Goal: Task Accomplishment & Management: Manage account settings

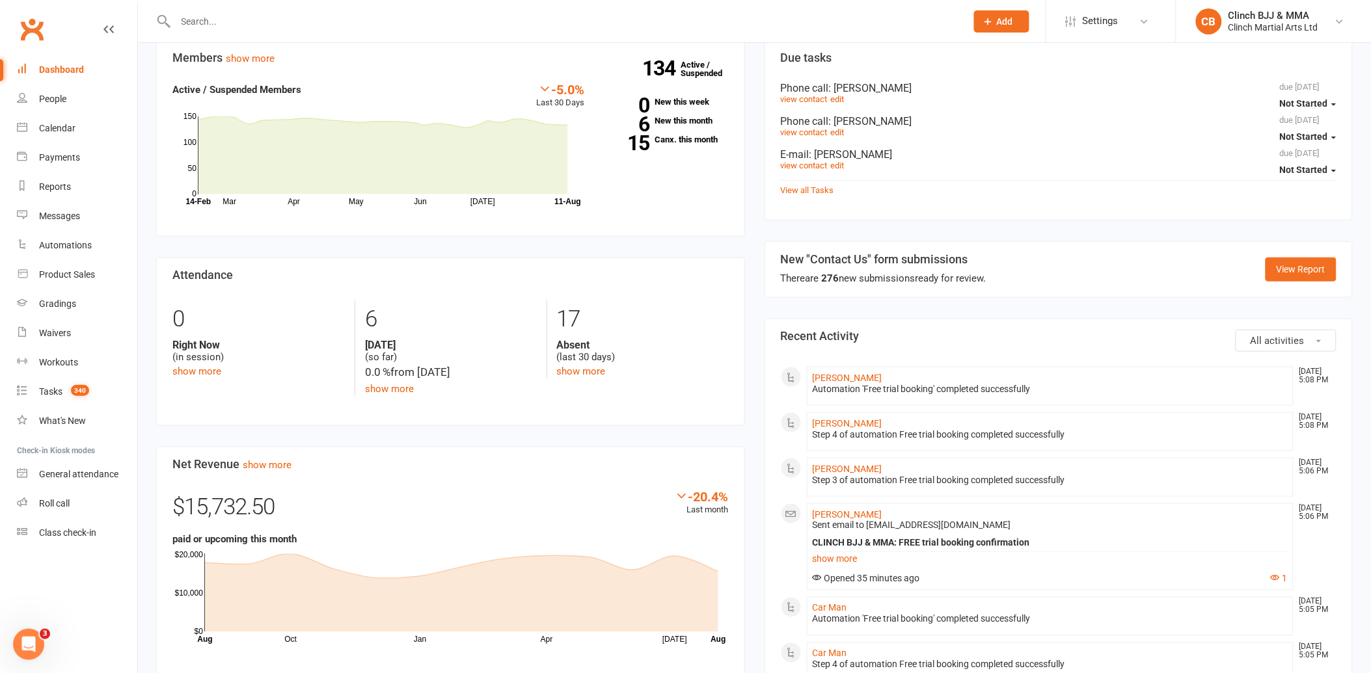
scroll to position [72, 0]
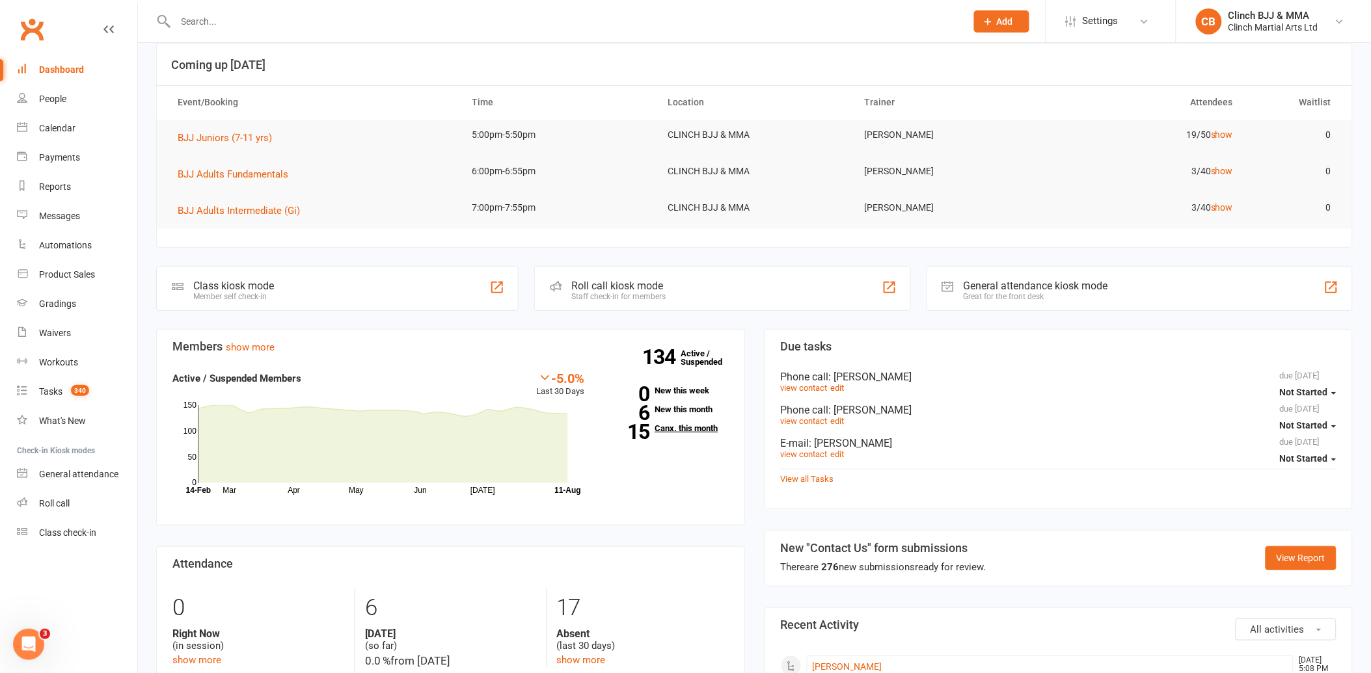
click at [674, 426] on link "15 Canx. this month" at bounding box center [666, 428] width 124 height 8
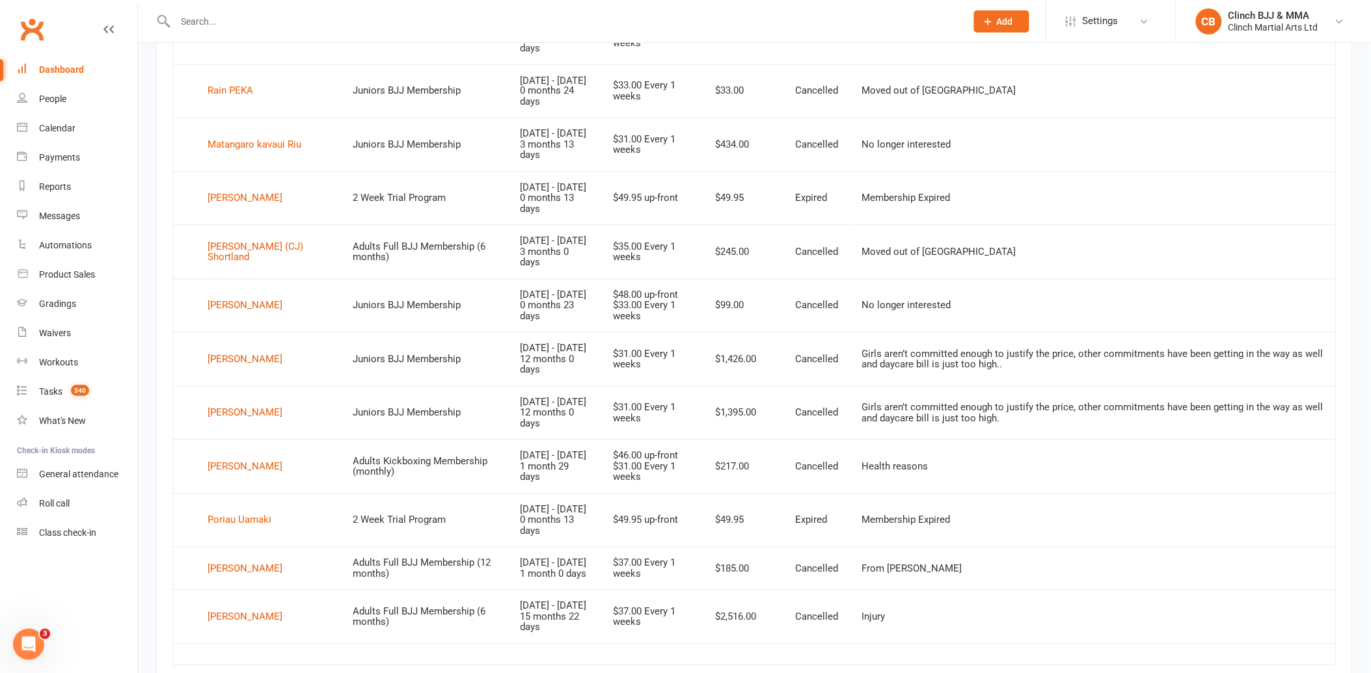
scroll to position [867, 0]
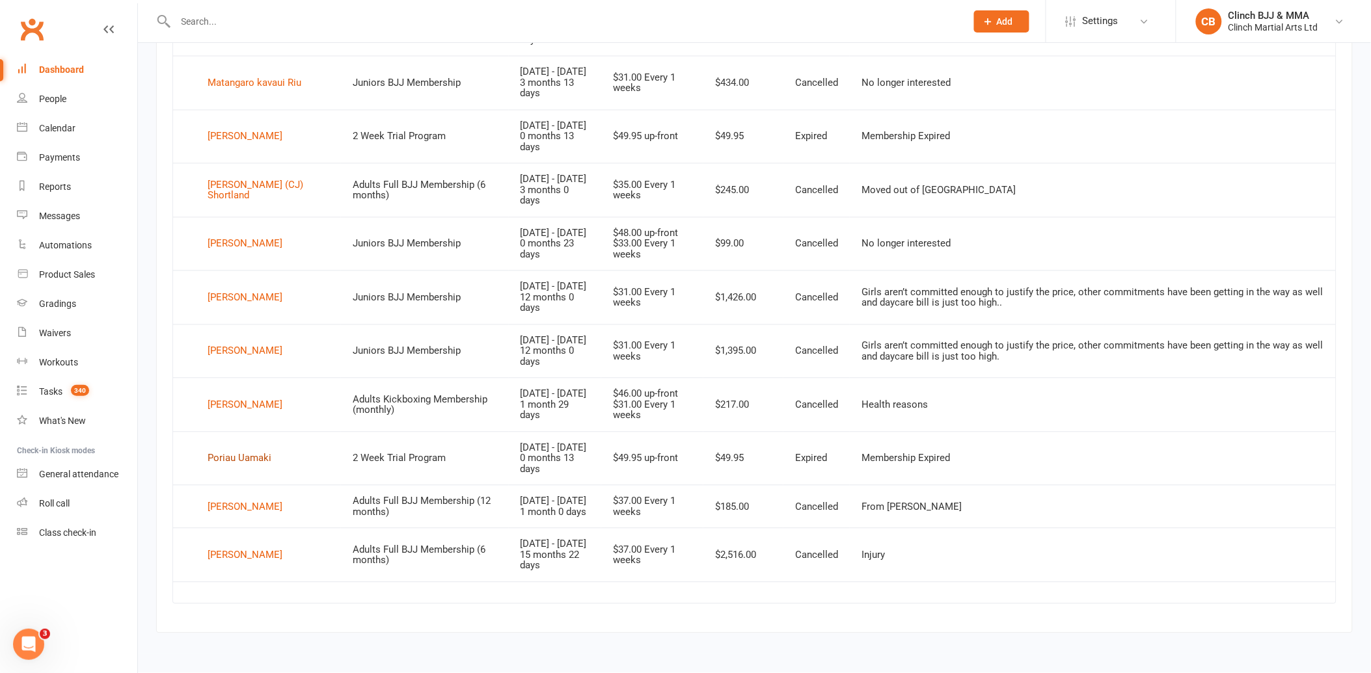
click at [250, 450] on div "Poriau Uamaki" at bounding box center [240, 460] width 64 height 20
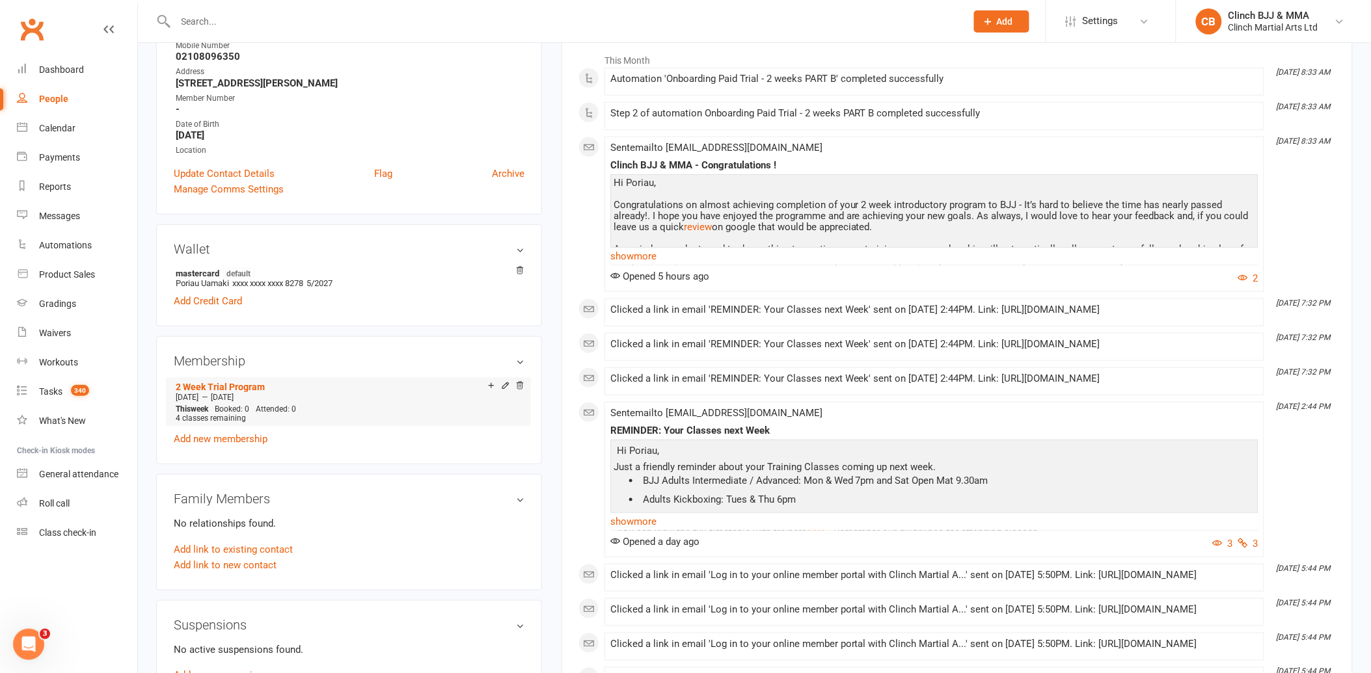
scroll to position [217, 0]
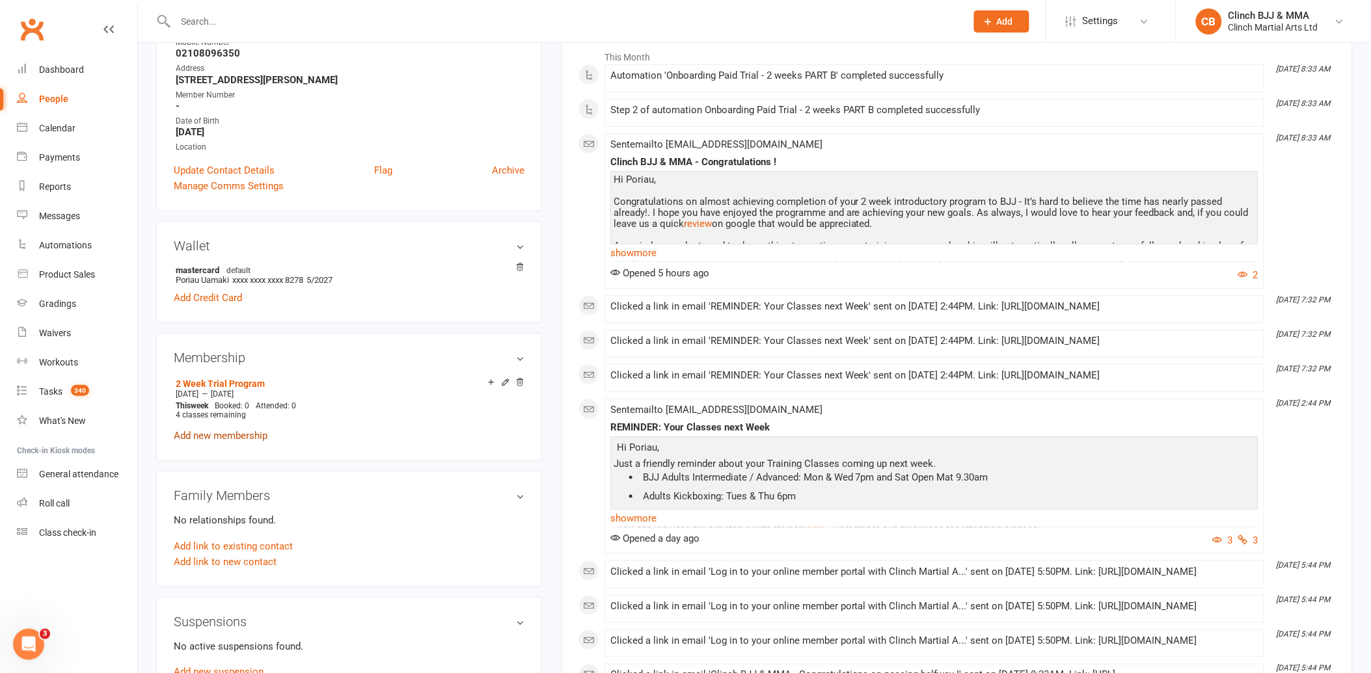
click at [236, 433] on link "Add new membership" at bounding box center [221, 436] width 94 height 12
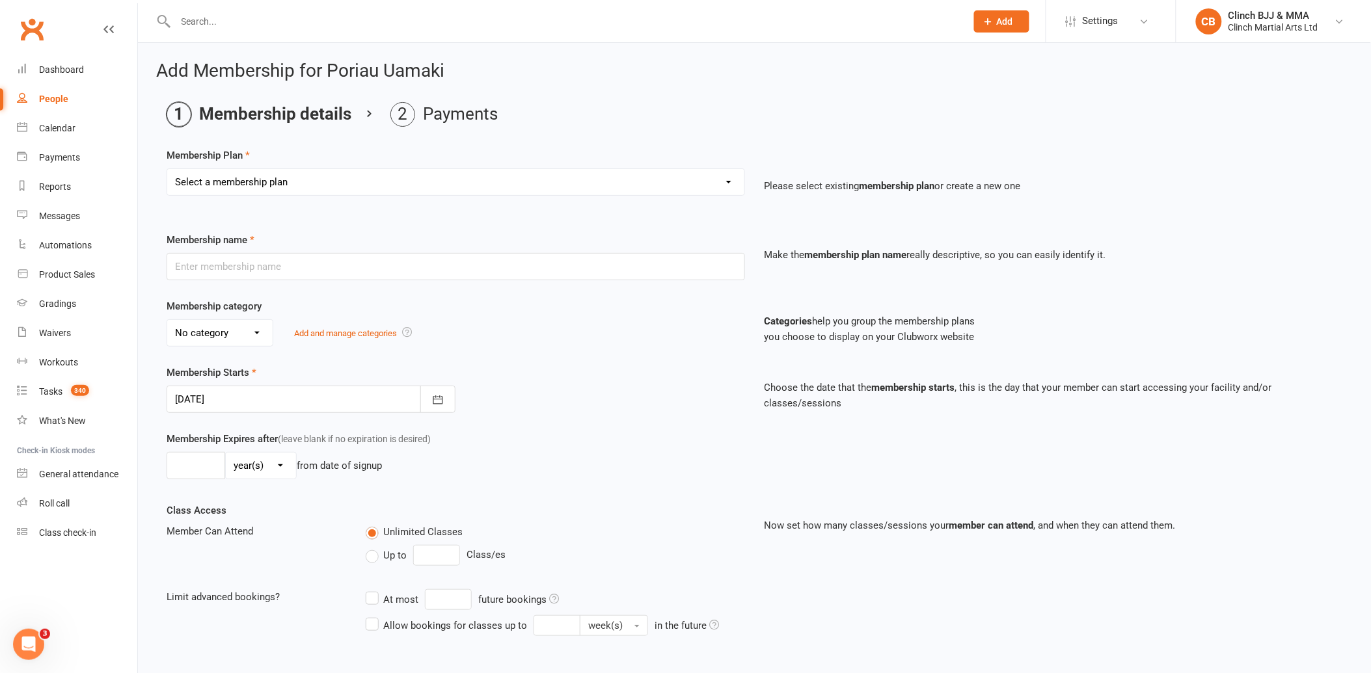
click at [265, 186] on select "Select a membership plan Create new Membership Plan Juniors BJJ Membership 2 We…" at bounding box center [455, 182] width 577 height 26
select select "3"
click at [167, 169] on select "Select a membership plan Create new Membership Plan Juniors BJJ Membership 2 We…" at bounding box center [455, 182] width 577 height 26
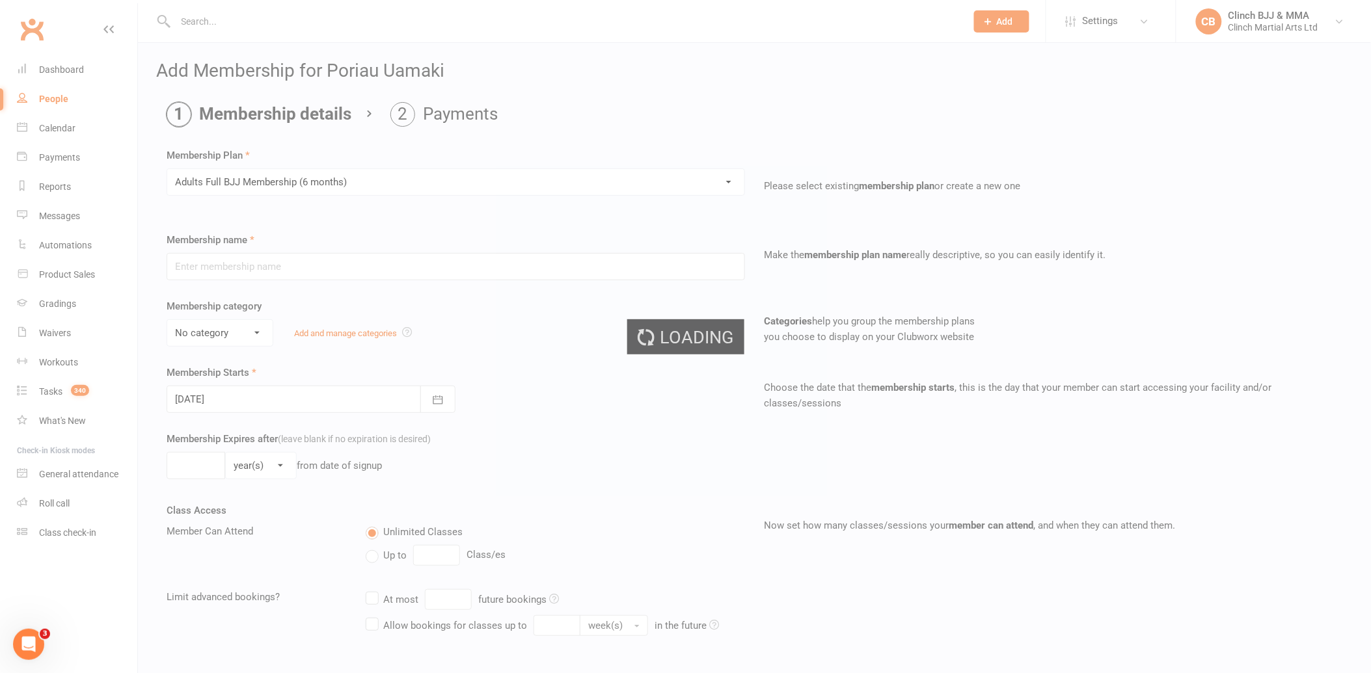
type input "Adults Full BJJ Membership (6 months)"
select select "0"
type input "6"
select select "2"
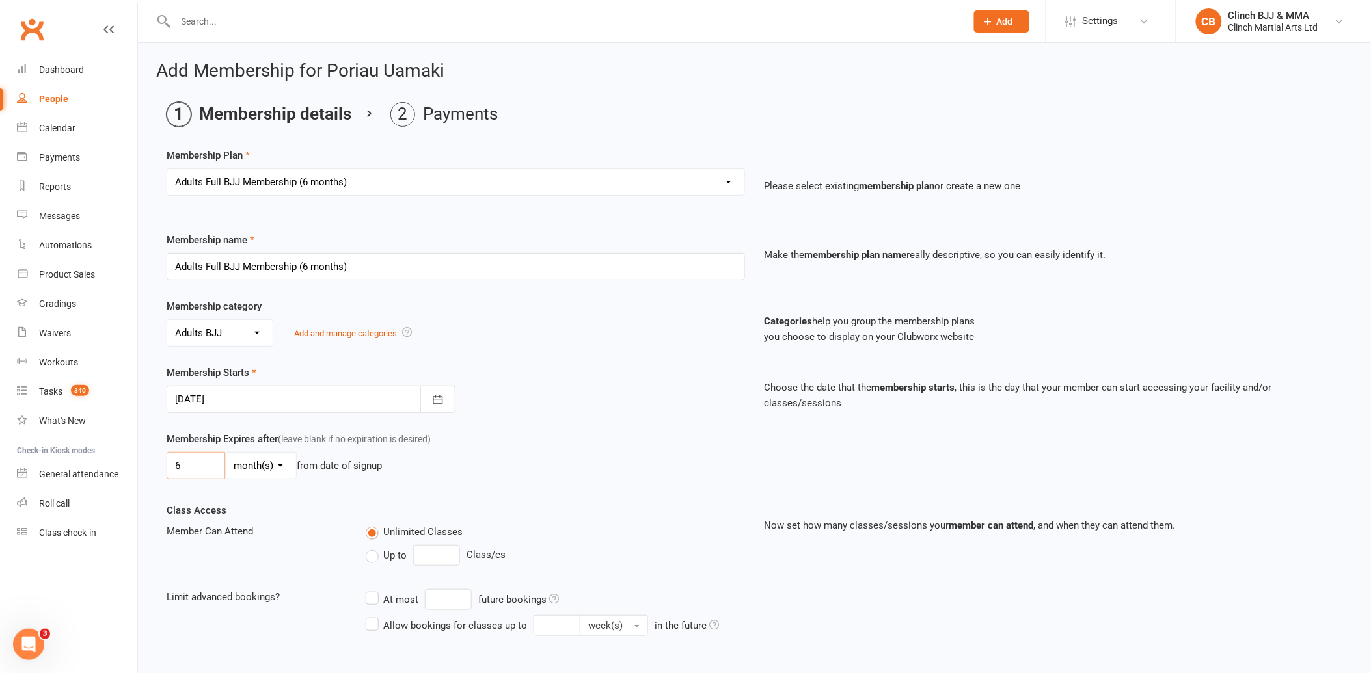
drag, startPoint x: 194, startPoint y: 463, endPoint x: 249, endPoint y: 437, distance: 60.5
click at [167, 463] on input "6" at bounding box center [196, 465] width 59 height 27
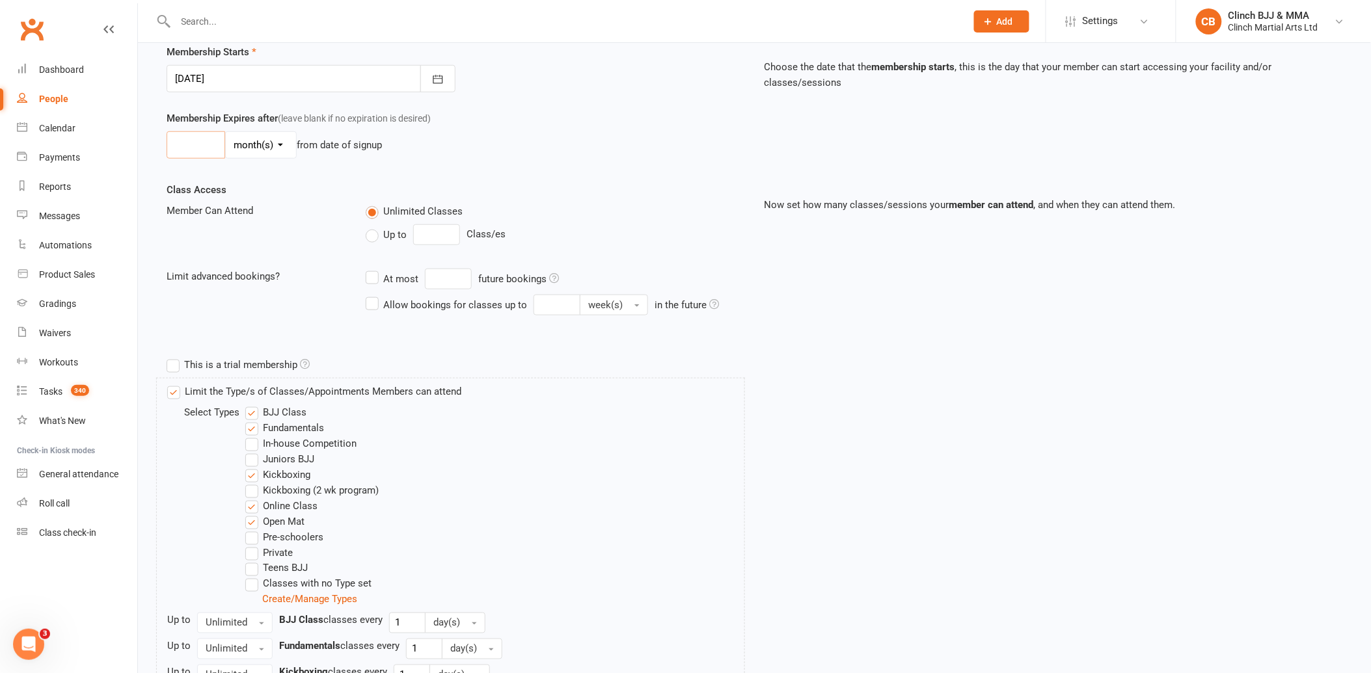
scroll to position [664, 0]
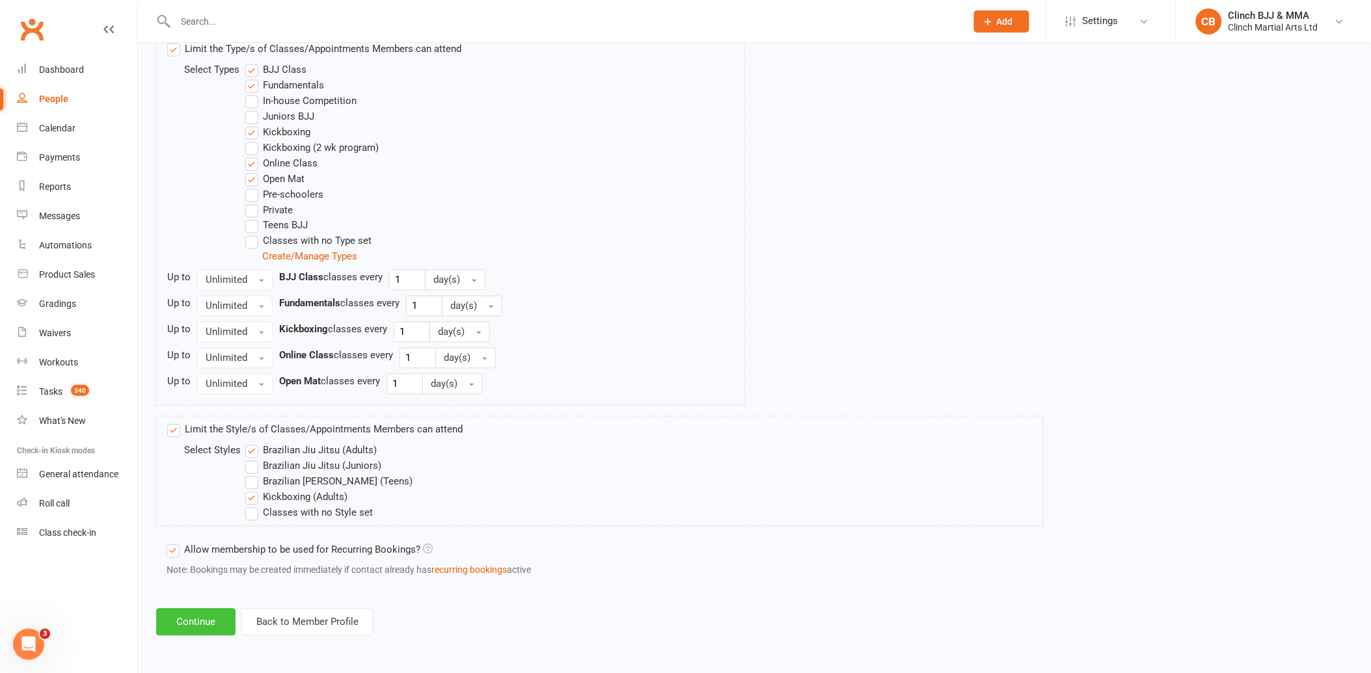
click at [194, 622] on button "Continue" at bounding box center [195, 622] width 79 height 27
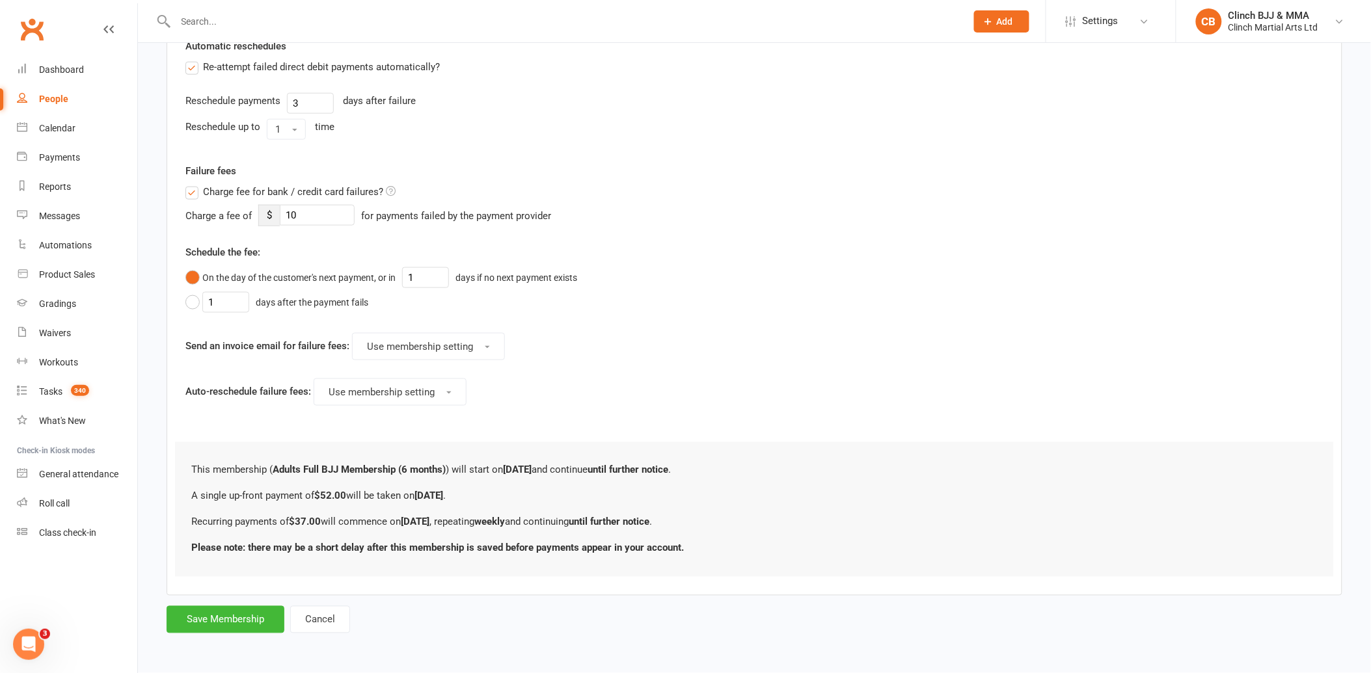
scroll to position [0, 0]
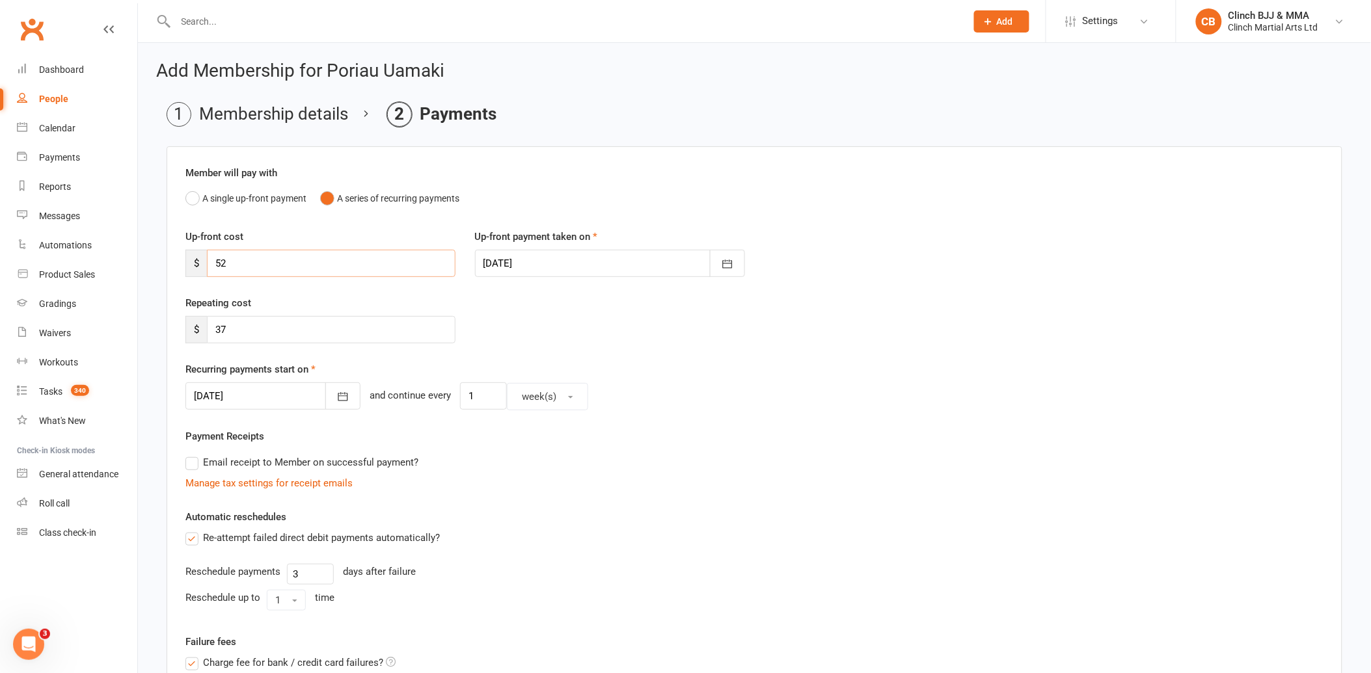
drag, startPoint x: 276, startPoint y: 264, endPoint x: 184, endPoint y: 256, distance: 92.8
click at [184, 256] on div "Up-front cost $ 52" at bounding box center [321, 253] width 290 height 48
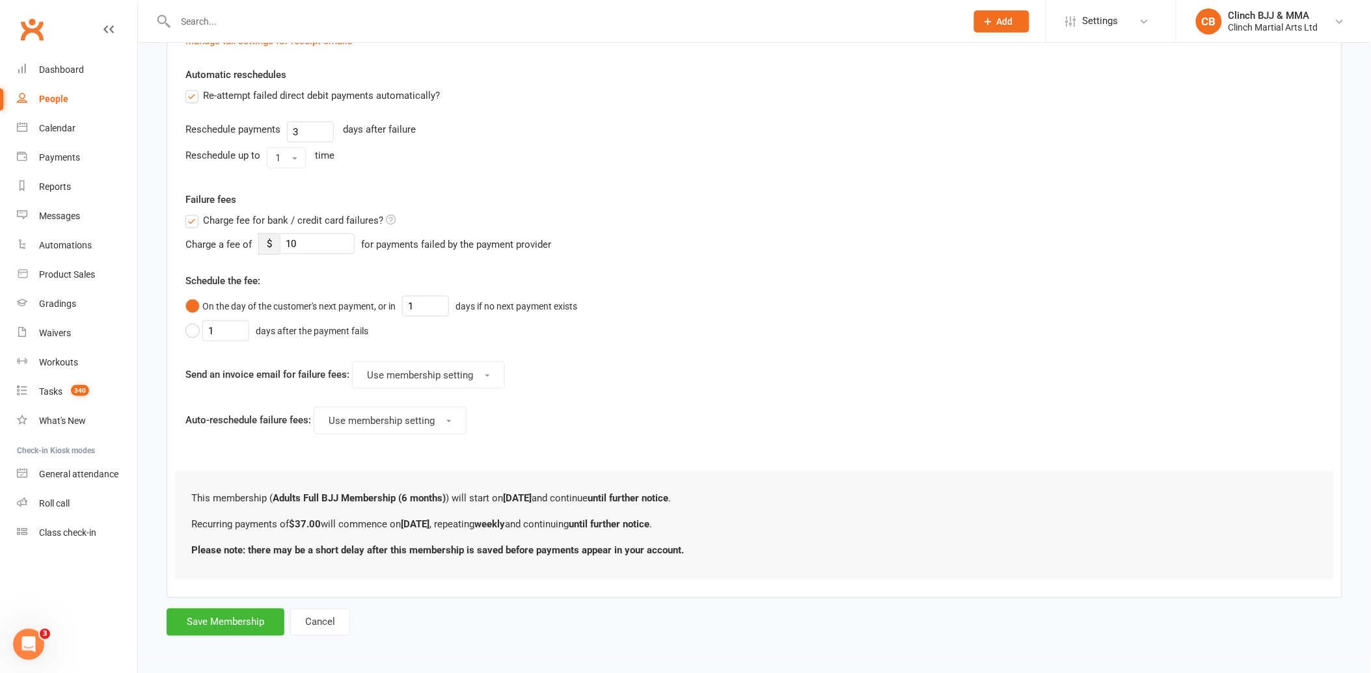
scroll to position [445, 0]
click at [220, 625] on button "Save Membership" at bounding box center [226, 619] width 118 height 27
type input "0"
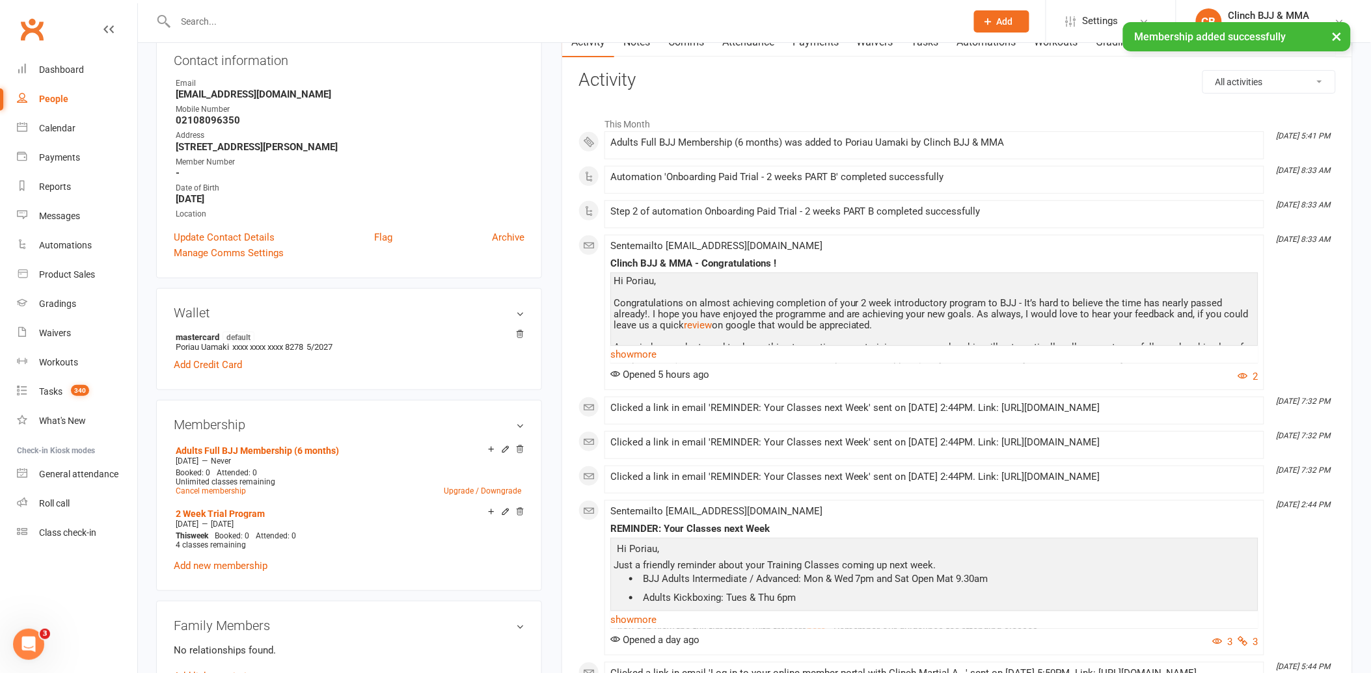
scroll to position [361, 0]
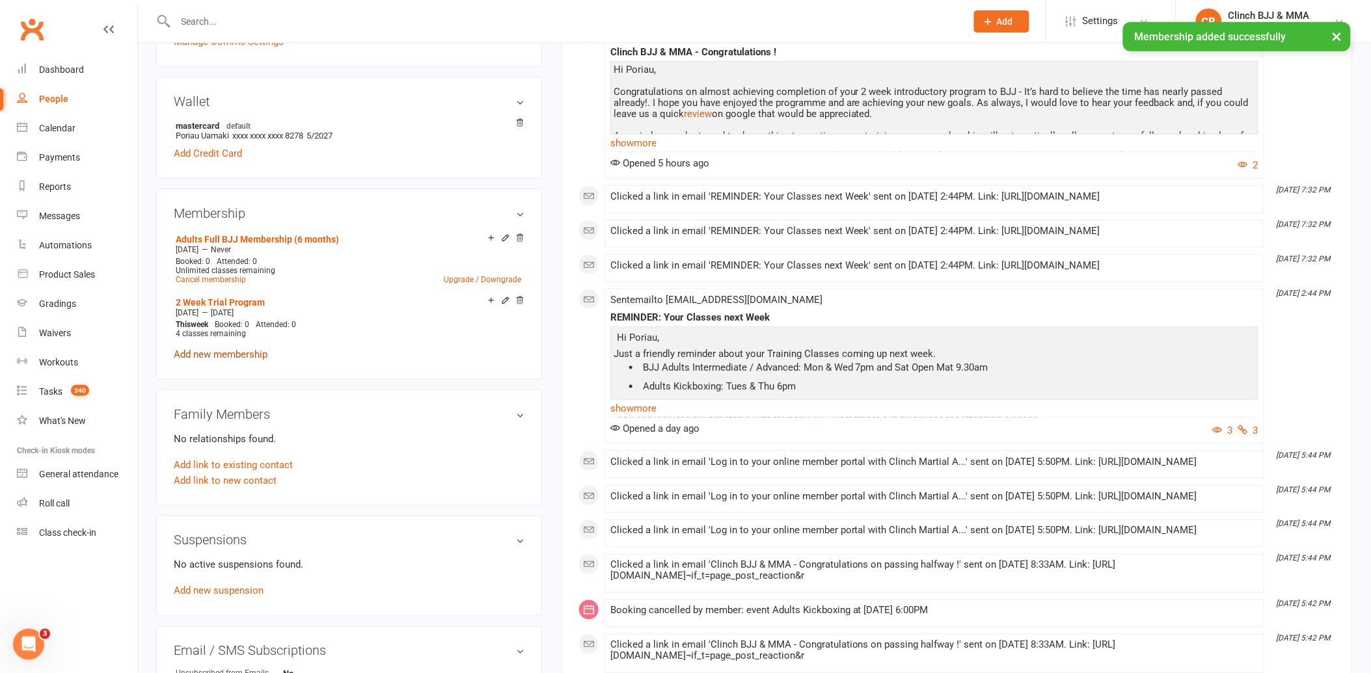
click at [248, 350] on link "Add new membership" at bounding box center [221, 355] width 94 height 12
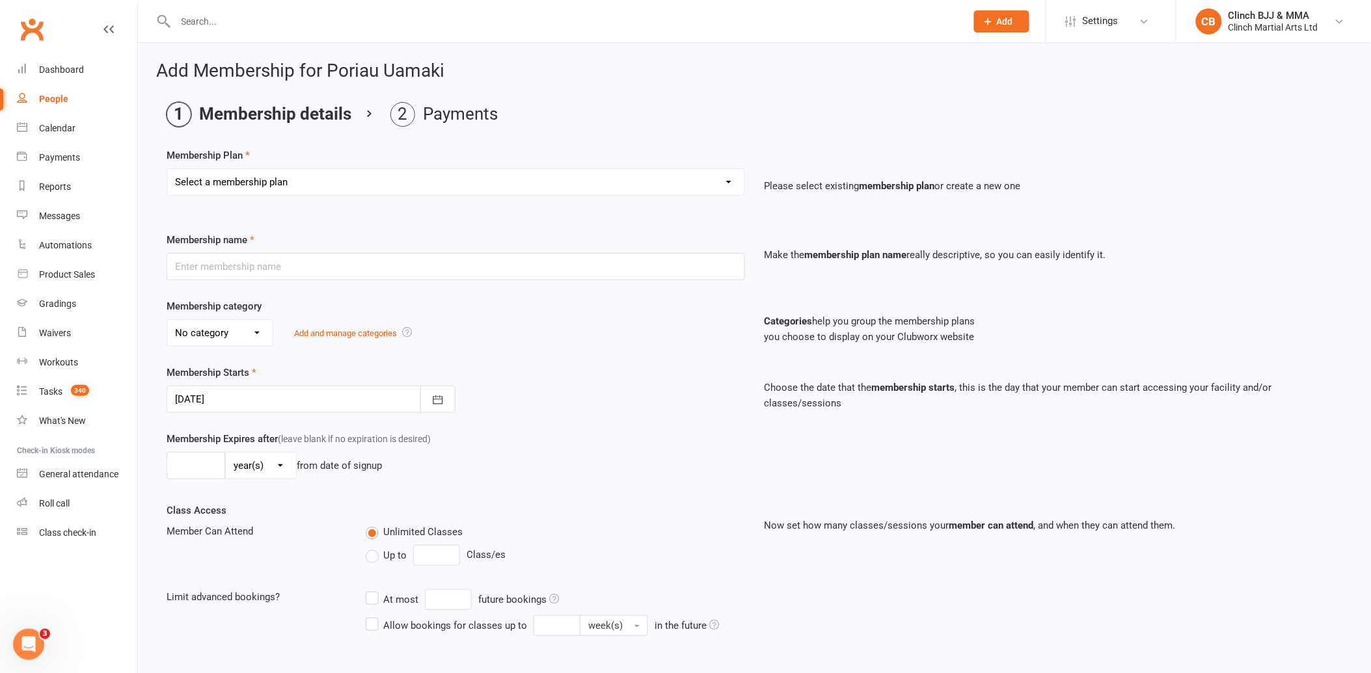
click at [303, 182] on select "Select a membership plan Create new Membership Plan Juniors BJJ Membership 2 We…" at bounding box center [455, 182] width 577 height 26
select select "24"
click at [167, 169] on select "Select a membership plan Create new Membership Plan Juniors BJJ Membership 2 We…" at bounding box center [455, 182] width 577 height 26
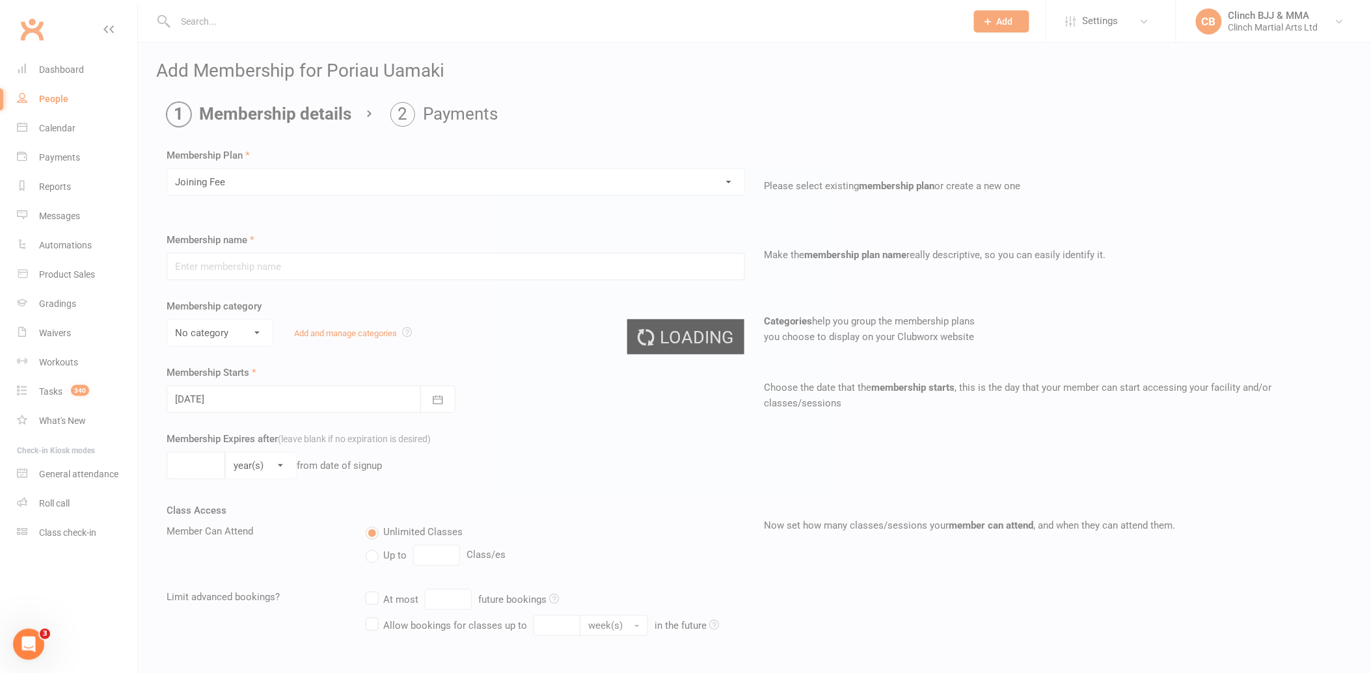
type input "Joining Fee"
select select "2"
type input "1"
select select "0"
type input "0"
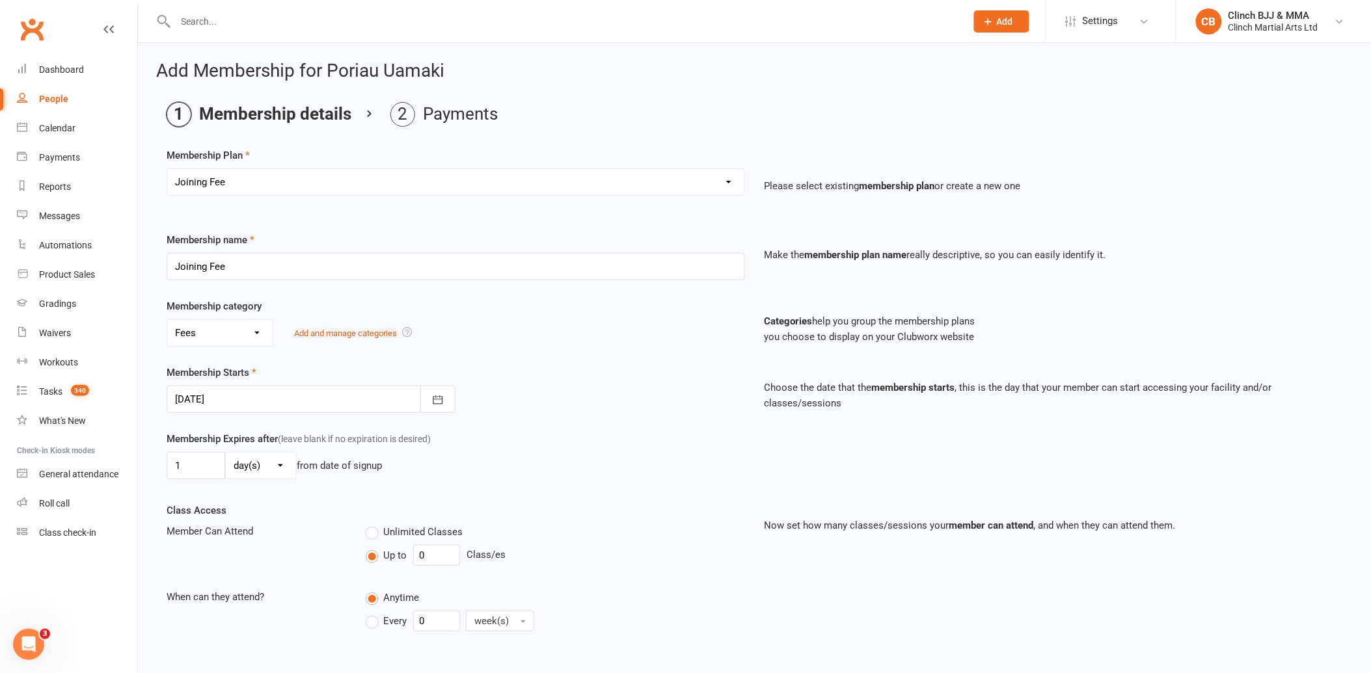
click at [269, 396] on div at bounding box center [311, 399] width 289 height 27
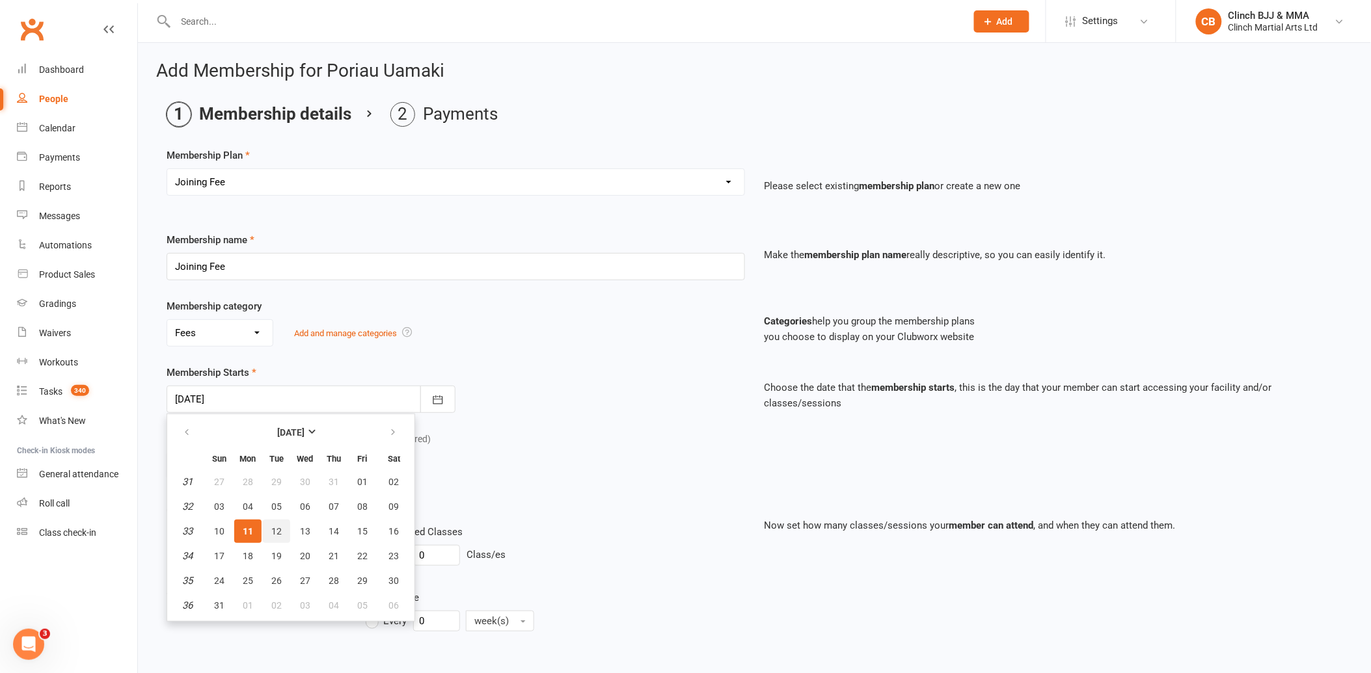
click at [275, 526] on span "12" at bounding box center [276, 531] width 10 height 10
type input "[DATE]"
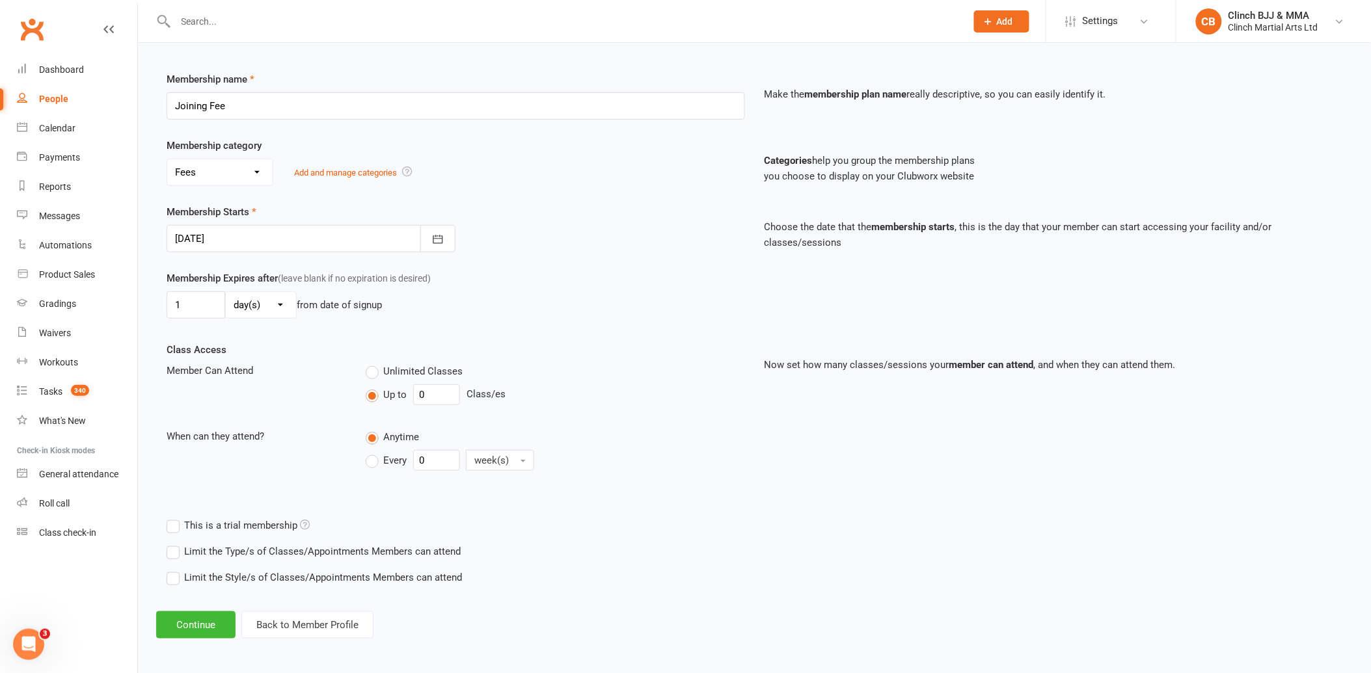
scroll to position [163, 0]
click at [205, 614] on button "Continue" at bounding box center [195, 622] width 79 height 27
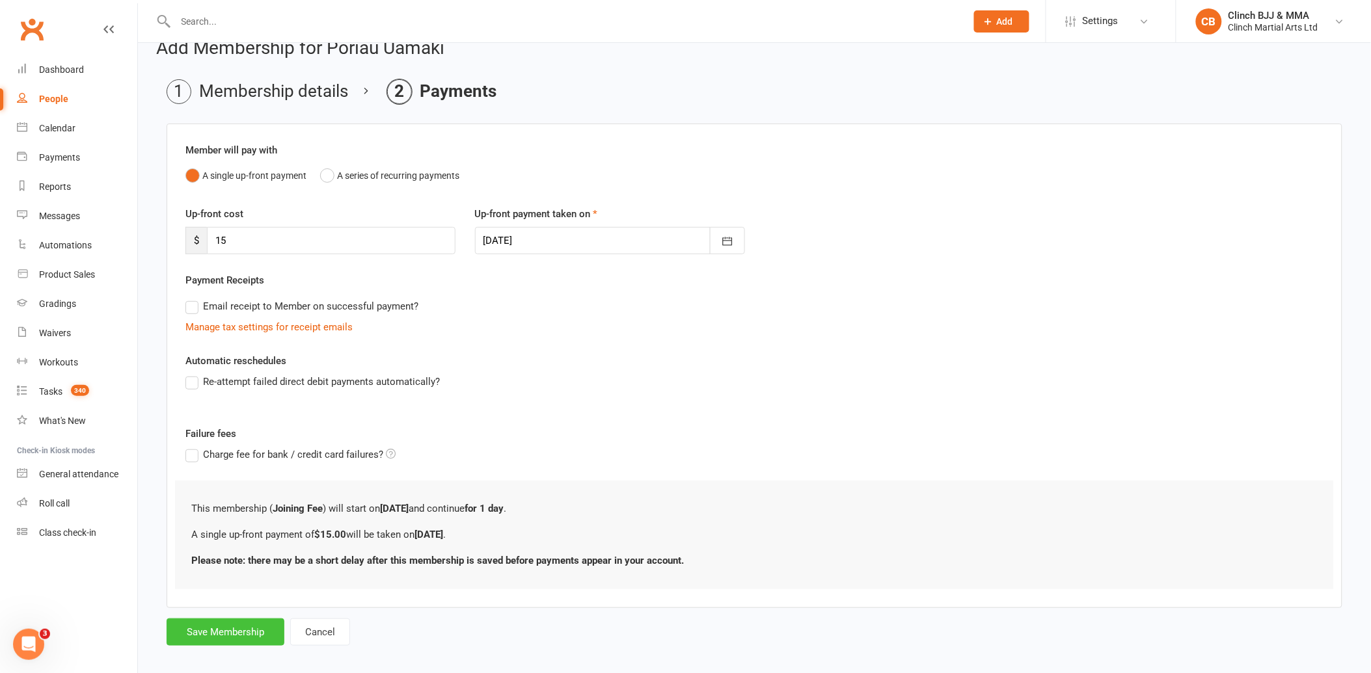
scroll to position [35, 0]
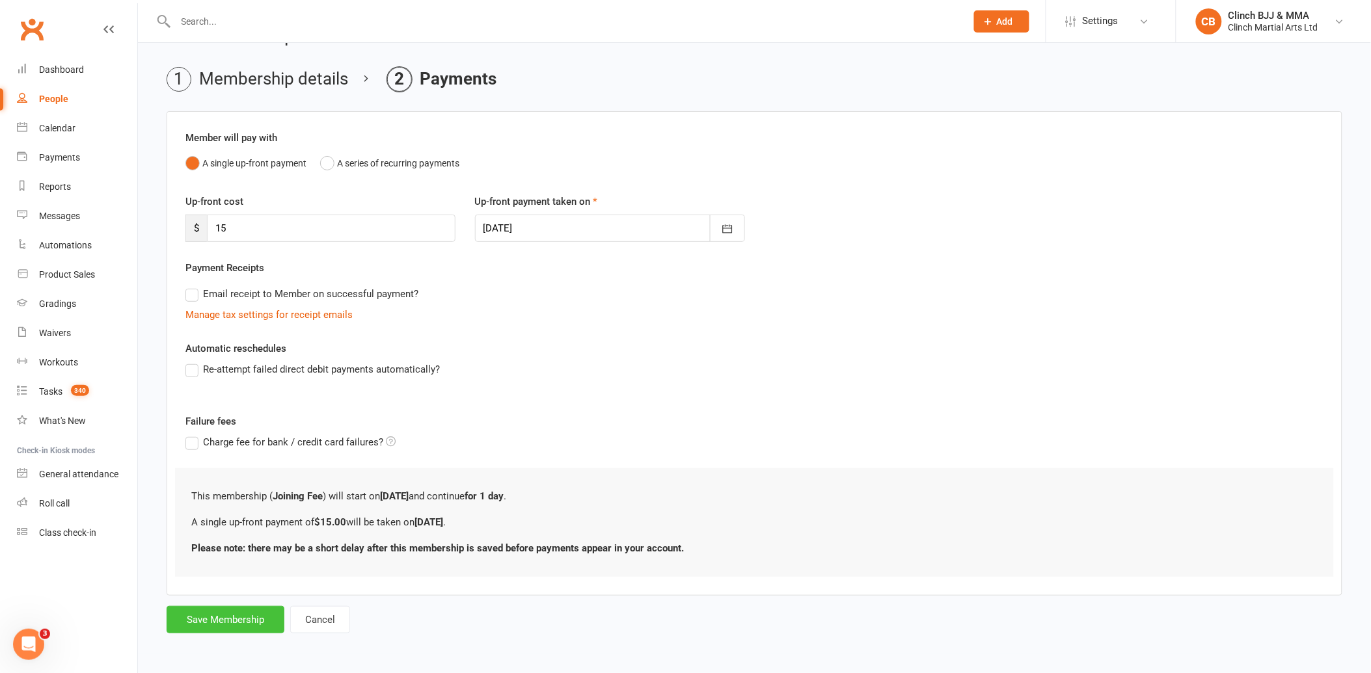
click at [228, 621] on button "Save Membership" at bounding box center [226, 619] width 118 height 27
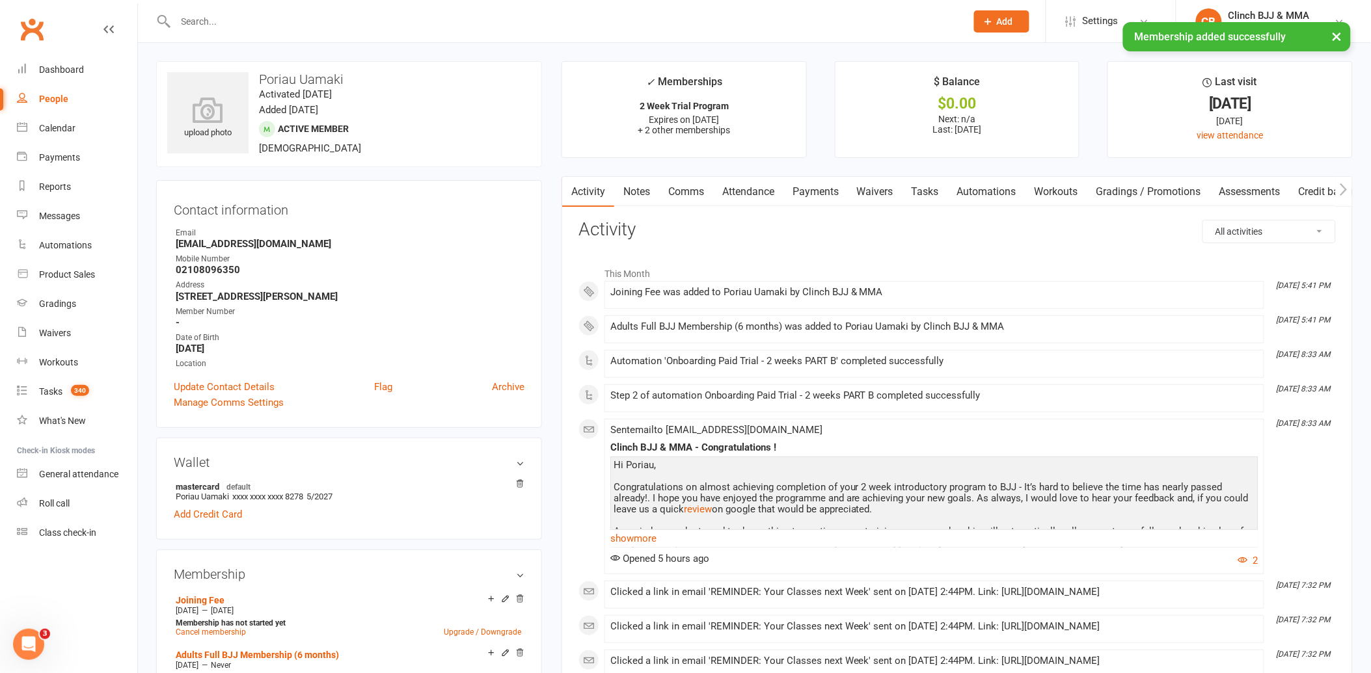
click at [245, 16] on input "text" at bounding box center [564, 21] width 785 height 18
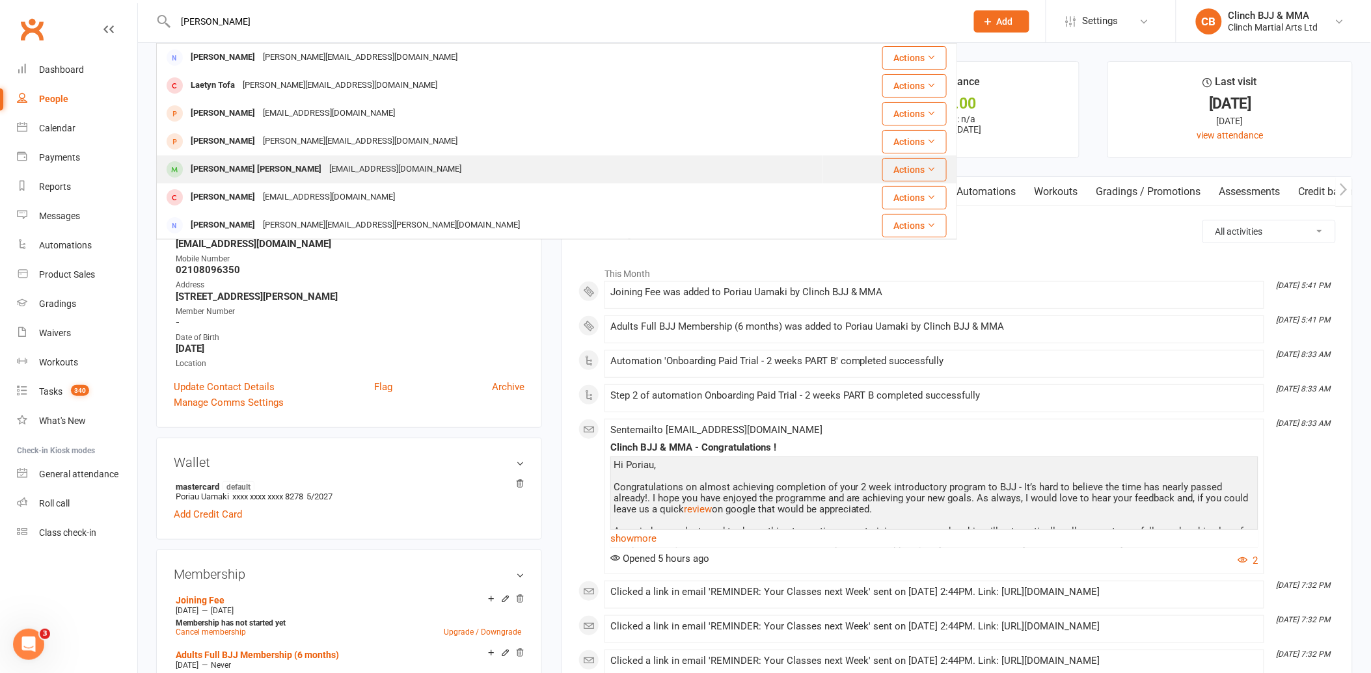
type input "[PERSON_NAME]"
click at [226, 169] on div "[PERSON_NAME] [PERSON_NAME]" at bounding box center [256, 169] width 139 height 19
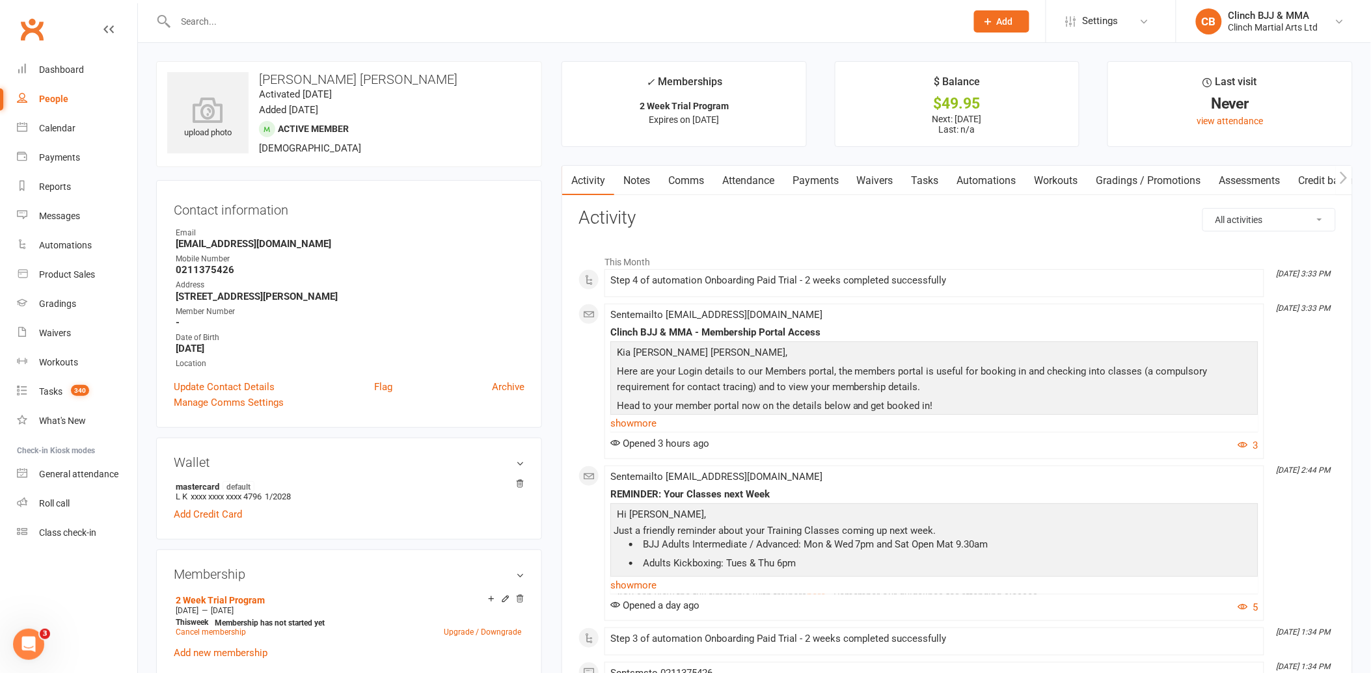
click at [752, 180] on link "Attendance" at bounding box center [748, 181] width 70 height 30
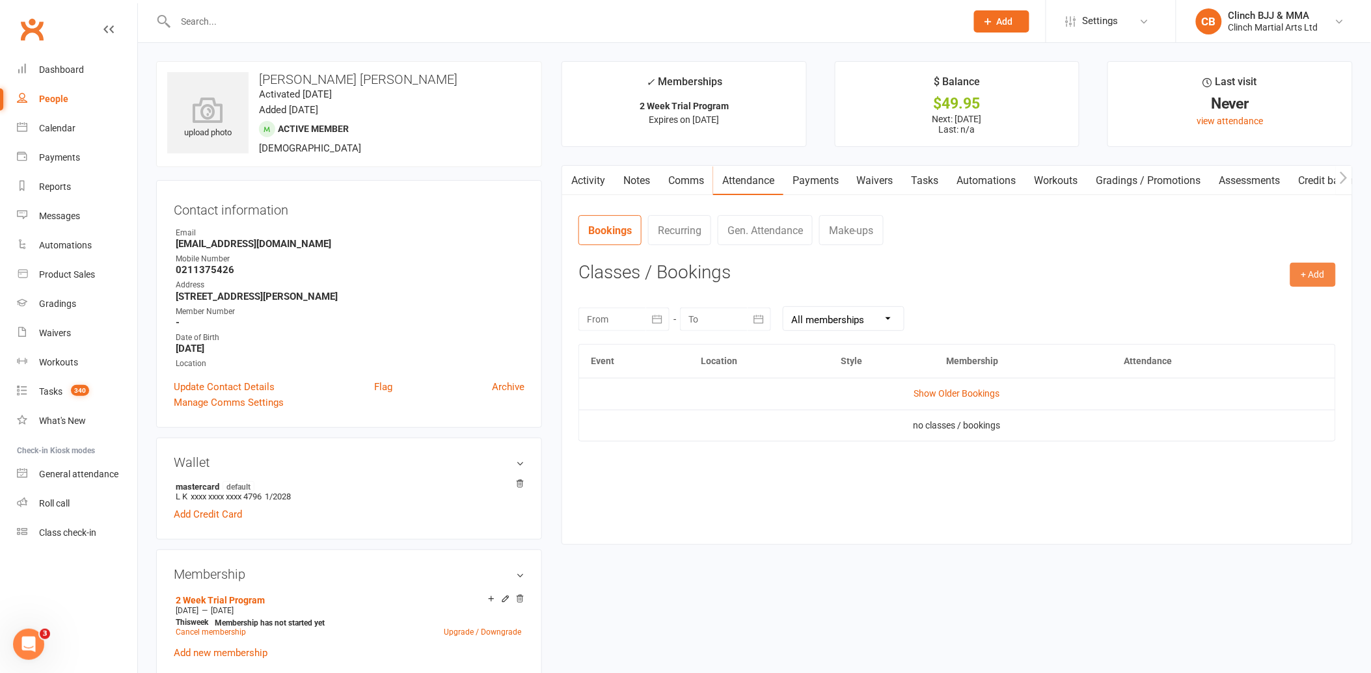
click at [1318, 284] on button "+ Add" at bounding box center [1313, 274] width 46 height 23
click at [1257, 297] on link "Book Event" at bounding box center [1270, 305] width 129 height 26
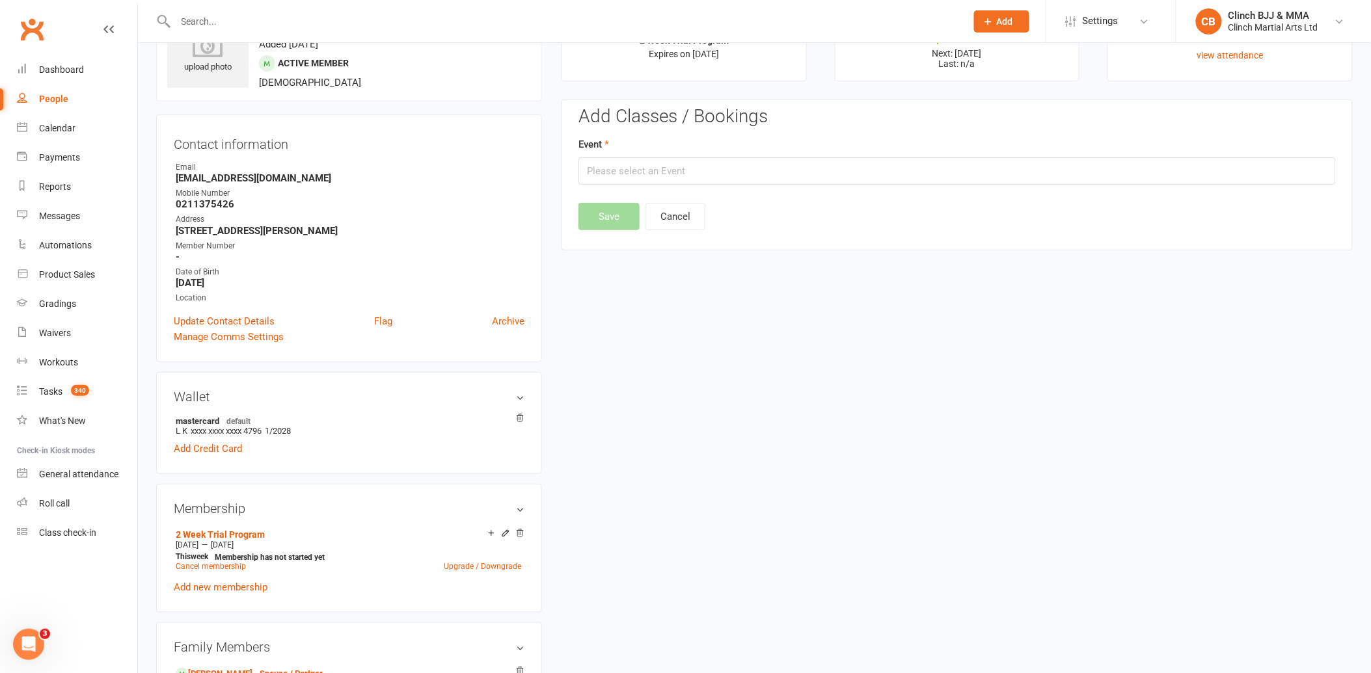
scroll to position [100, 0]
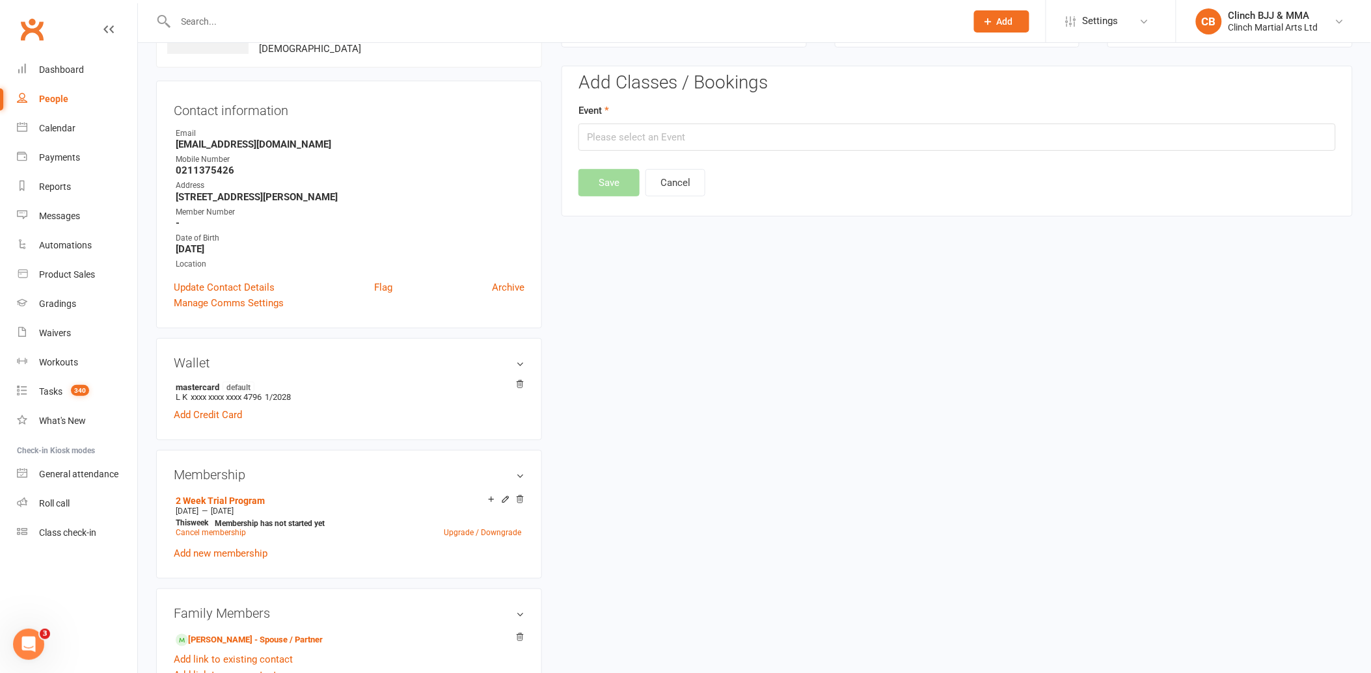
click at [834, 120] on div "Event" at bounding box center [956, 127] width 757 height 48
click at [823, 127] on input "text" at bounding box center [956, 137] width 757 height 27
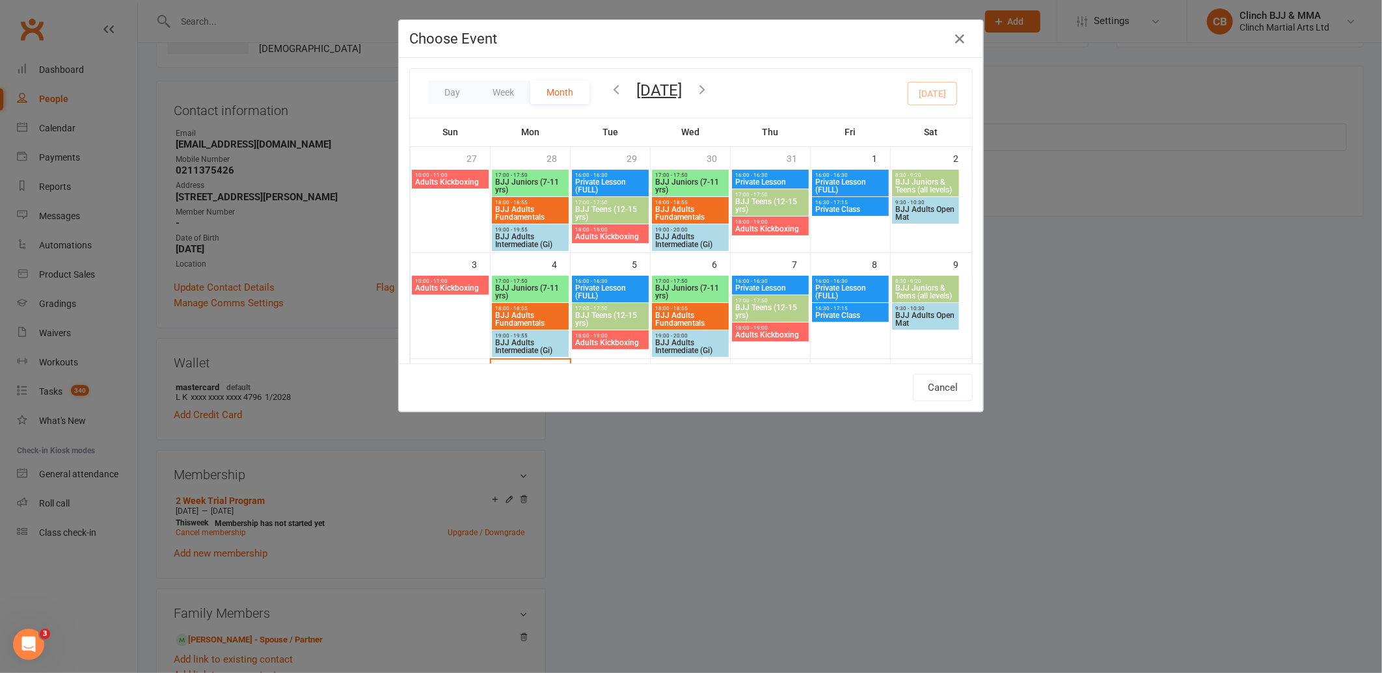
click at [709, 88] on icon "button" at bounding box center [702, 89] width 14 height 14
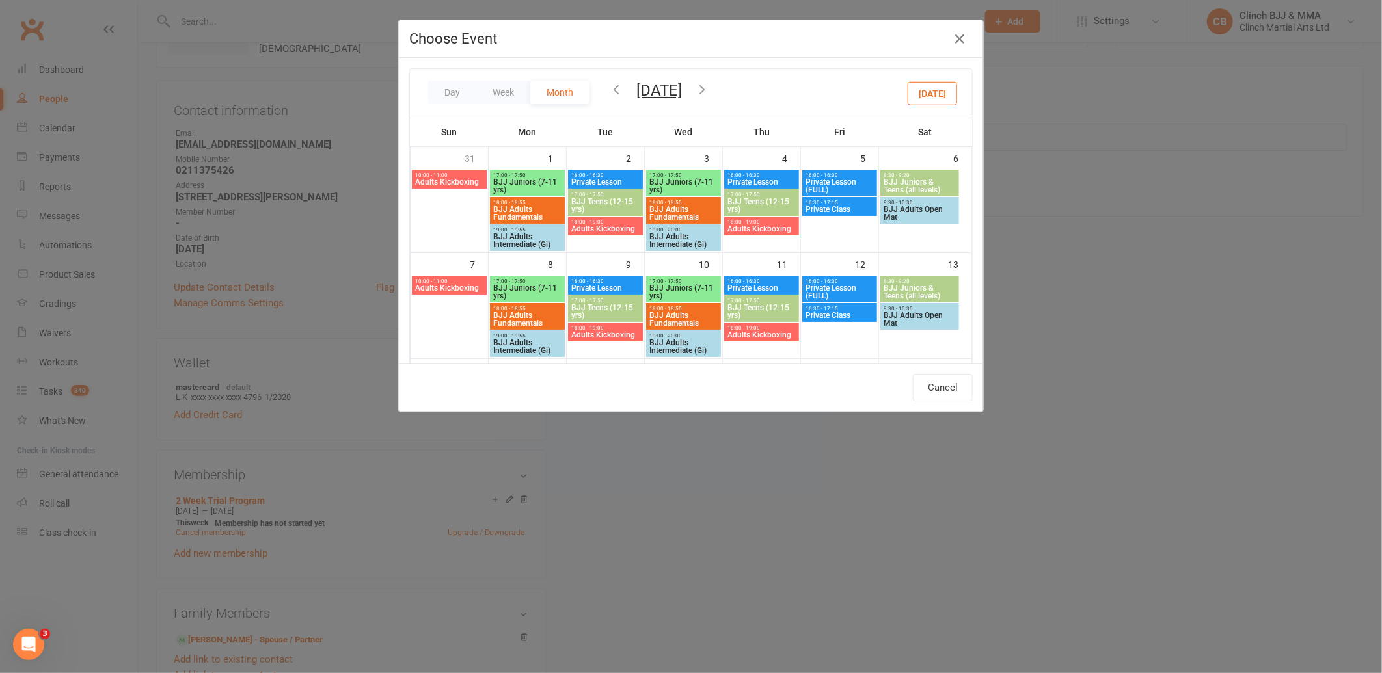
click at [709, 88] on icon "button" at bounding box center [702, 89] width 14 height 14
click at [505, 316] on span "BJJ Adults Fundamentals" at bounding box center [528, 320] width 70 height 16
type input "BJJ Adults Fundamentals - [DATE] 6:00:00 PM"
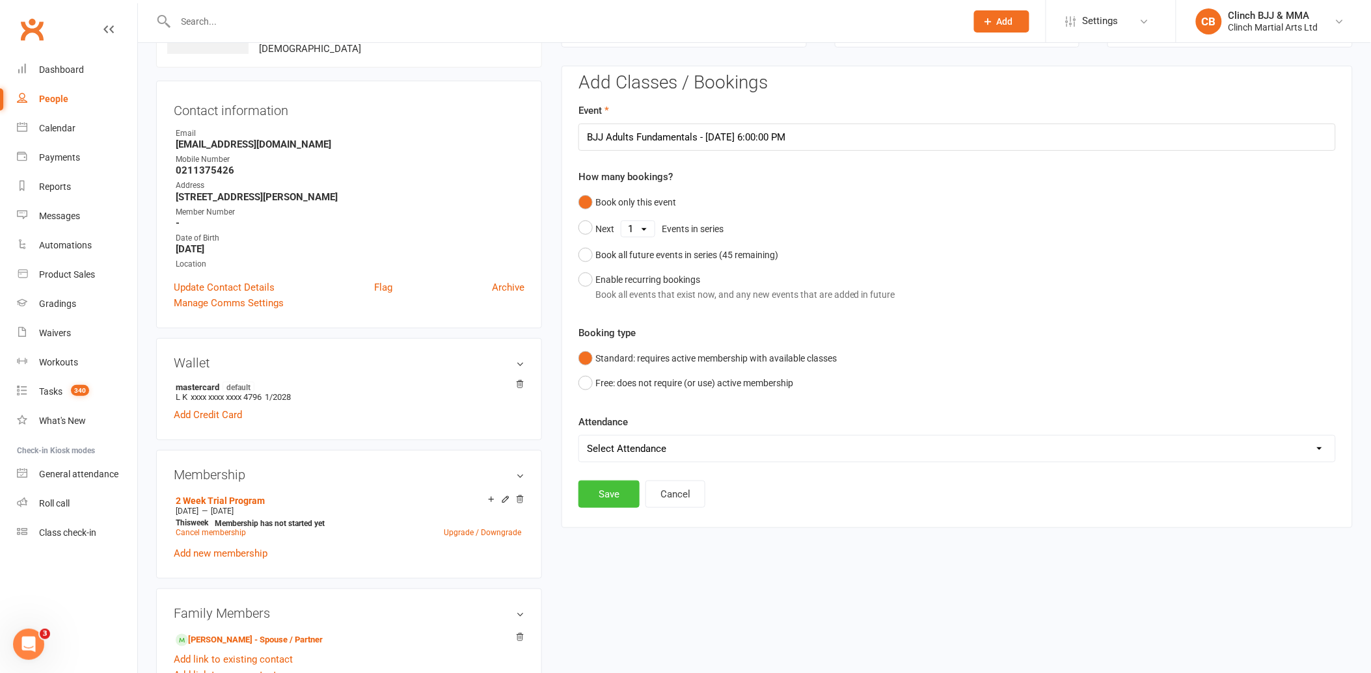
click at [612, 490] on button "Save" at bounding box center [608, 494] width 61 height 27
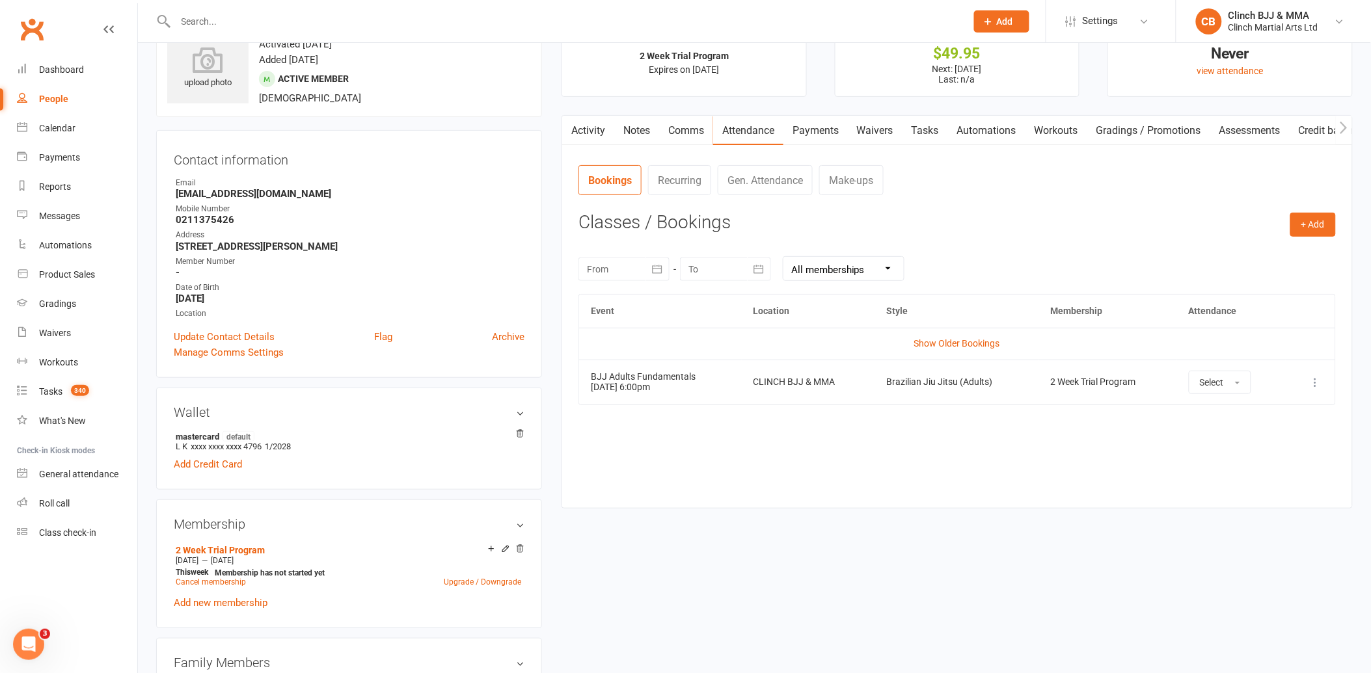
scroll to position [0, 0]
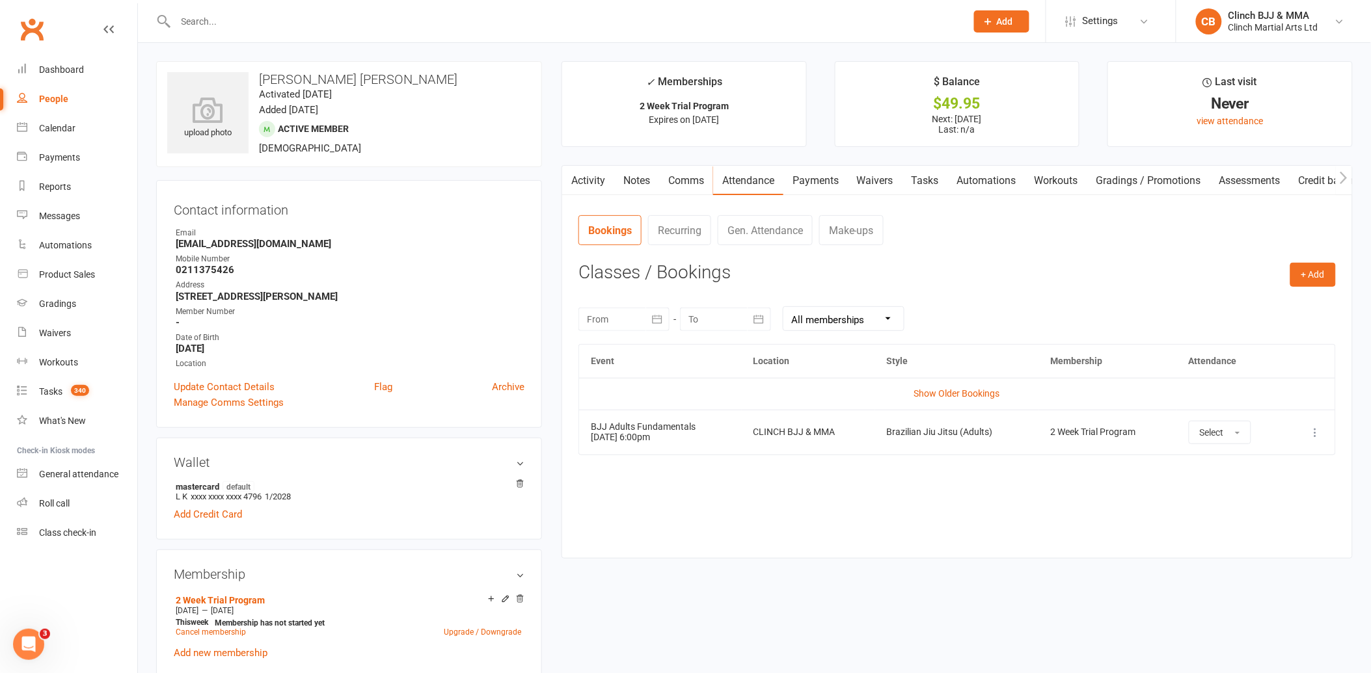
click at [809, 176] on link "Payments" at bounding box center [815, 181] width 64 height 30
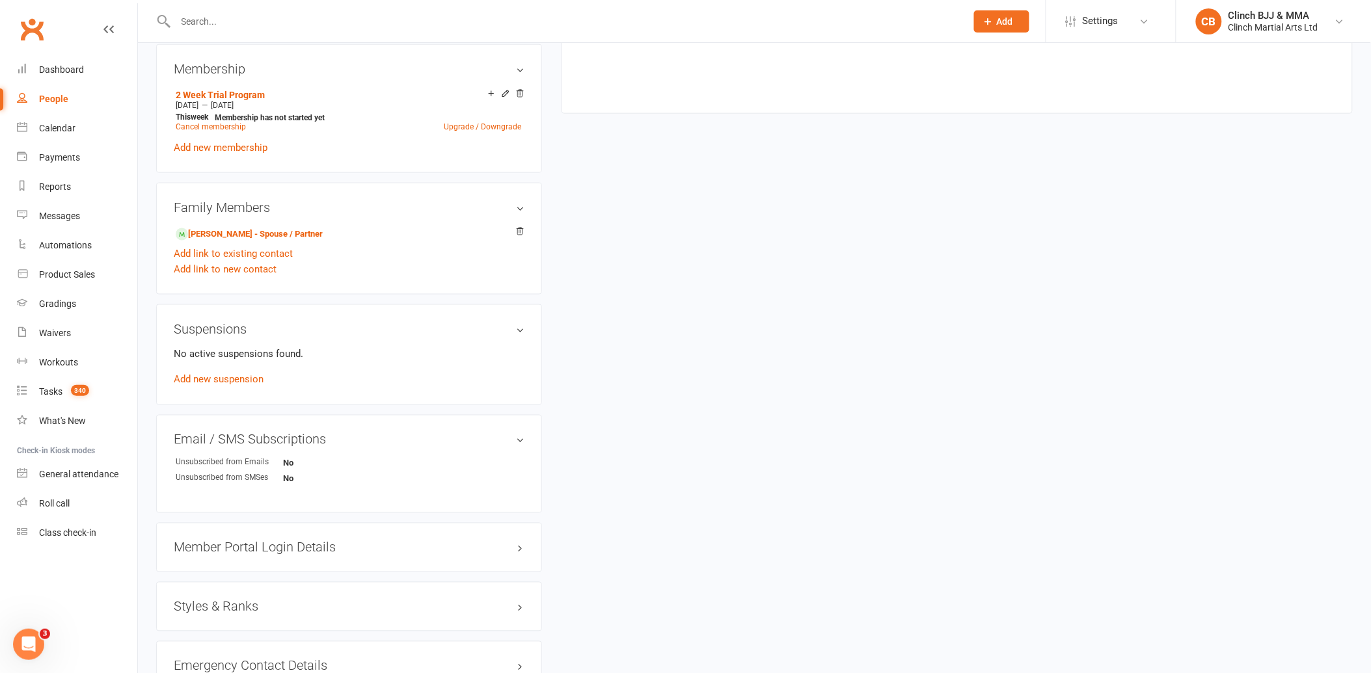
scroll to position [289, 0]
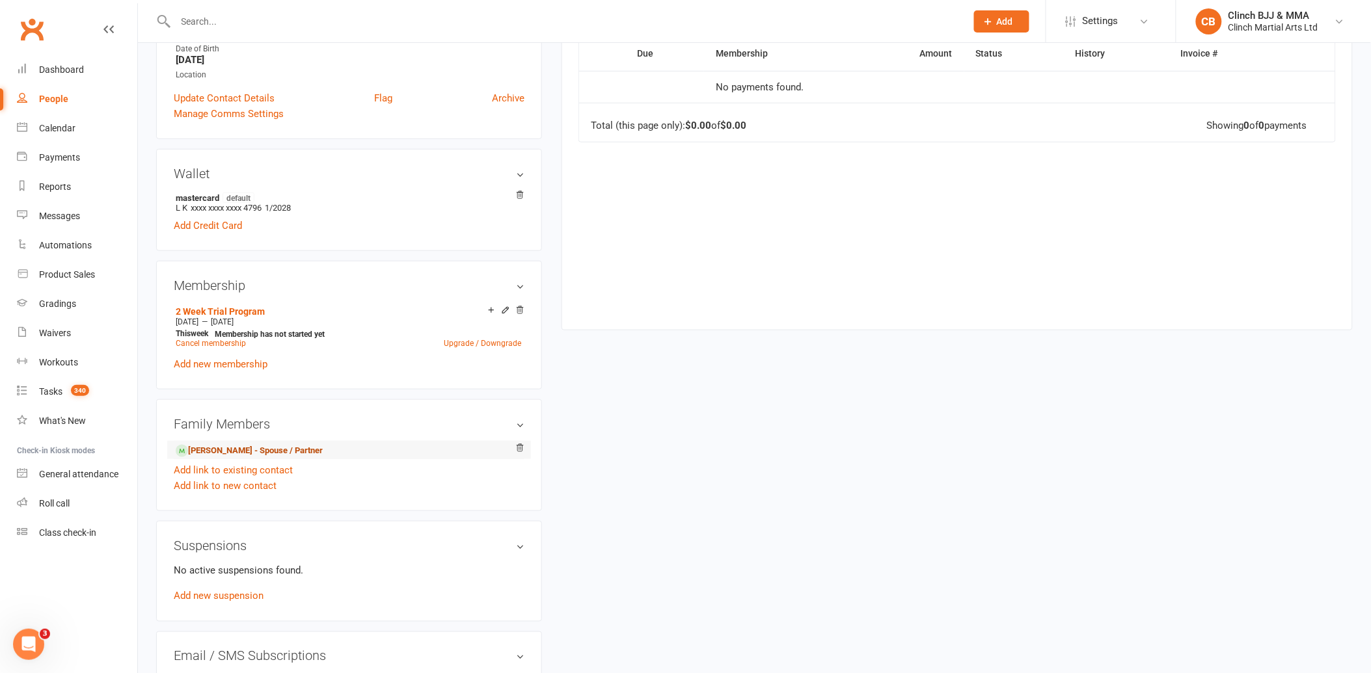
click at [278, 449] on link "[PERSON_NAME] - Spouse / Partner" at bounding box center [249, 451] width 147 height 14
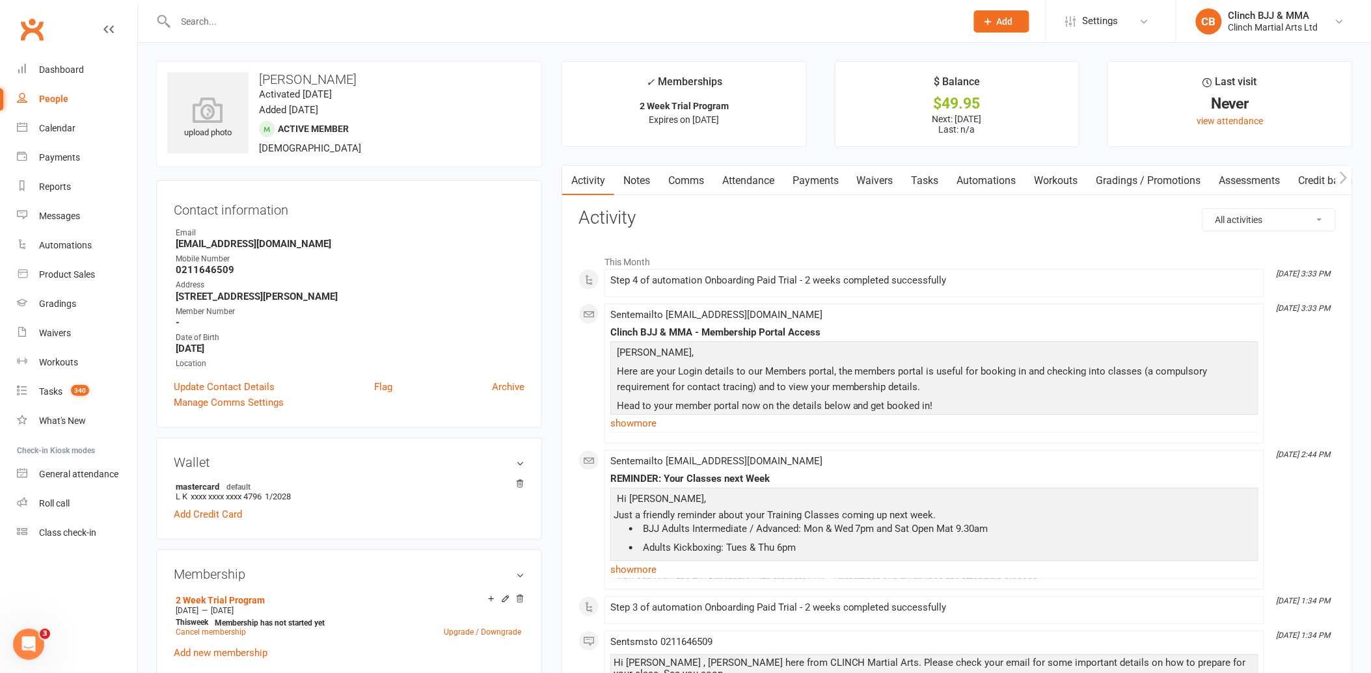
drag, startPoint x: 761, startPoint y: 179, endPoint x: 785, endPoint y: 195, distance: 28.5
click at [762, 179] on link "Attendance" at bounding box center [748, 181] width 70 height 30
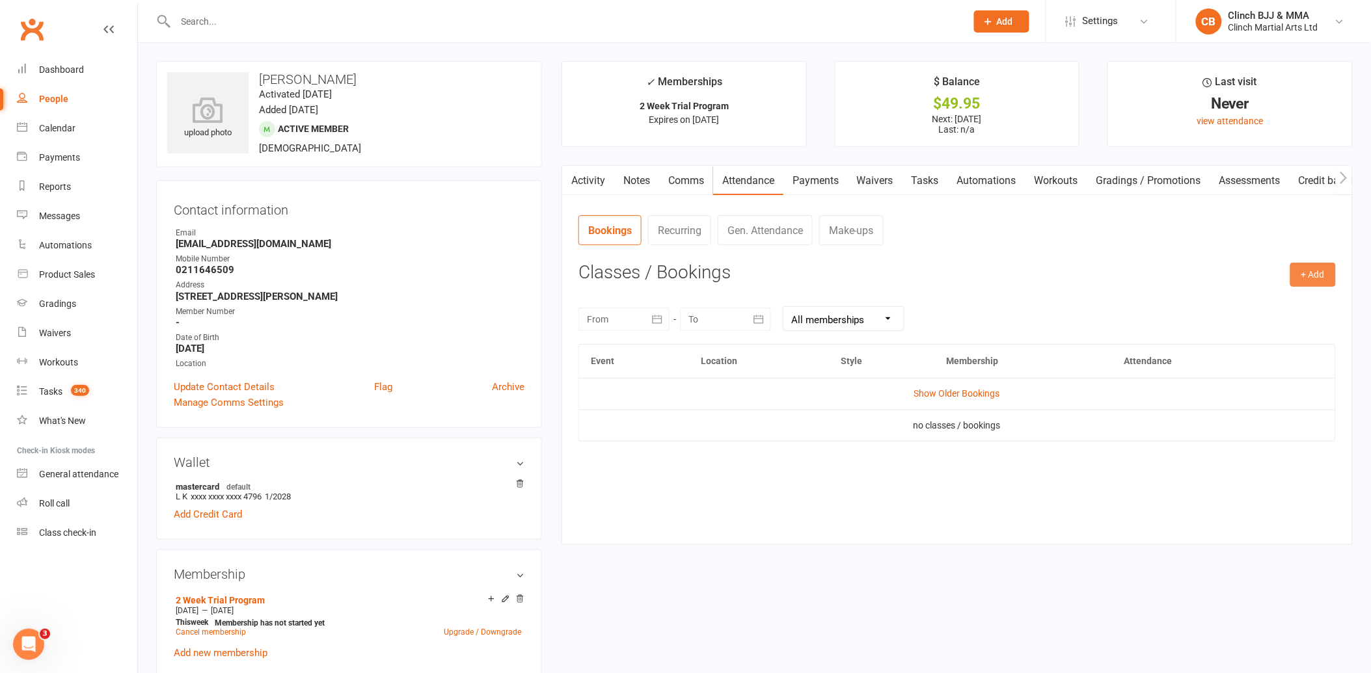
click at [1309, 275] on button "+ Add" at bounding box center [1313, 274] width 46 height 23
click at [1272, 292] on link "Book Event" at bounding box center [1270, 305] width 129 height 26
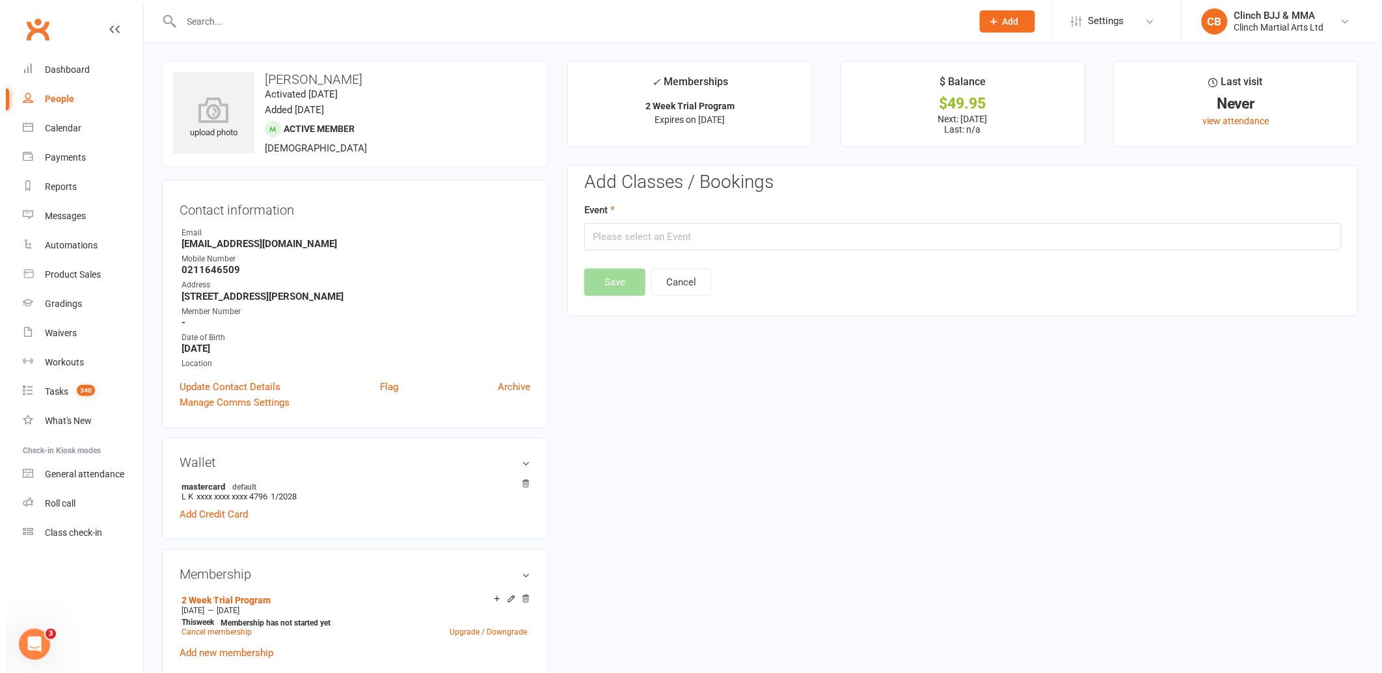
scroll to position [100, 0]
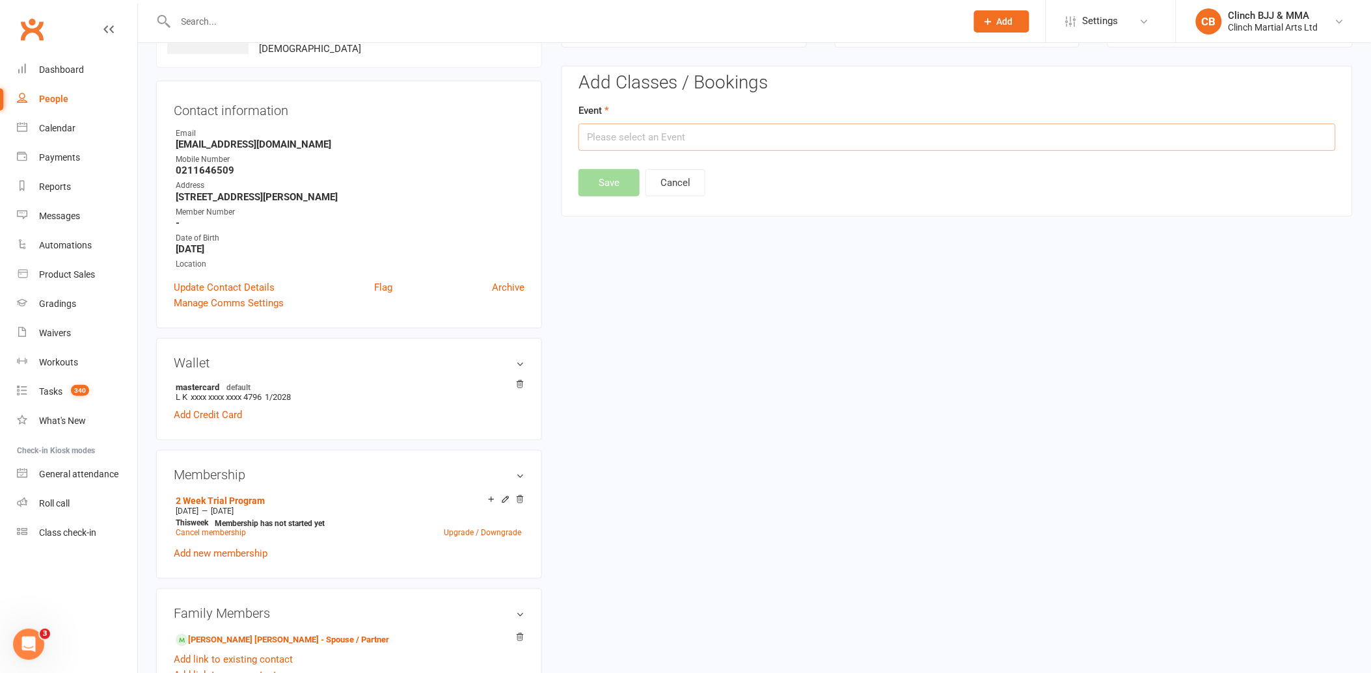
click at [859, 141] on input "text" at bounding box center [956, 137] width 757 height 27
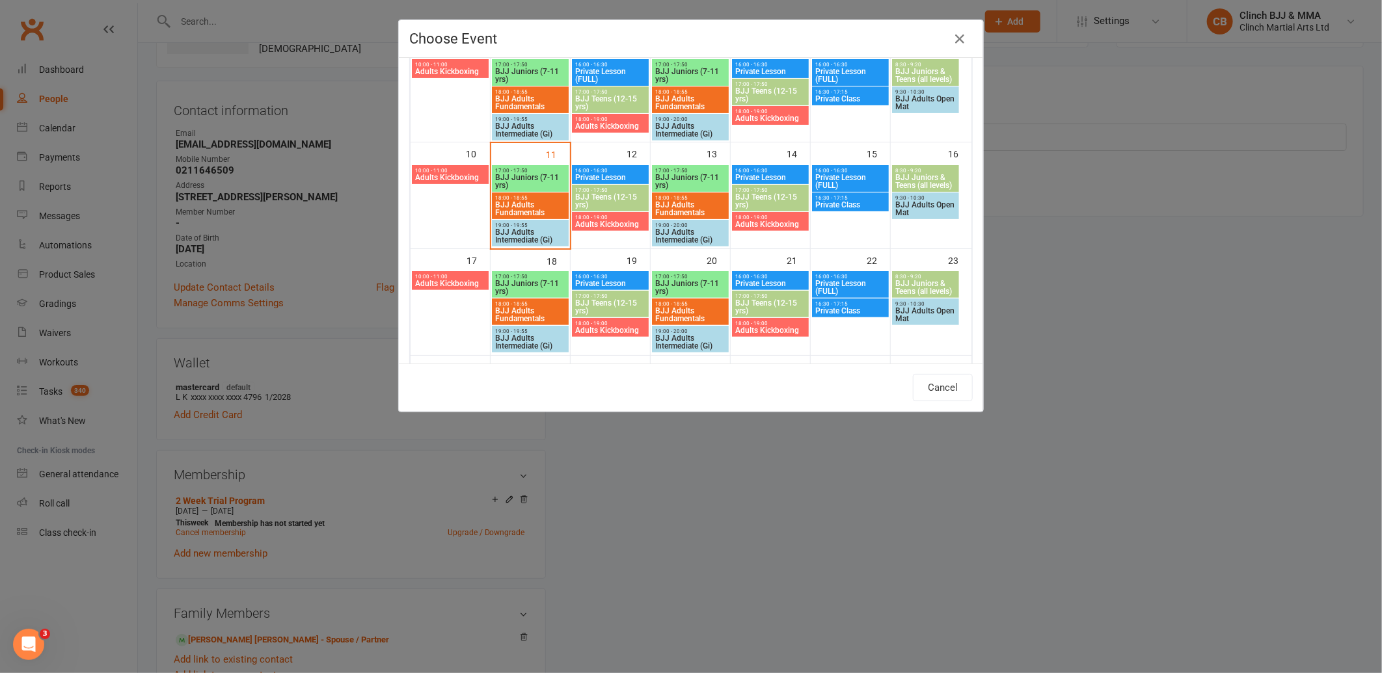
scroll to position [0, 0]
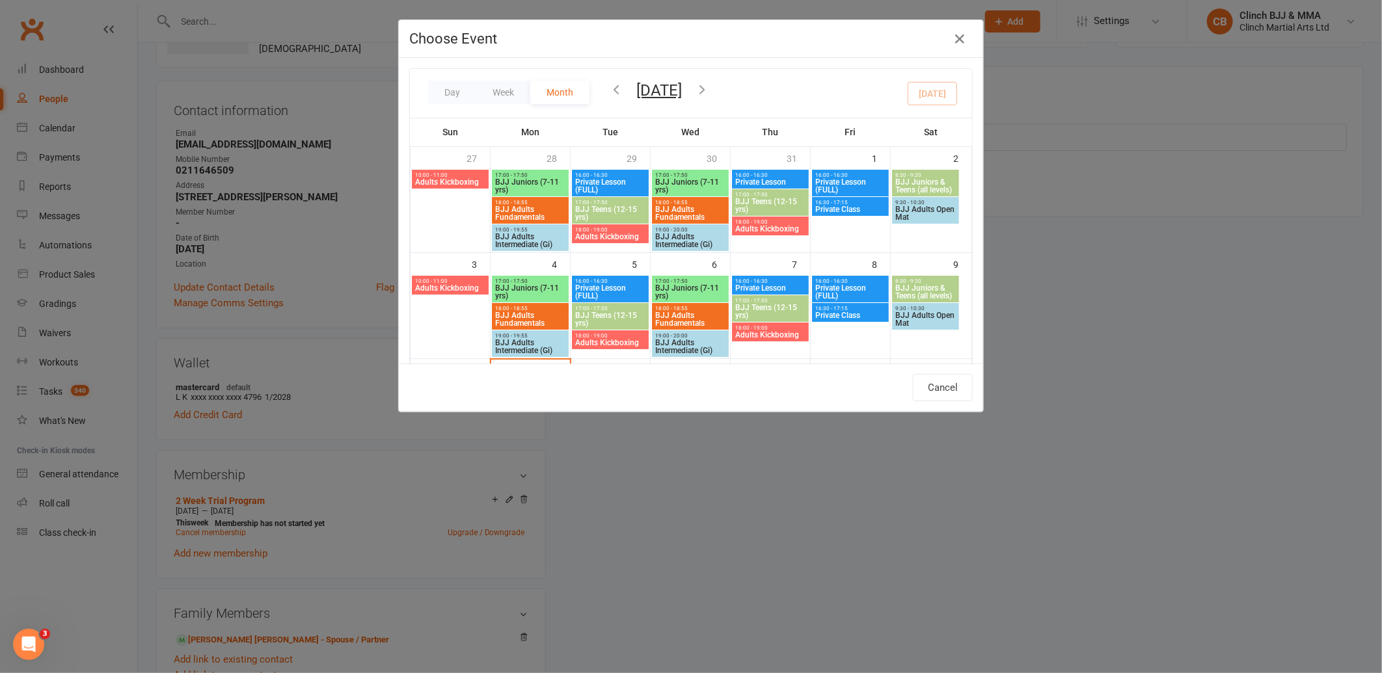
click at [709, 90] on icon "button" at bounding box center [702, 89] width 14 height 14
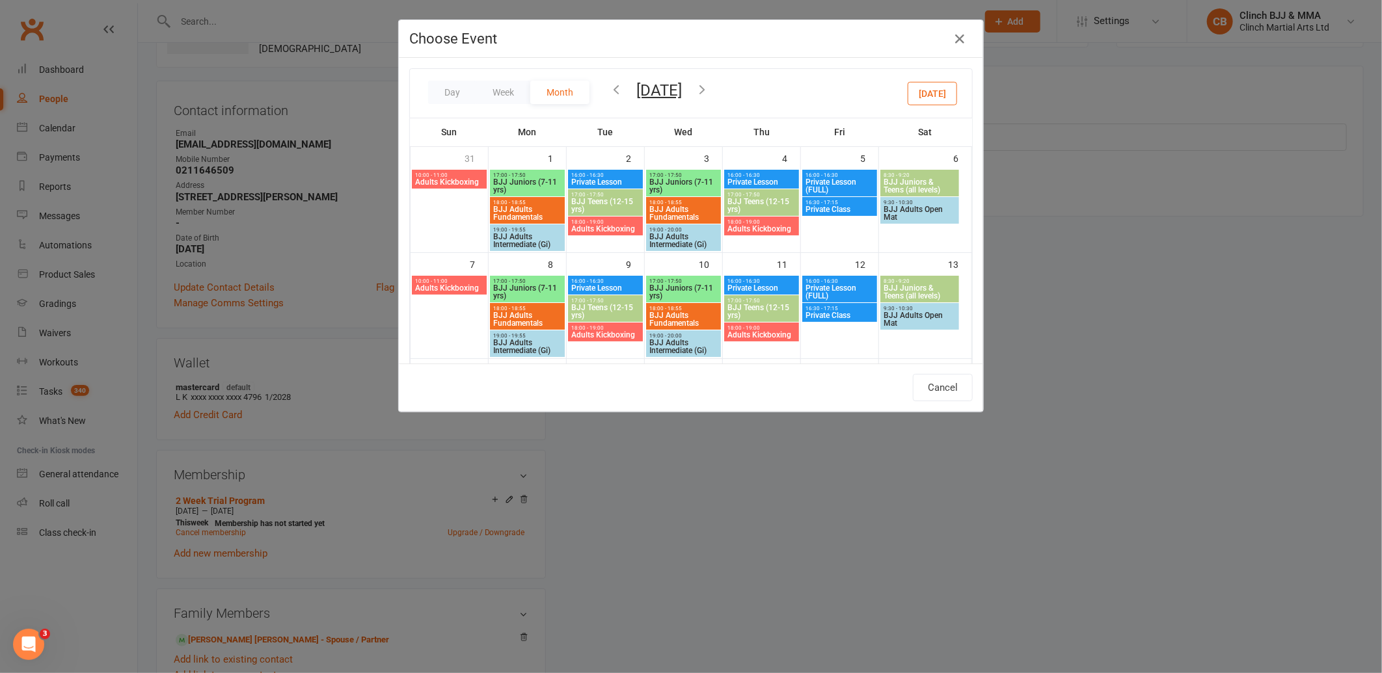
click at [709, 85] on icon "button" at bounding box center [702, 89] width 14 height 14
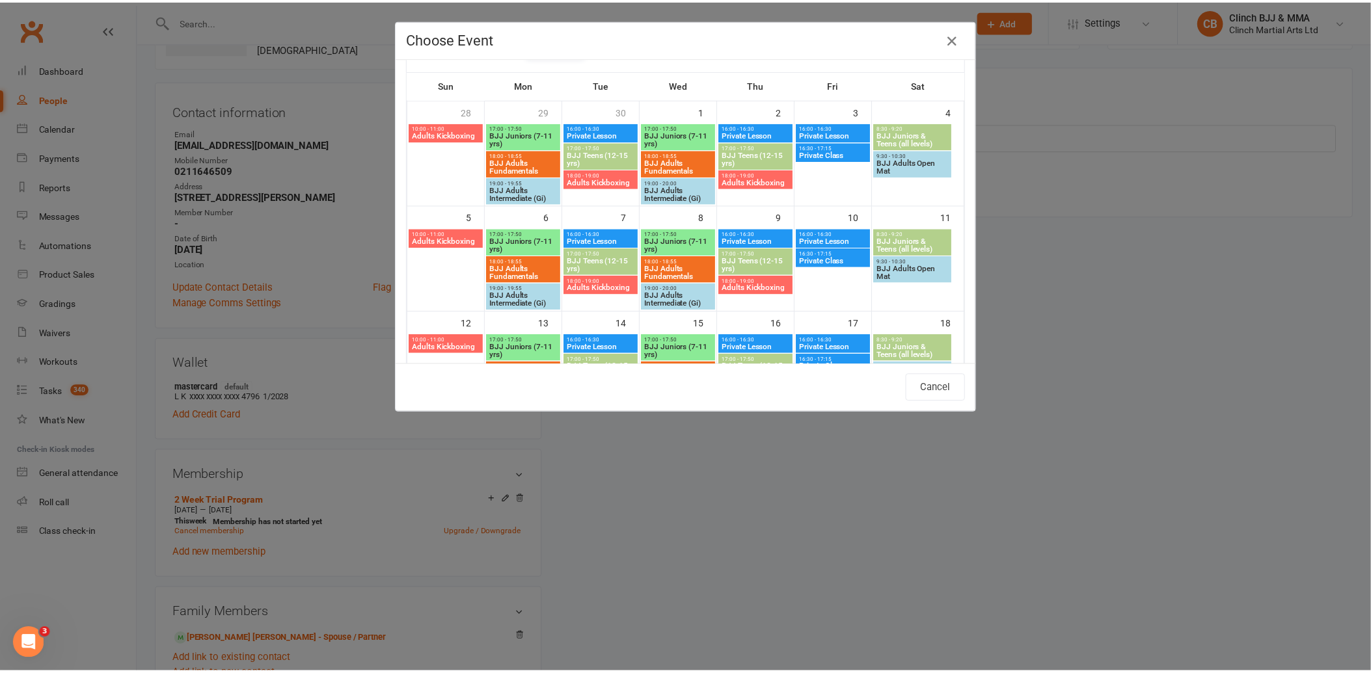
scroll to position [72, 0]
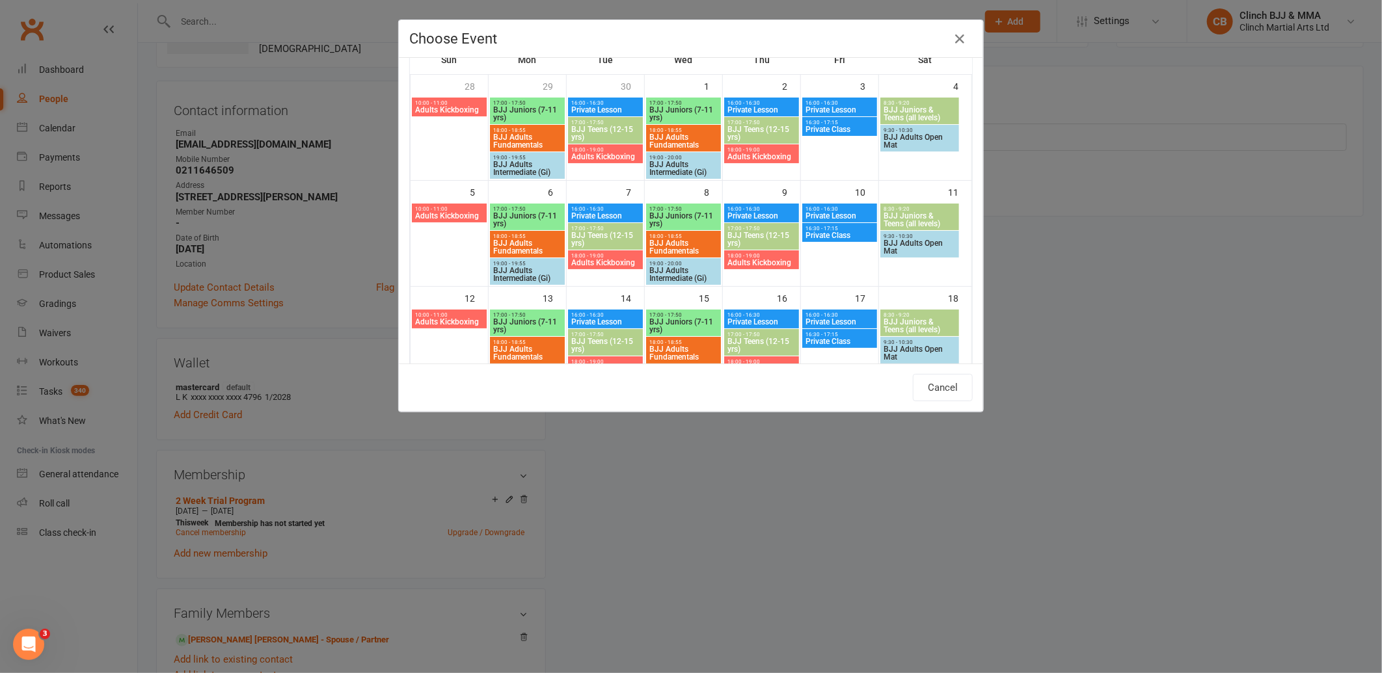
click at [524, 236] on span "18:00 - 18:55" at bounding box center [528, 237] width 70 height 6
type input "BJJ Adults Fundamentals - [DATE] 6:00:00 PM"
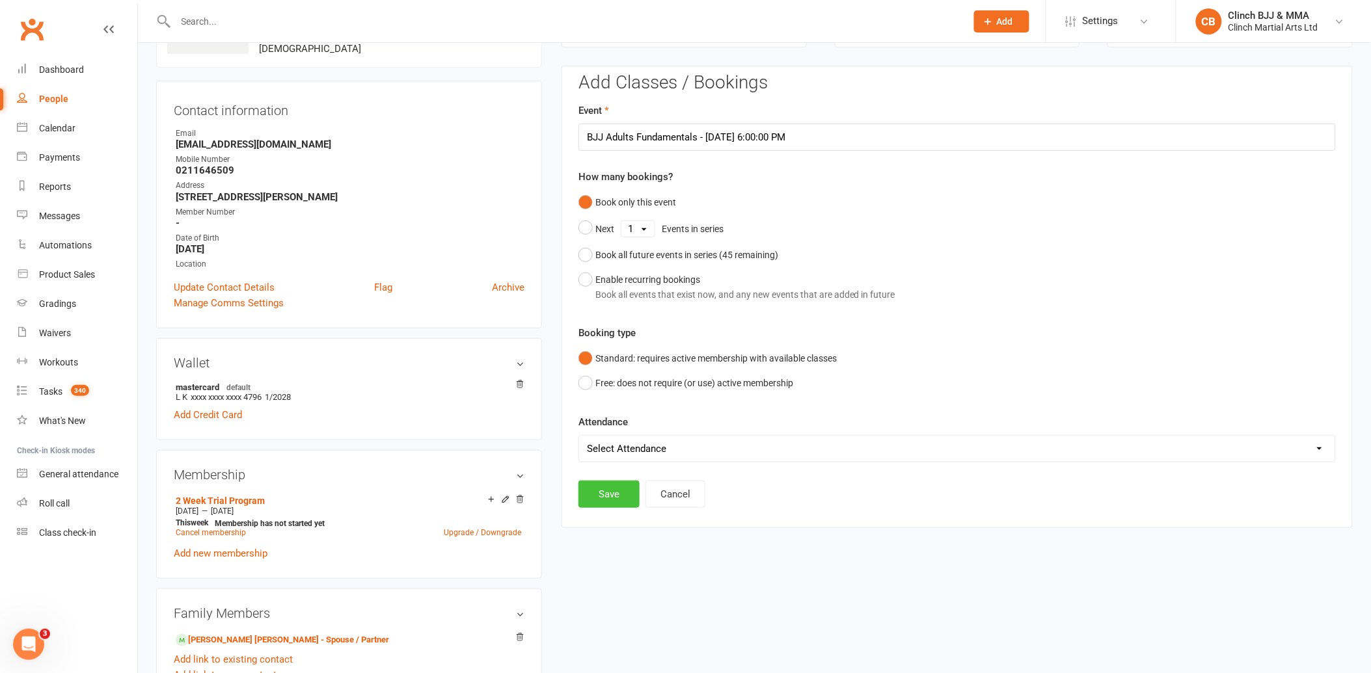
click at [603, 493] on button "Save" at bounding box center [608, 494] width 61 height 27
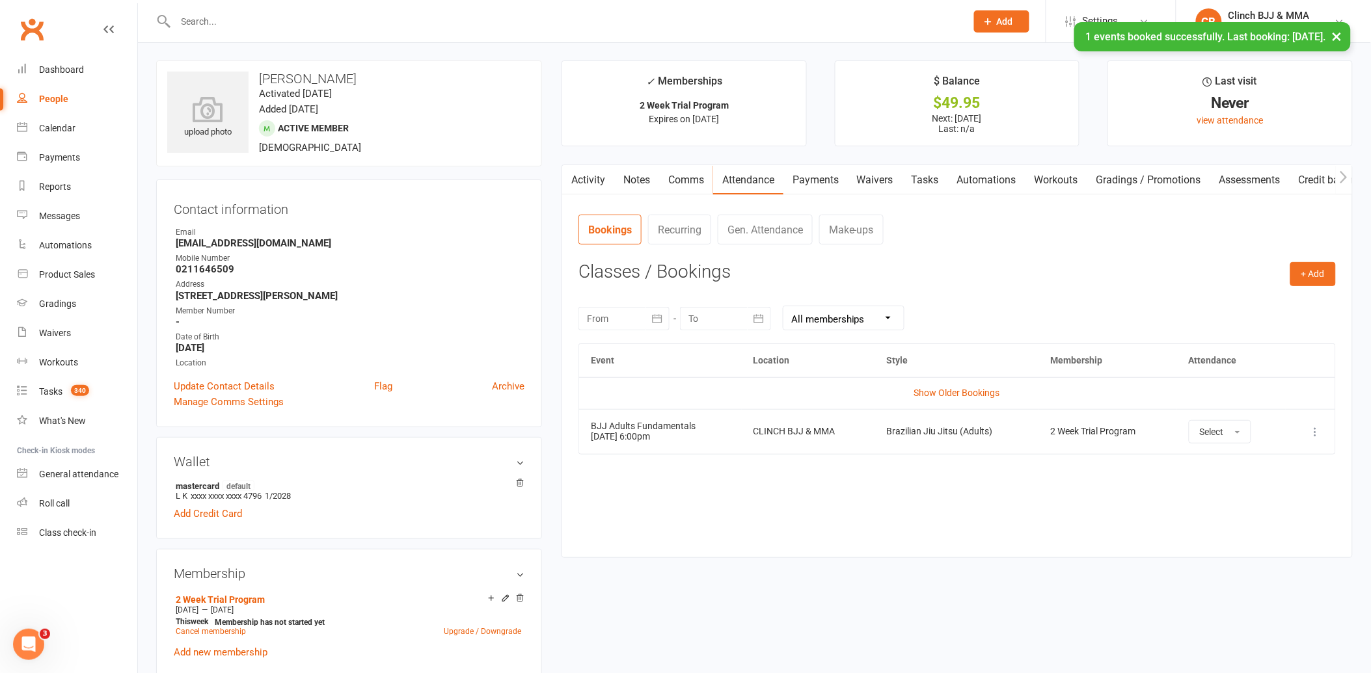
scroll to position [0, 0]
click at [51, 66] on div "Dashboard" at bounding box center [61, 69] width 45 height 10
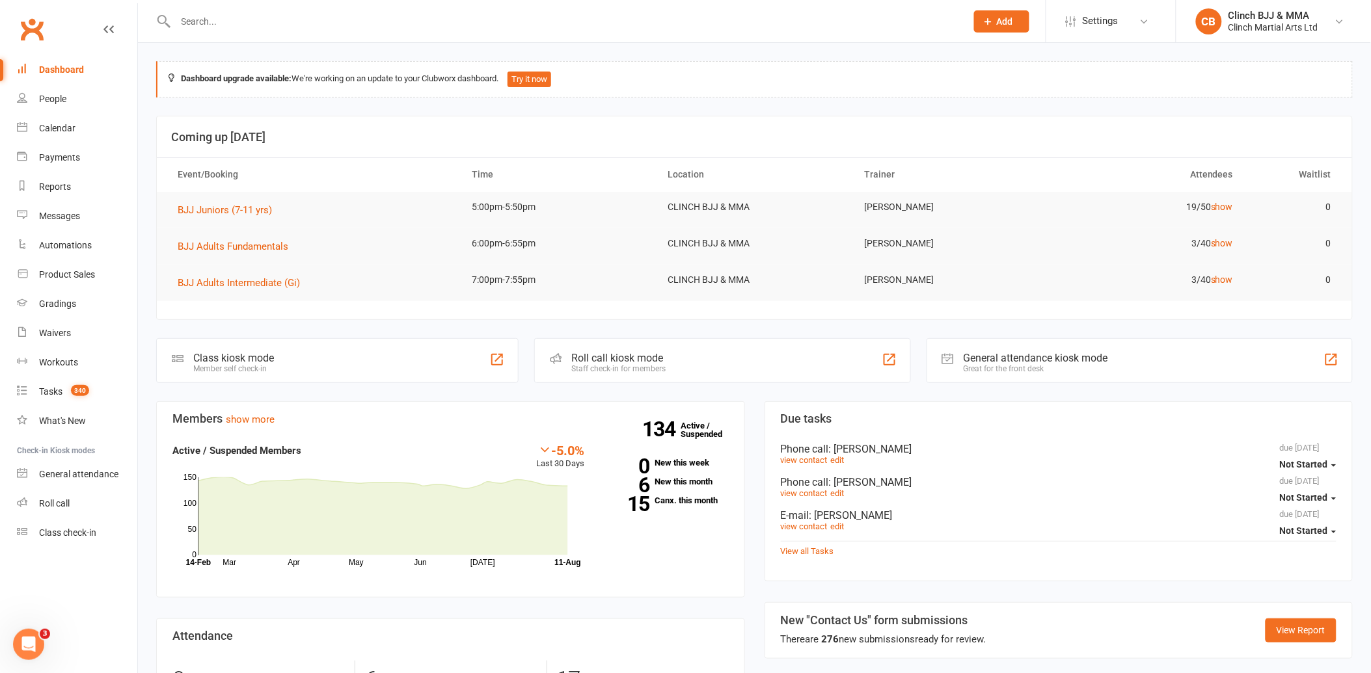
scroll to position [289, 0]
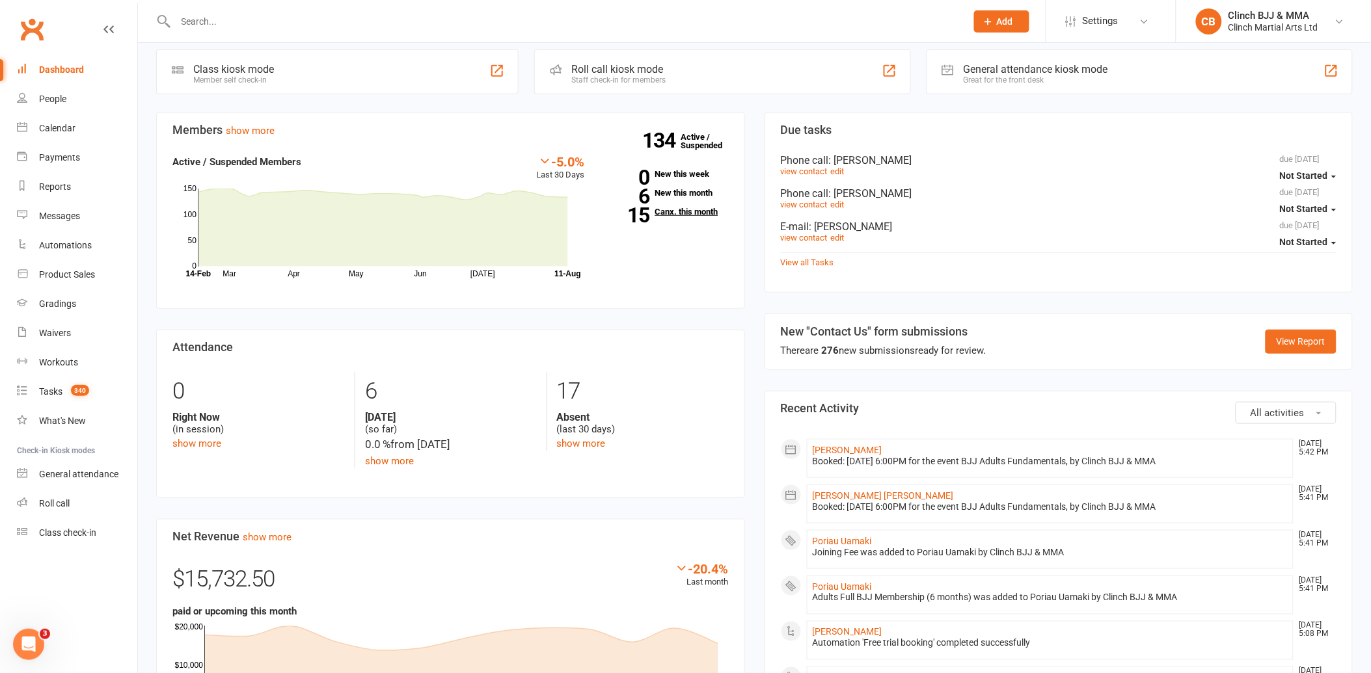
click at [682, 212] on link "15 Canx. this month" at bounding box center [666, 212] width 124 height 8
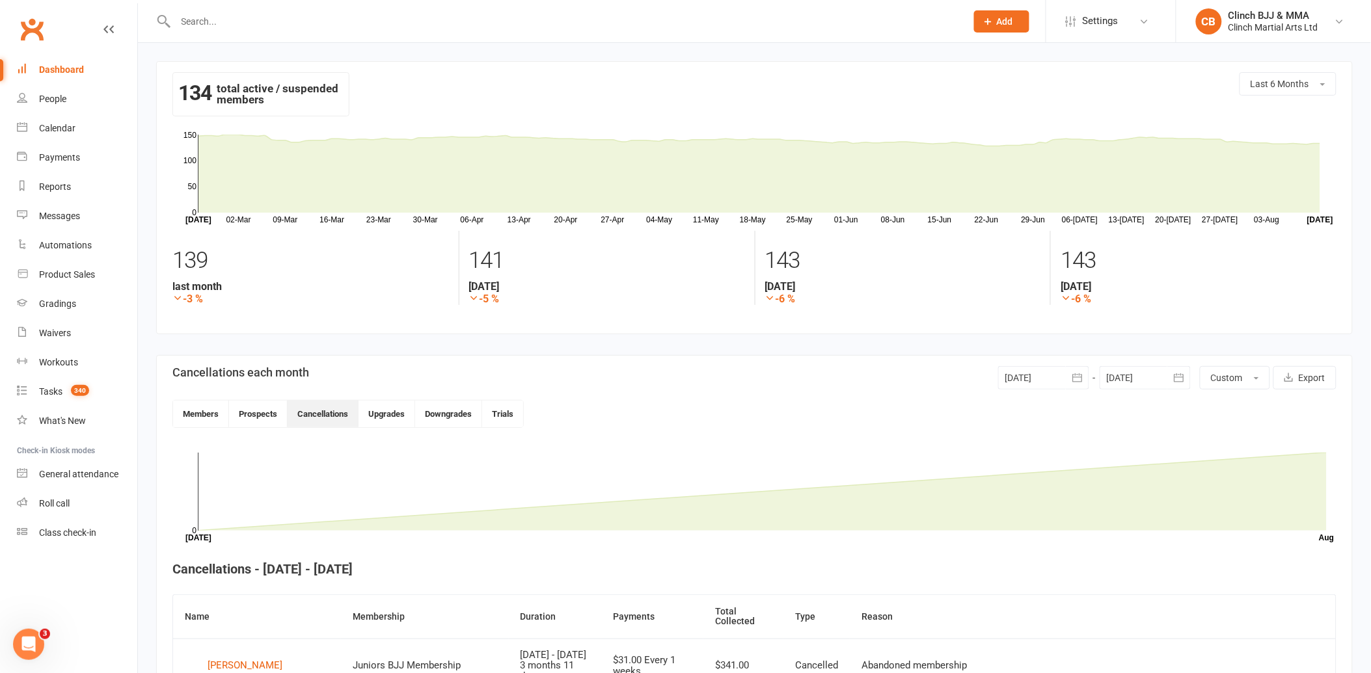
click at [56, 72] on div "Dashboard" at bounding box center [61, 69] width 45 height 10
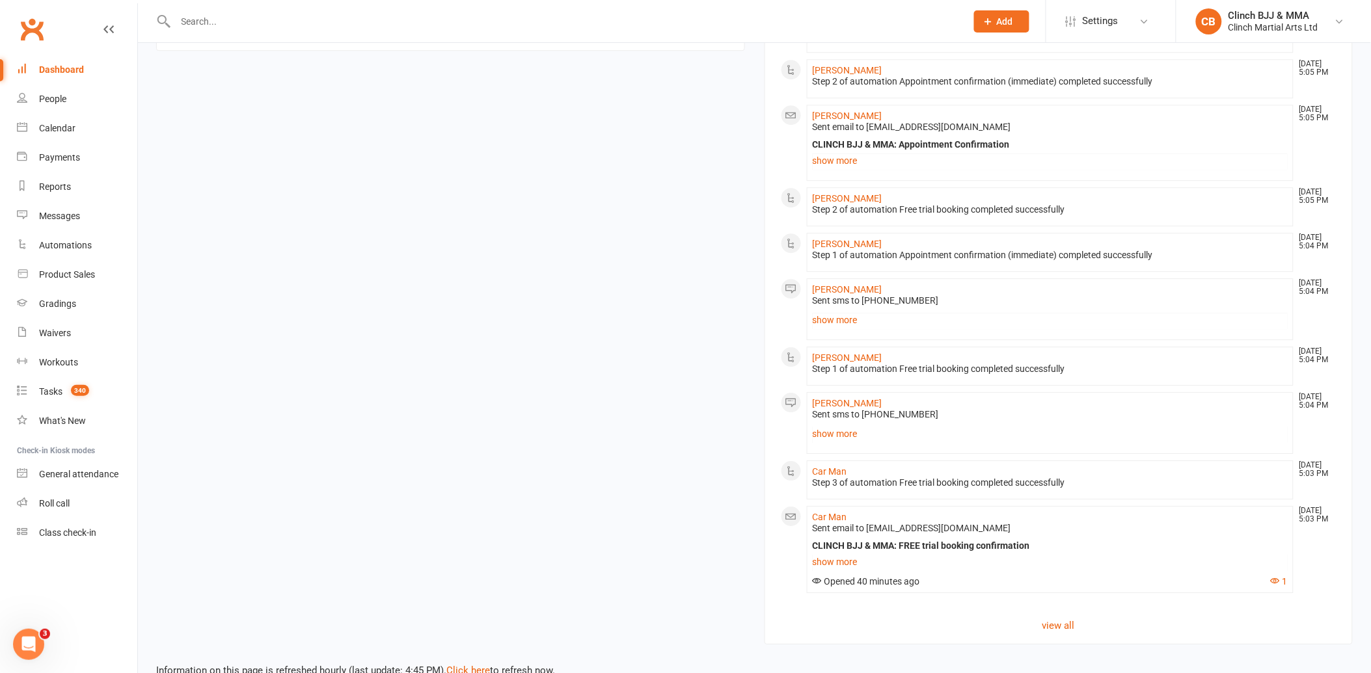
scroll to position [1247, 0]
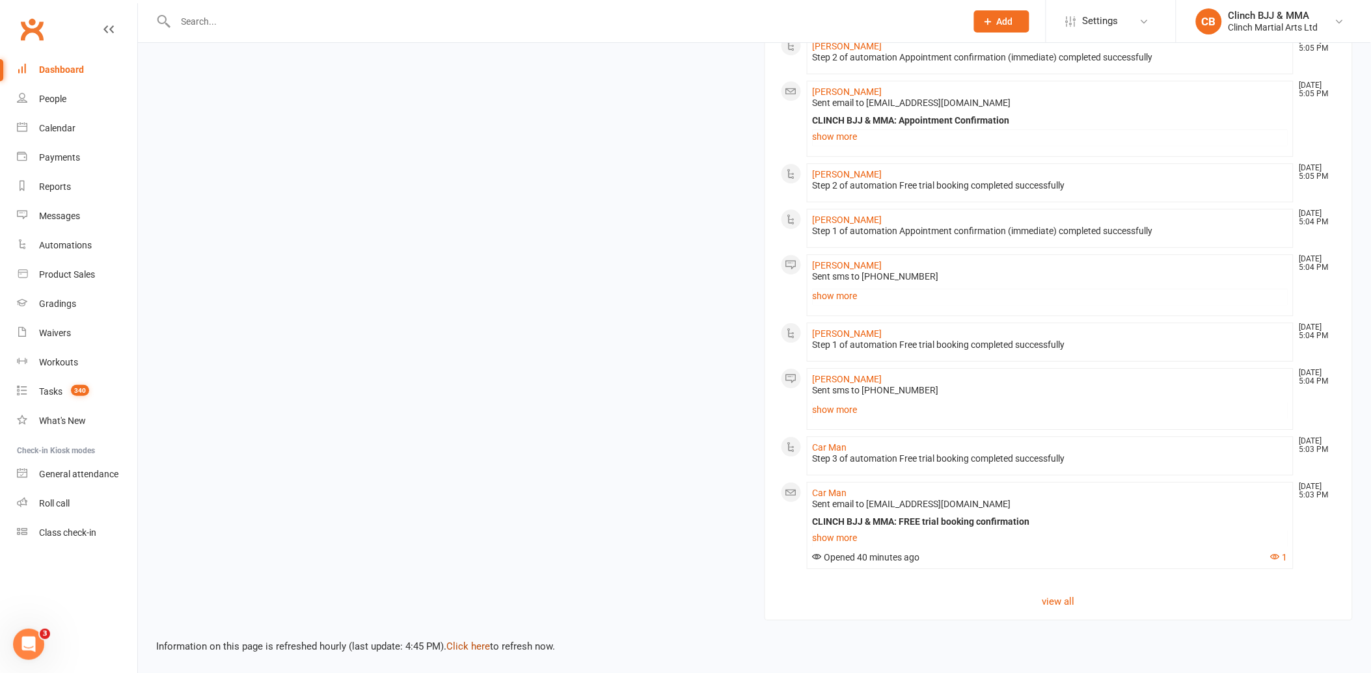
click at [467, 641] on link "Click here" at bounding box center [468, 647] width 44 height 12
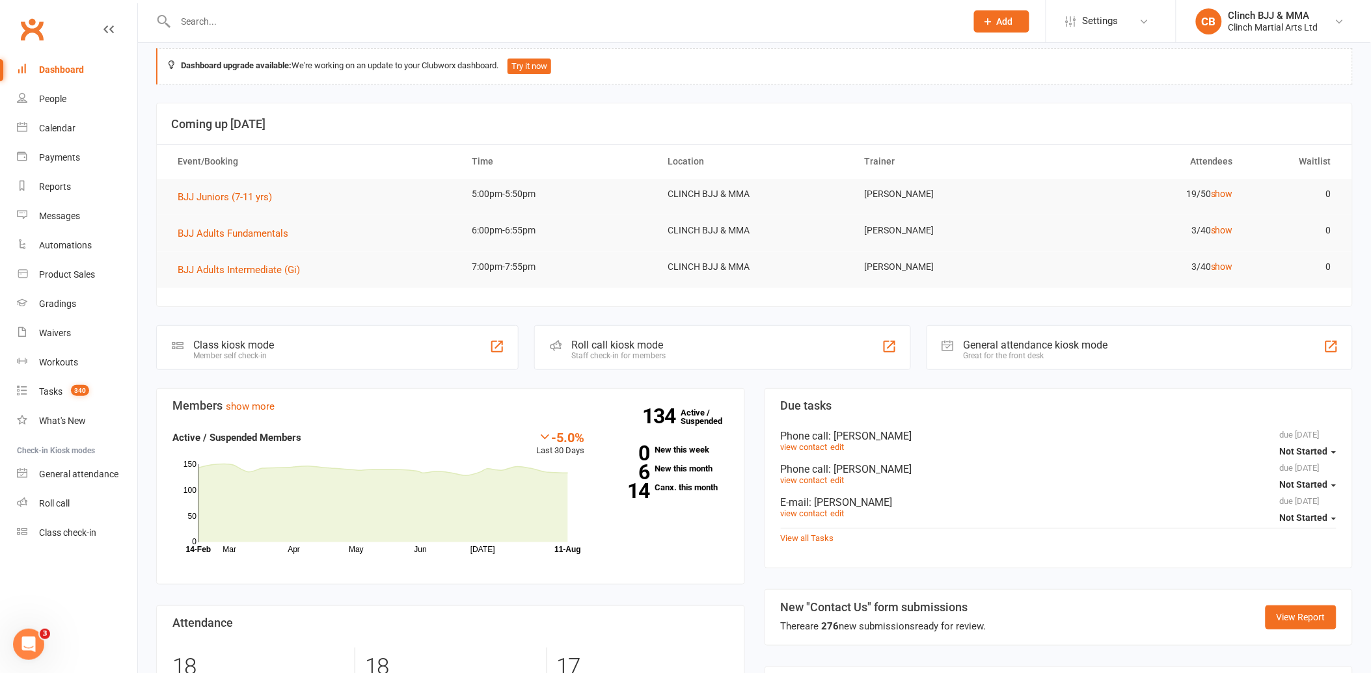
scroll to position [0, 0]
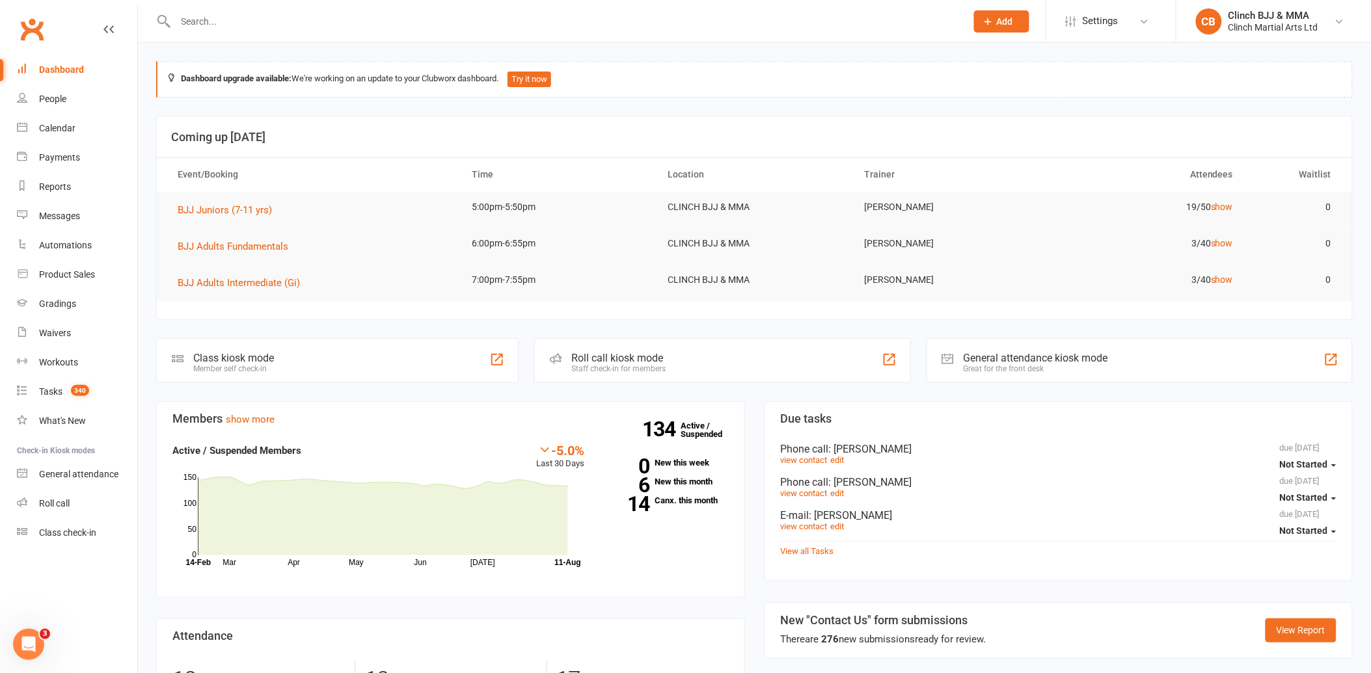
click at [310, 23] on input "text" at bounding box center [564, 21] width 785 height 18
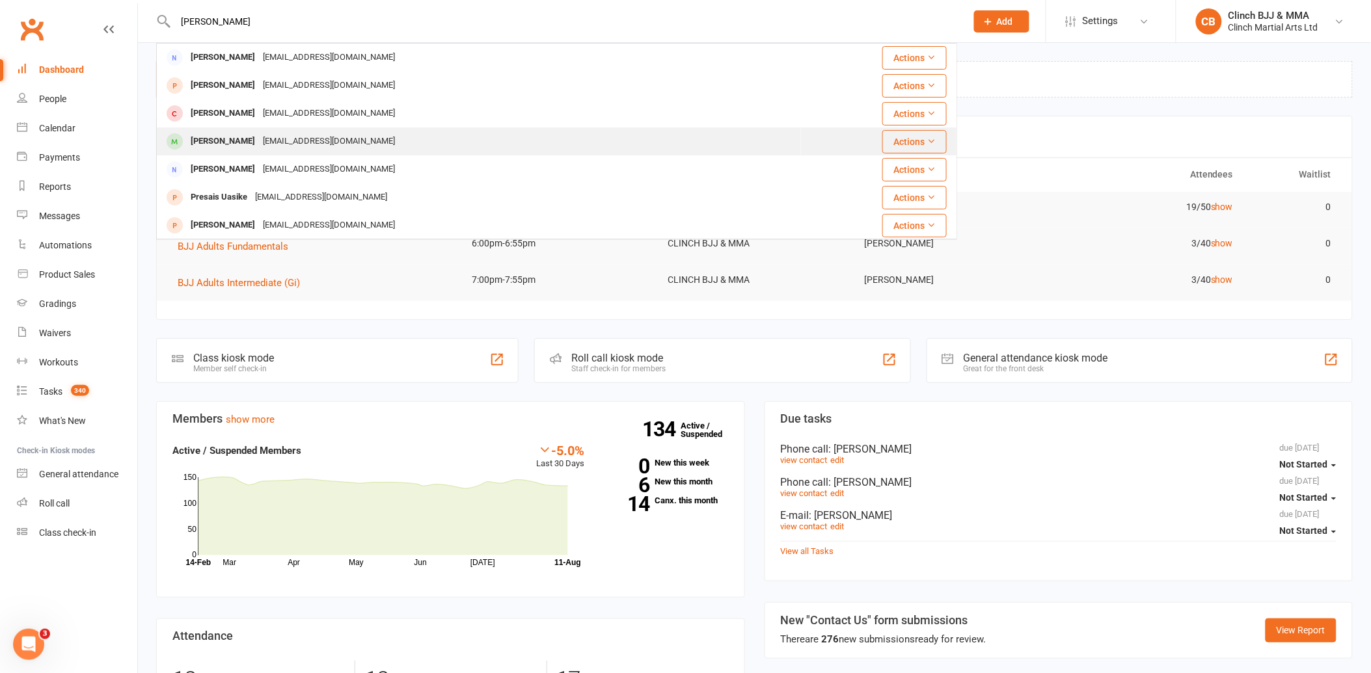
type input "[PERSON_NAME]"
click at [254, 135] on div "[PERSON_NAME]" at bounding box center [223, 141] width 72 height 19
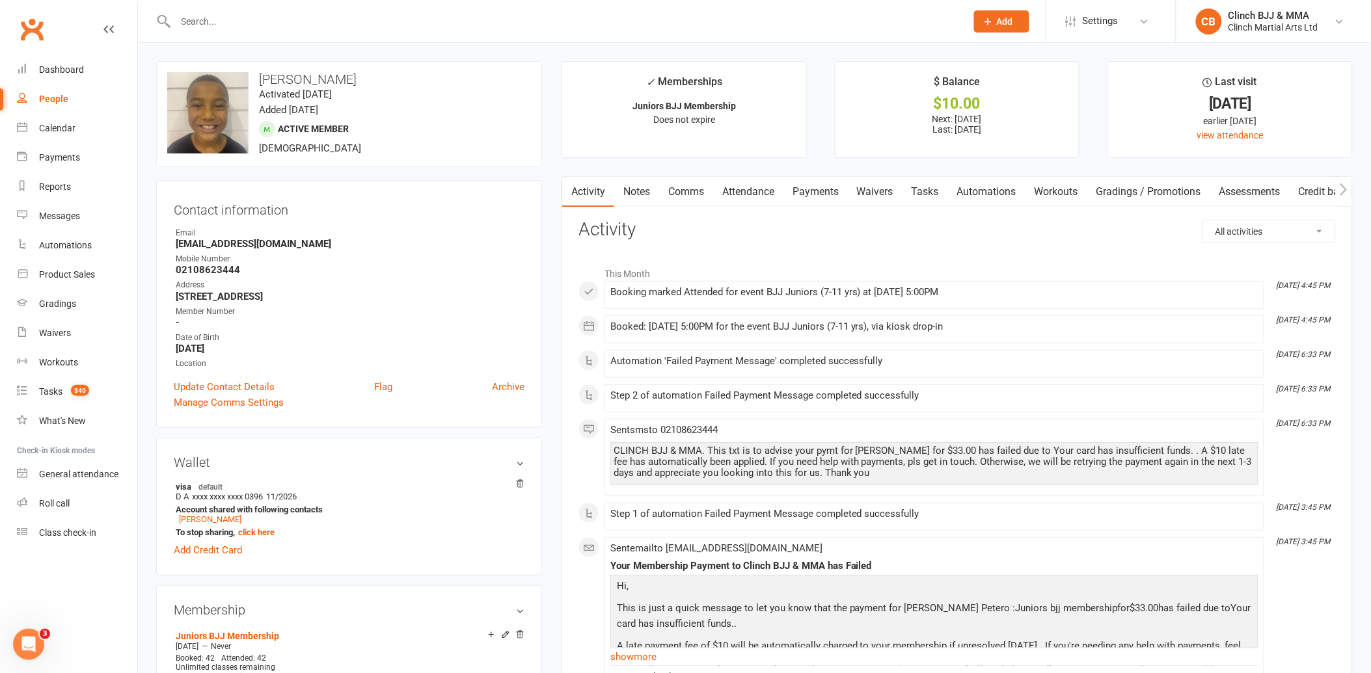
click at [824, 189] on link "Payments" at bounding box center [815, 192] width 64 height 30
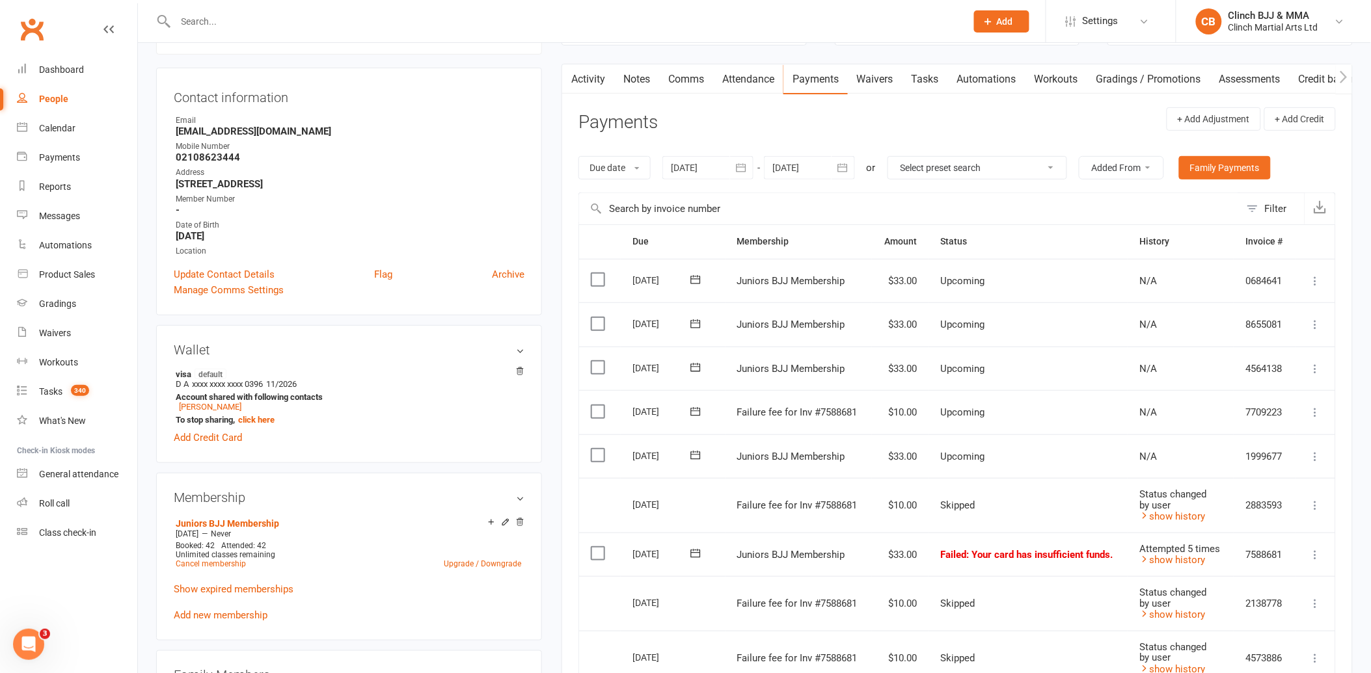
scroll to position [433, 0]
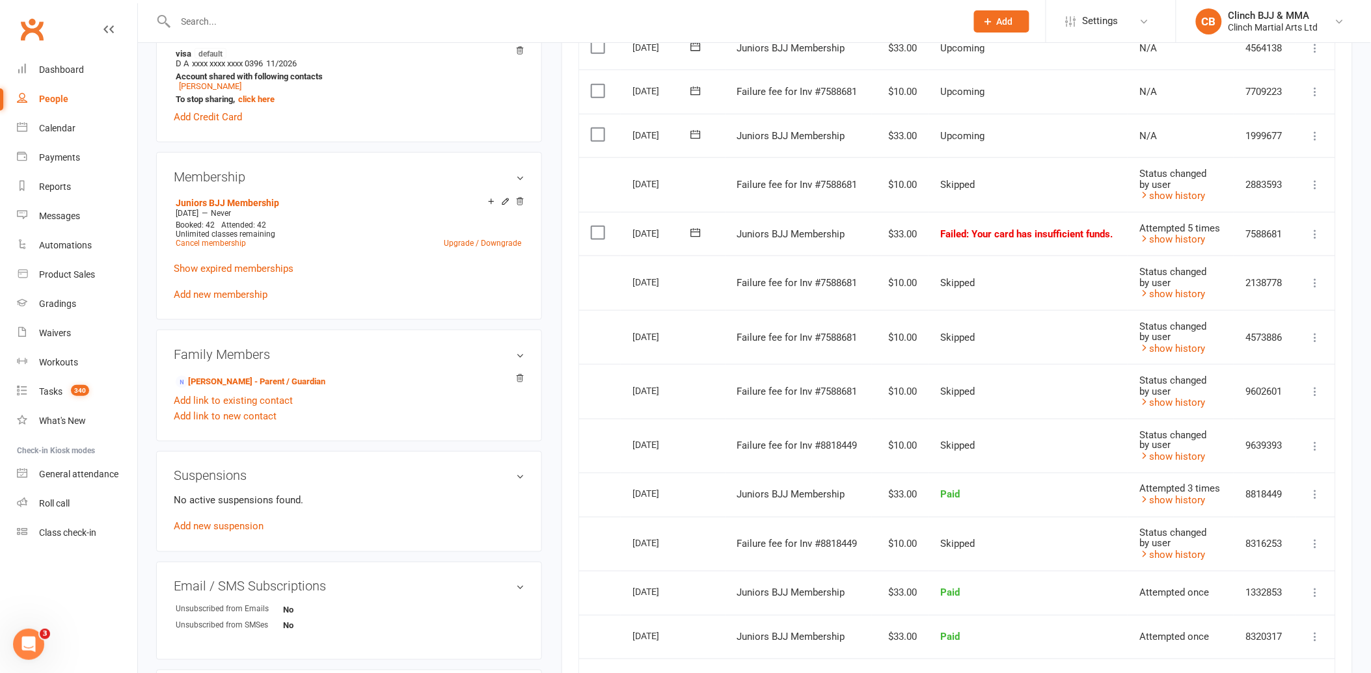
click at [1312, 232] on icon at bounding box center [1315, 234] width 13 height 13
click at [1252, 259] on link "Mark as Paid (Cash)" at bounding box center [1258, 260] width 129 height 26
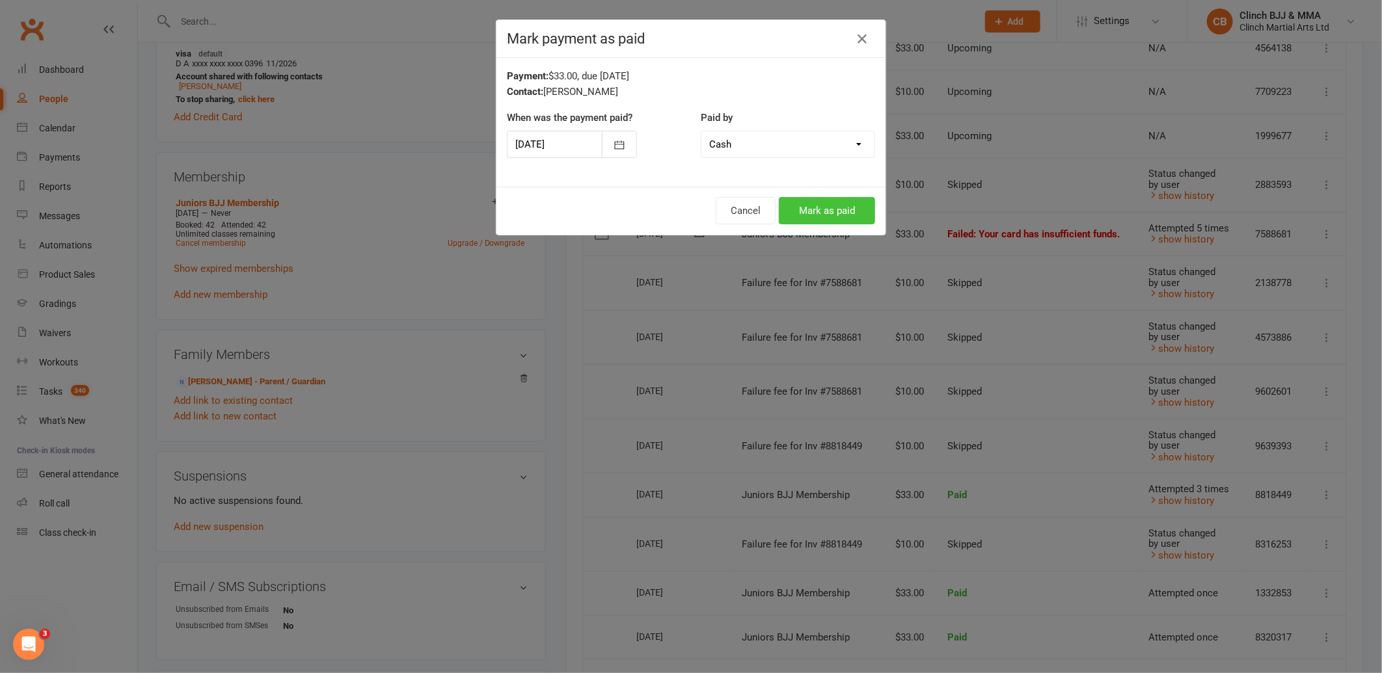
click at [834, 215] on button "Mark as paid" at bounding box center [827, 210] width 96 height 27
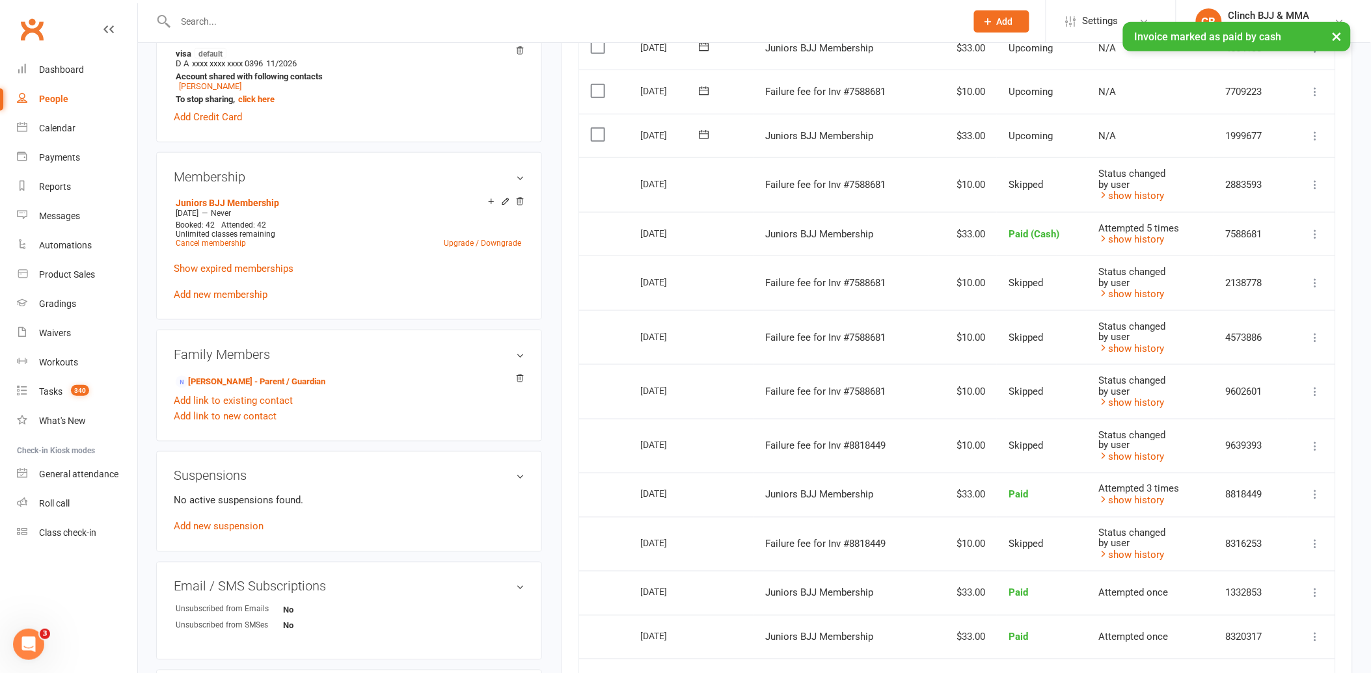
click at [1313, 135] on icon at bounding box center [1315, 135] width 13 height 13
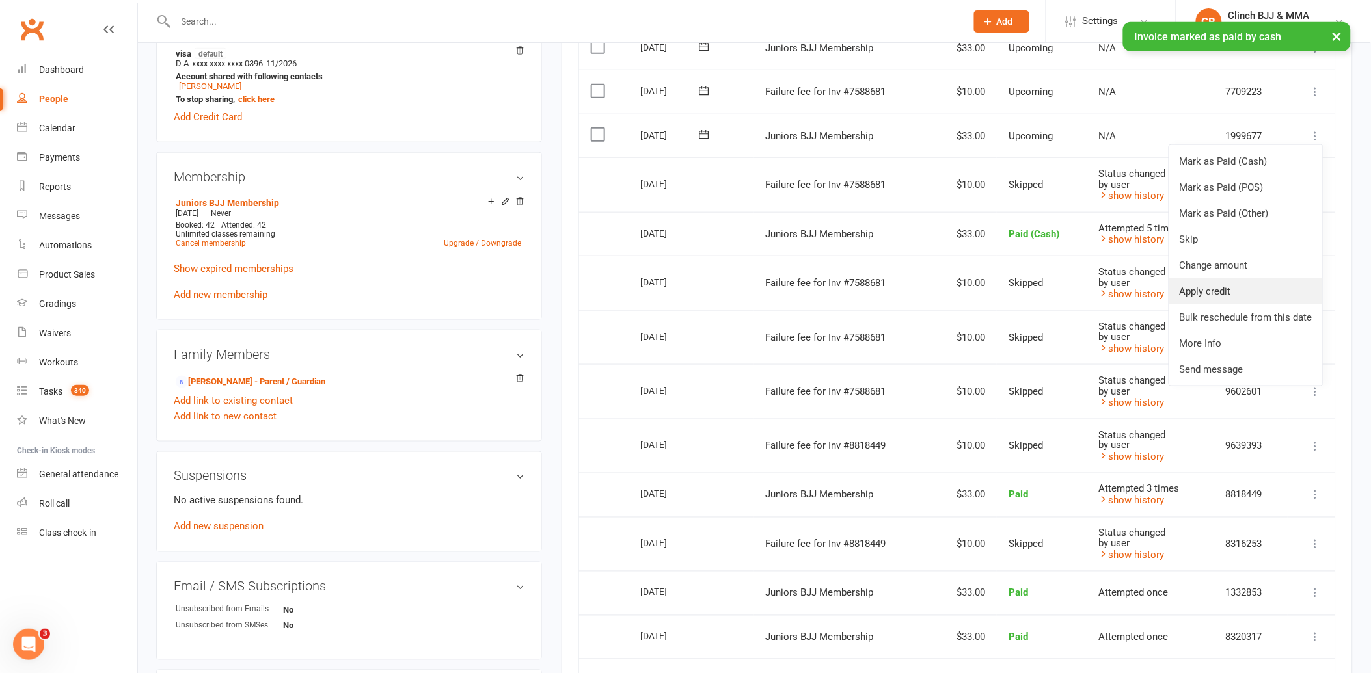
click at [1216, 282] on link "Apply credit" at bounding box center [1246, 292] width 154 height 26
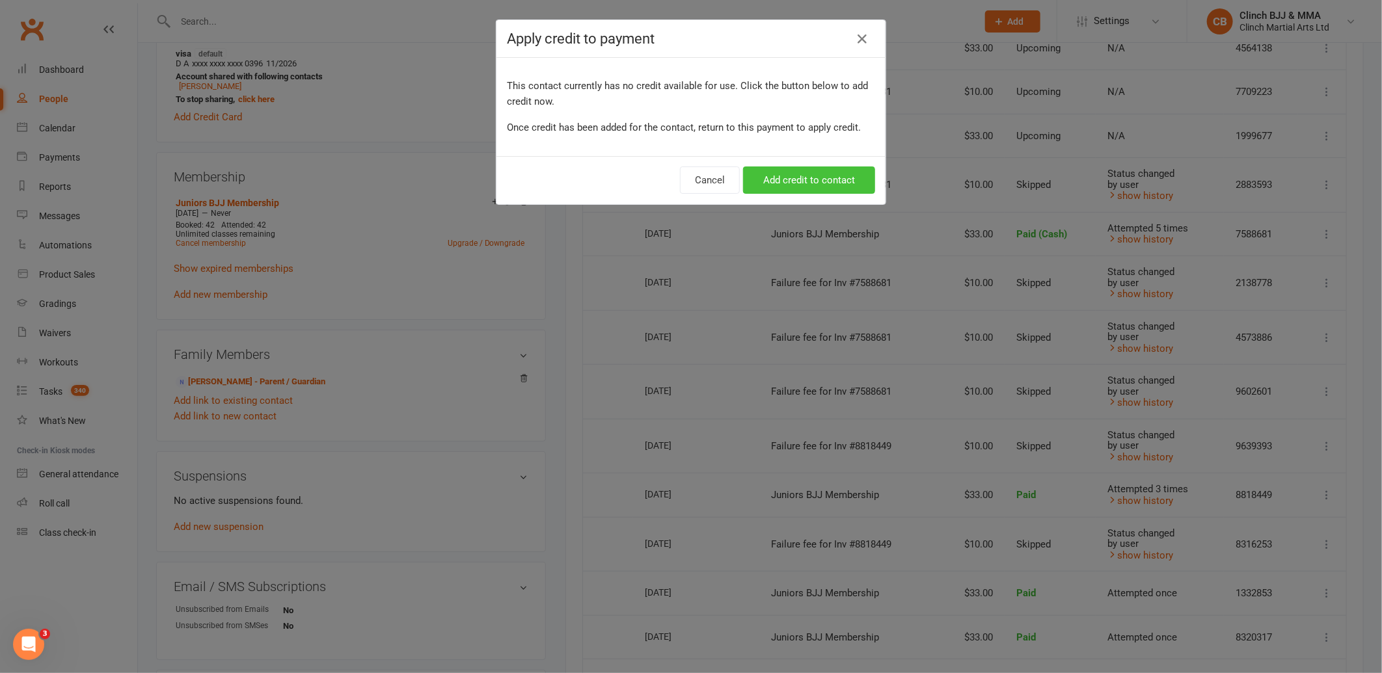
click at [774, 181] on button "Add credit to contact" at bounding box center [809, 180] width 132 height 27
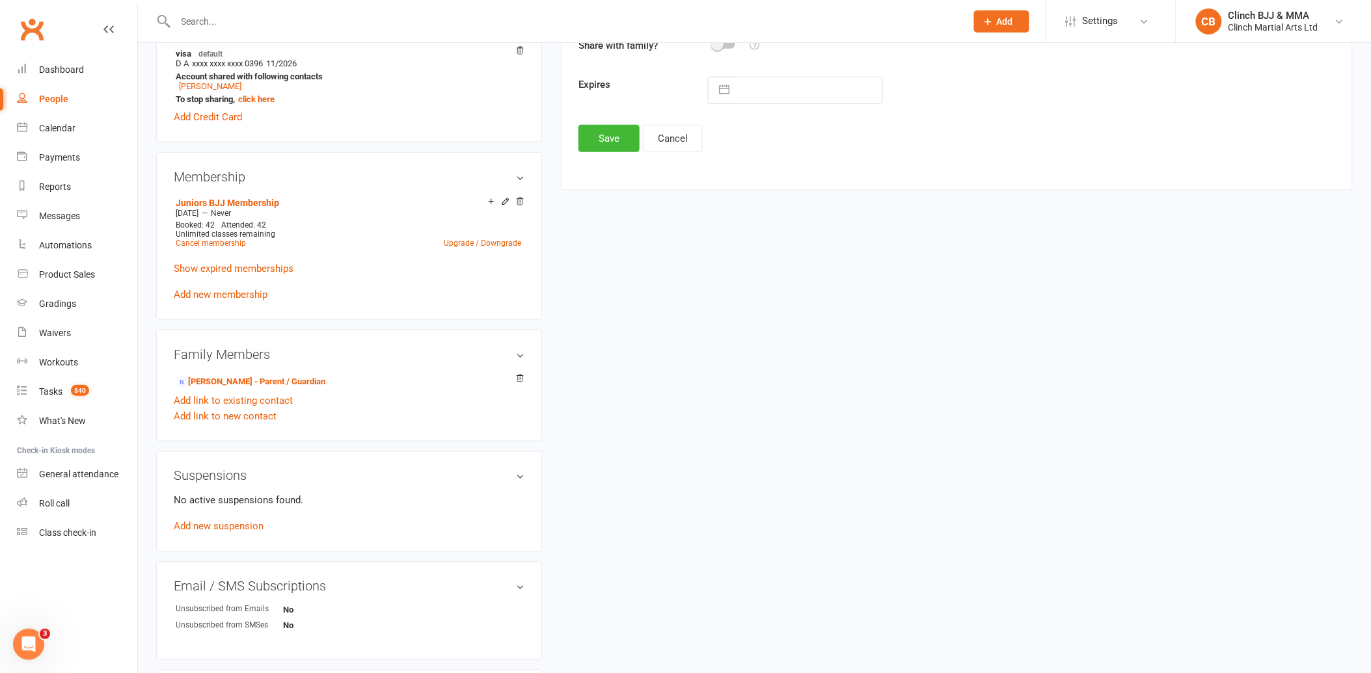
scroll to position [144, 0]
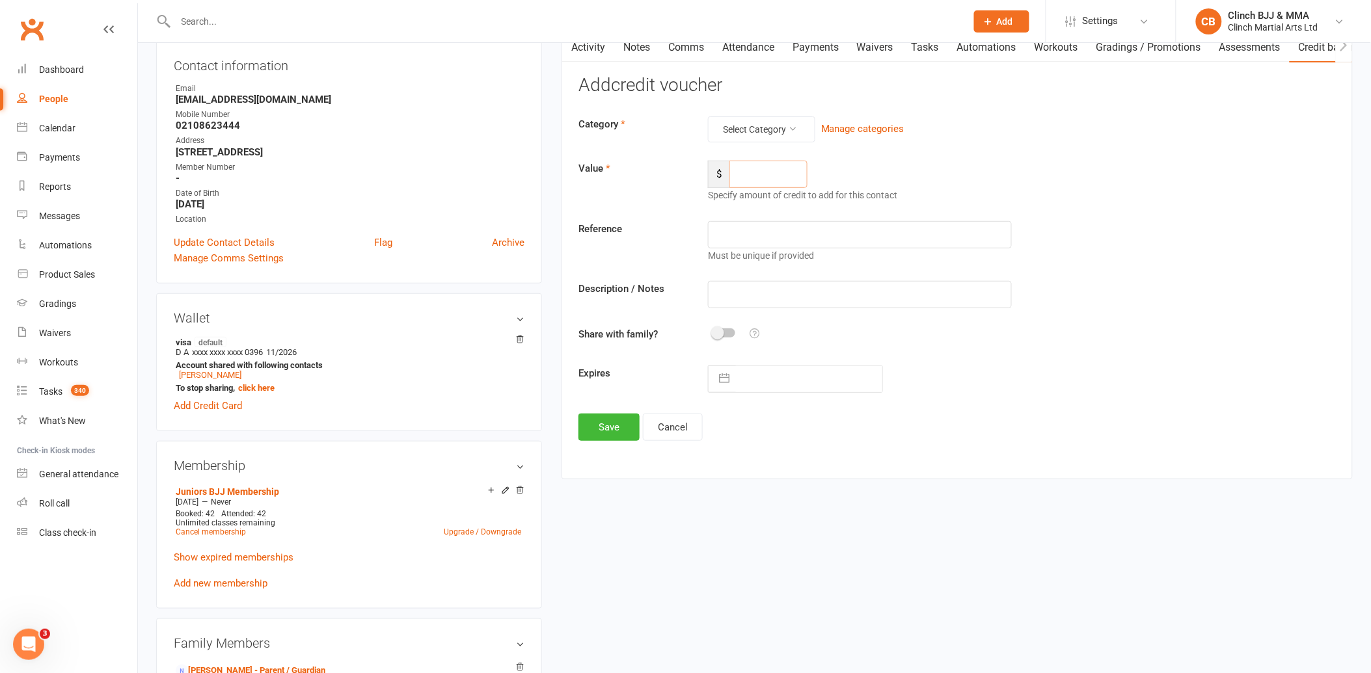
click at [779, 186] on input "number" at bounding box center [768, 174] width 78 height 27
type input "17"
click at [608, 426] on button "Save" at bounding box center [608, 427] width 61 height 27
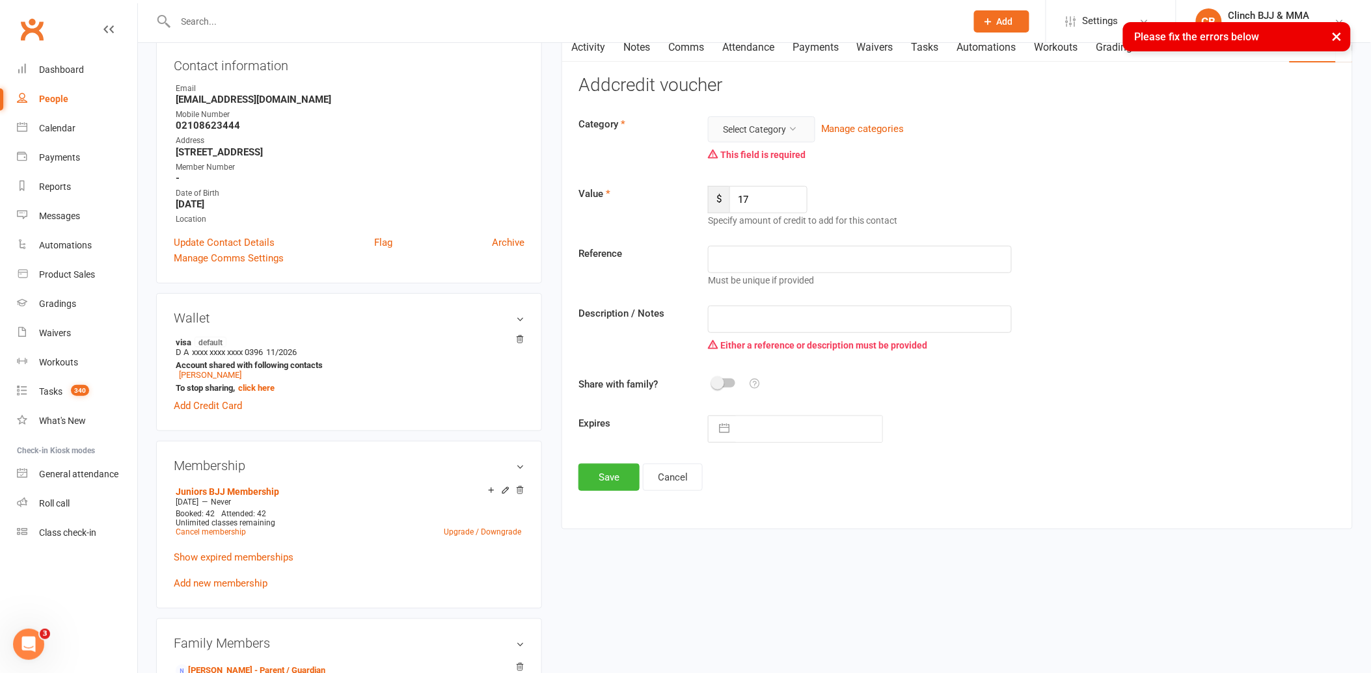
click at [752, 132] on button "Select Category" at bounding box center [761, 129] width 107 height 26
click at [733, 157] on link "Credit" at bounding box center [740, 161] width 129 height 26
click at [750, 322] on input "text" at bounding box center [860, 319] width 304 height 27
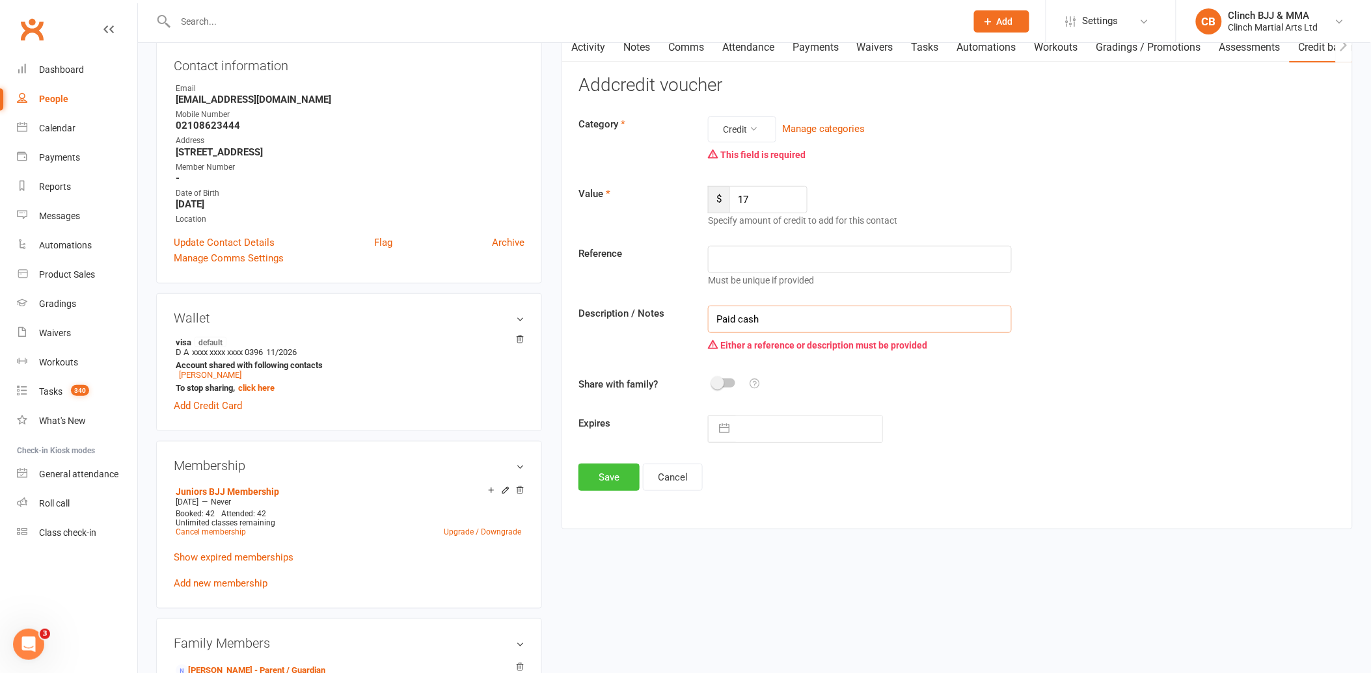
type input "Paid cash"
click at [599, 473] on button "Save" at bounding box center [608, 477] width 61 height 27
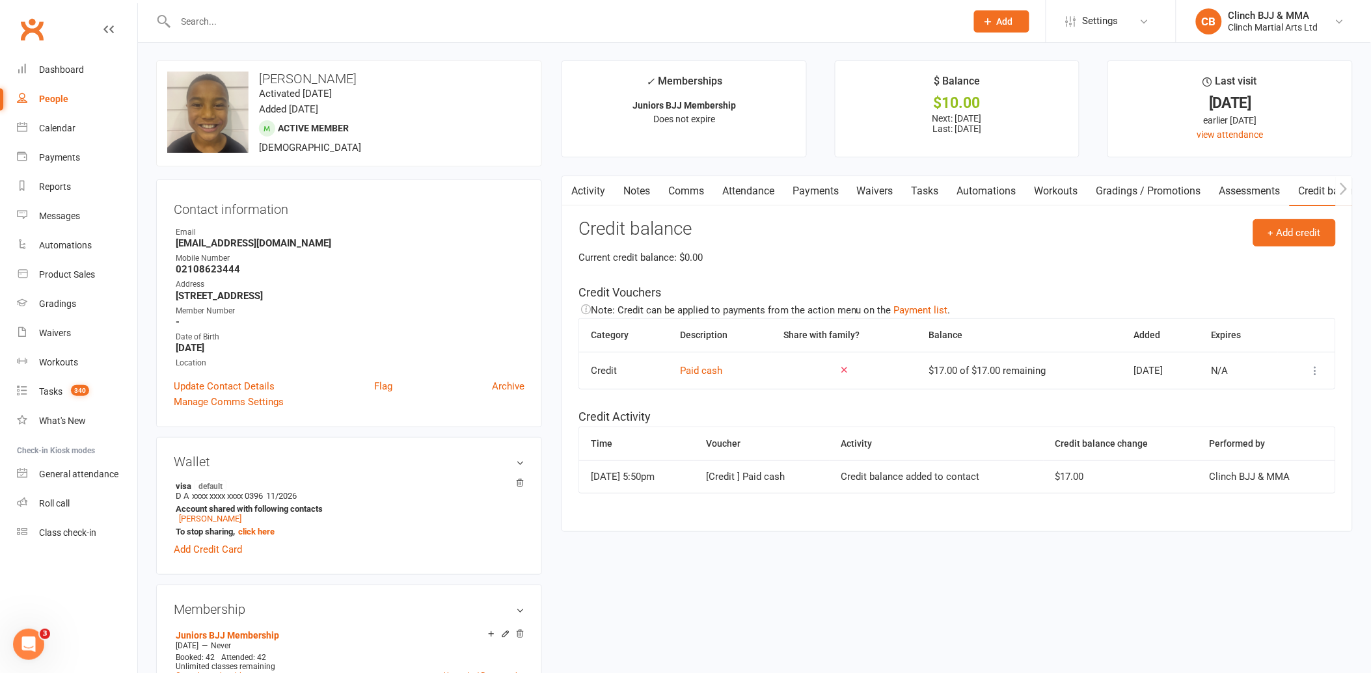
scroll to position [0, 0]
click at [825, 189] on link "Payments" at bounding box center [815, 192] width 64 height 30
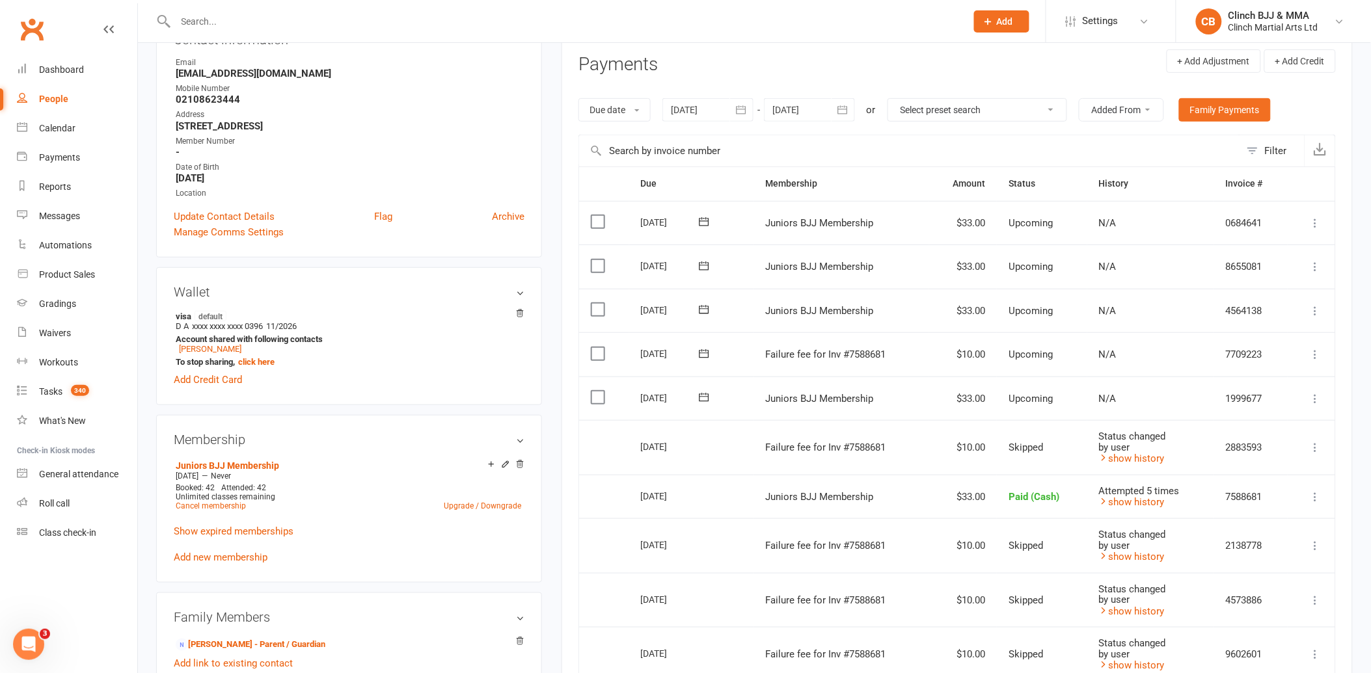
scroll to position [217, 0]
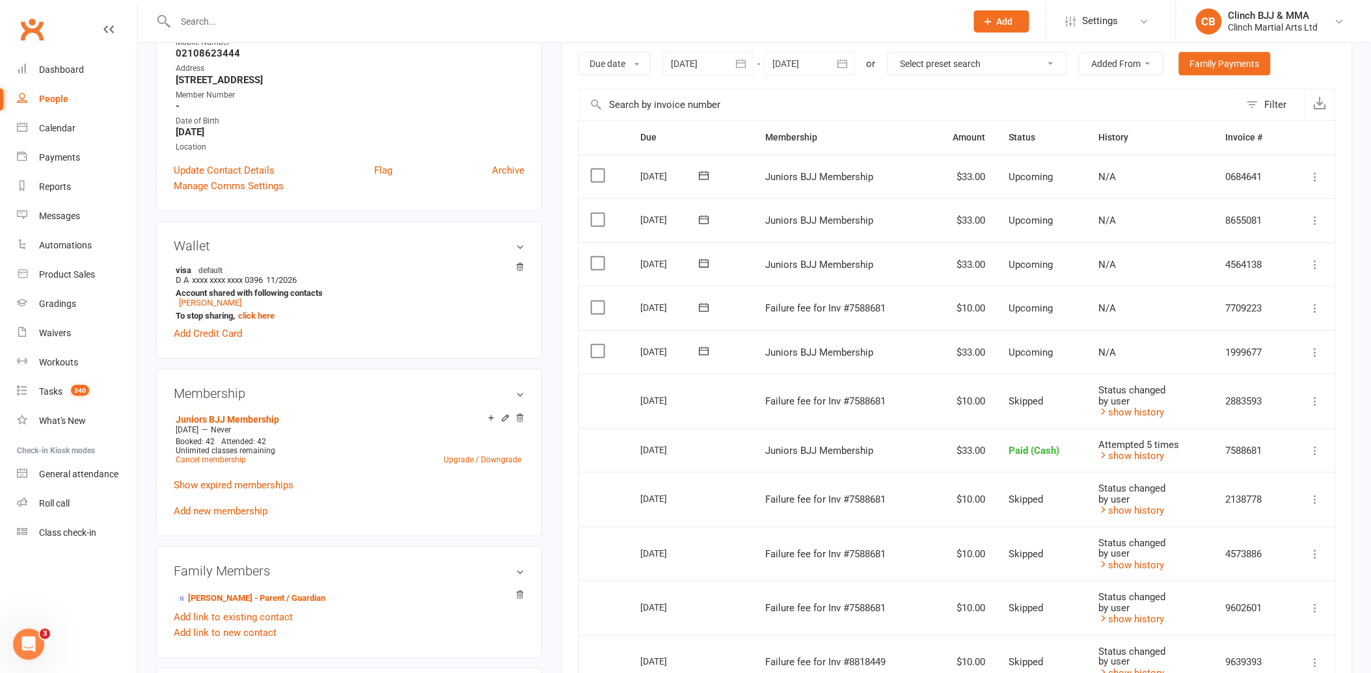
click at [1312, 353] on icon at bounding box center [1315, 352] width 13 height 13
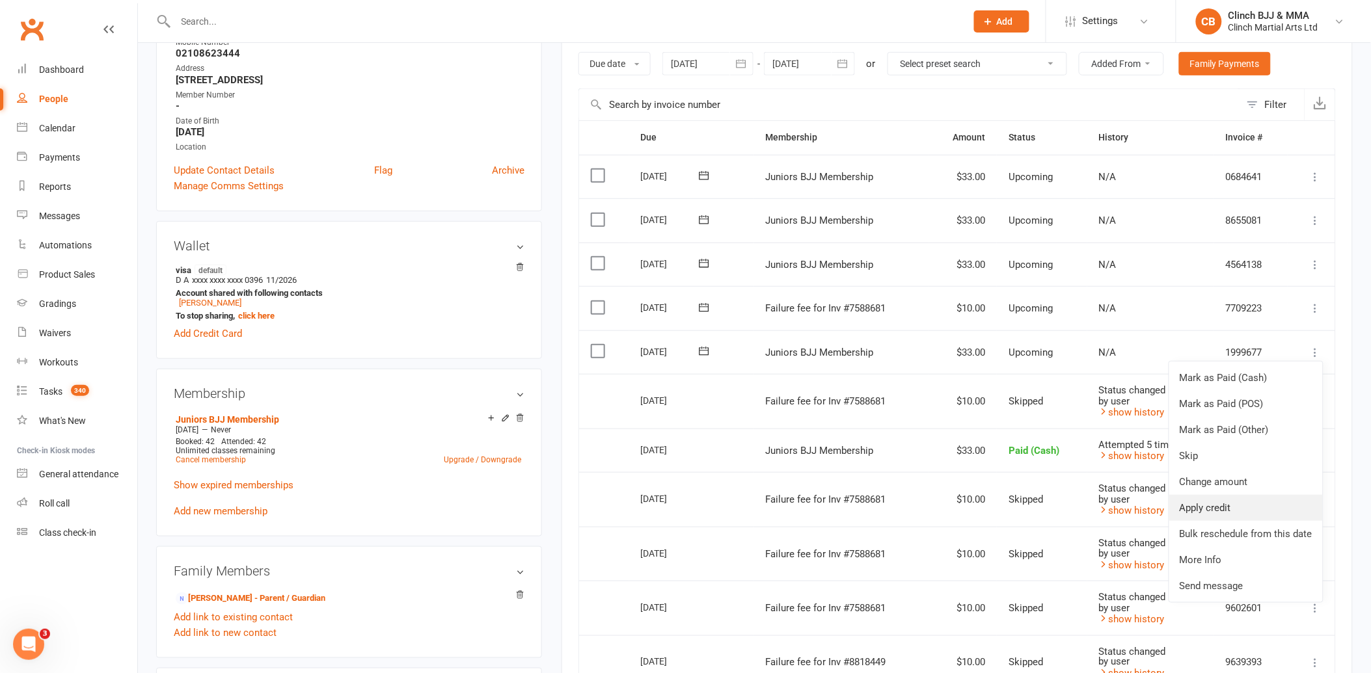
click at [1222, 496] on link "Apply credit" at bounding box center [1246, 508] width 154 height 26
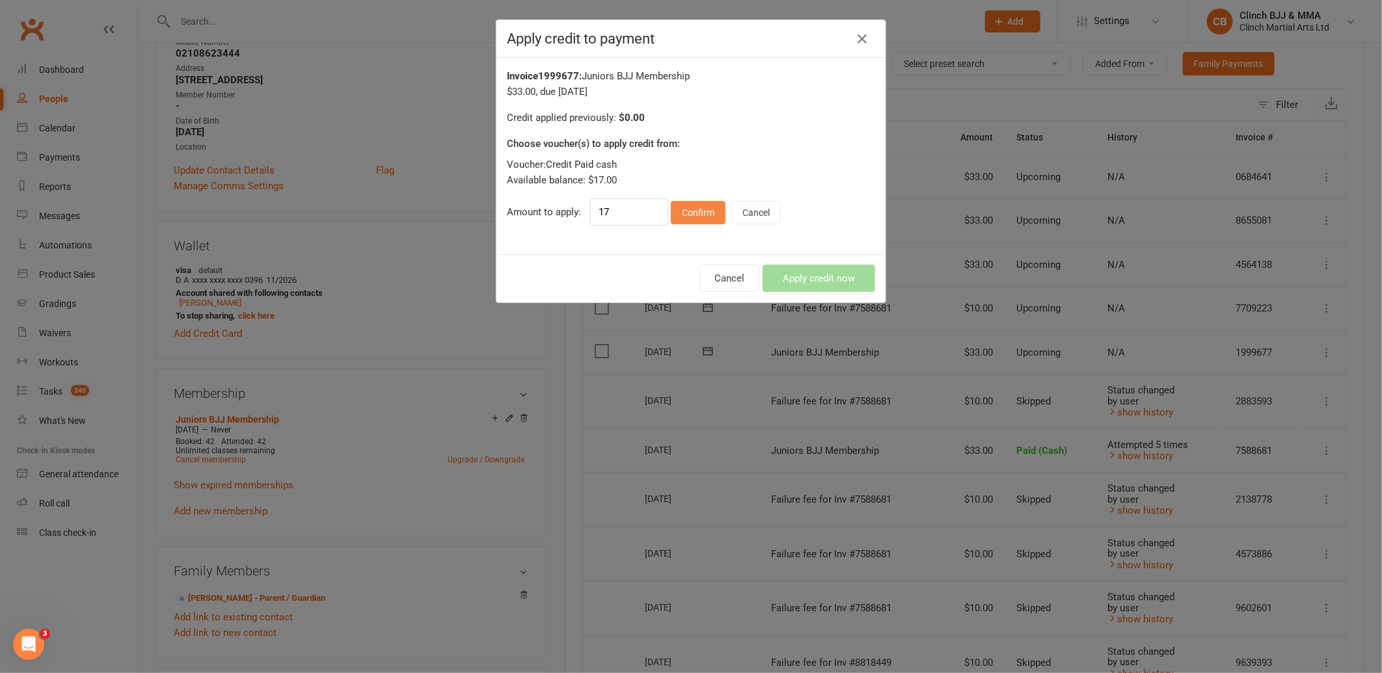
click at [681, 207] on button "Confirm" at bounding box center [698, 212] width 55 height 23
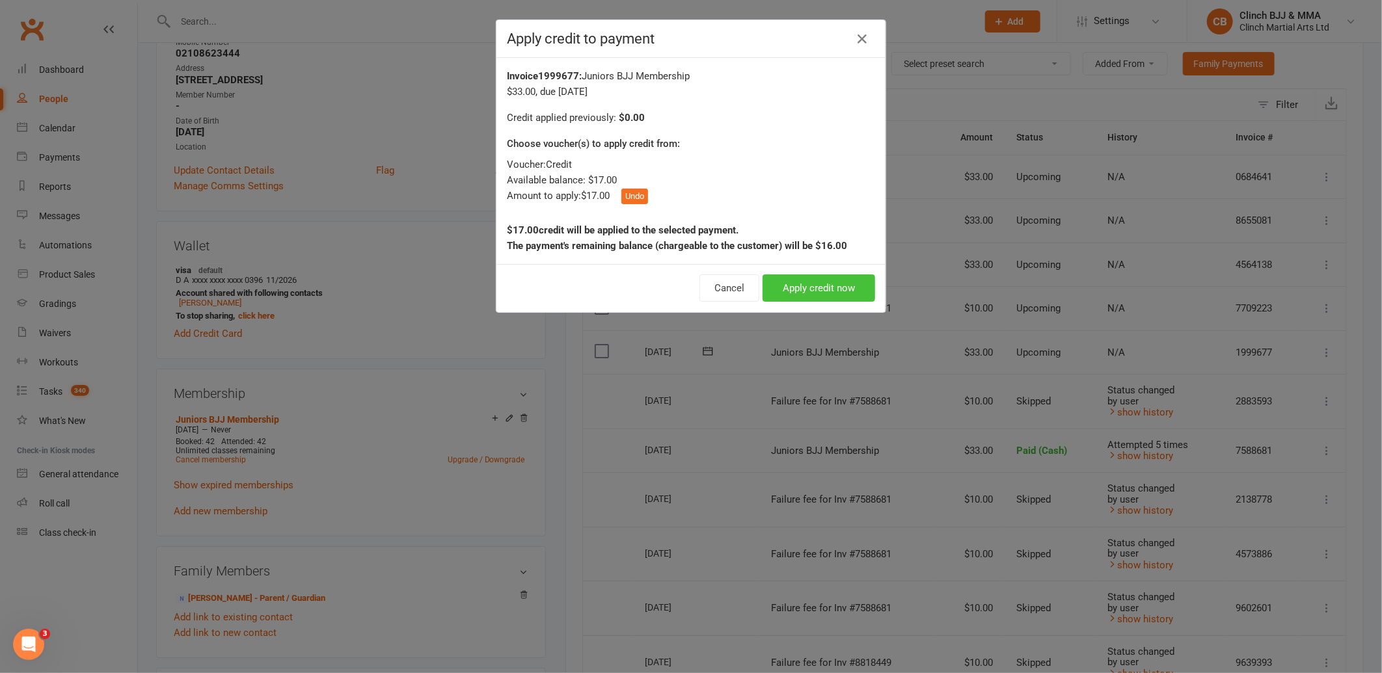
click at [791, 283] on button "Apply credit now" at bounding box center [819, 288] width 113 height 27
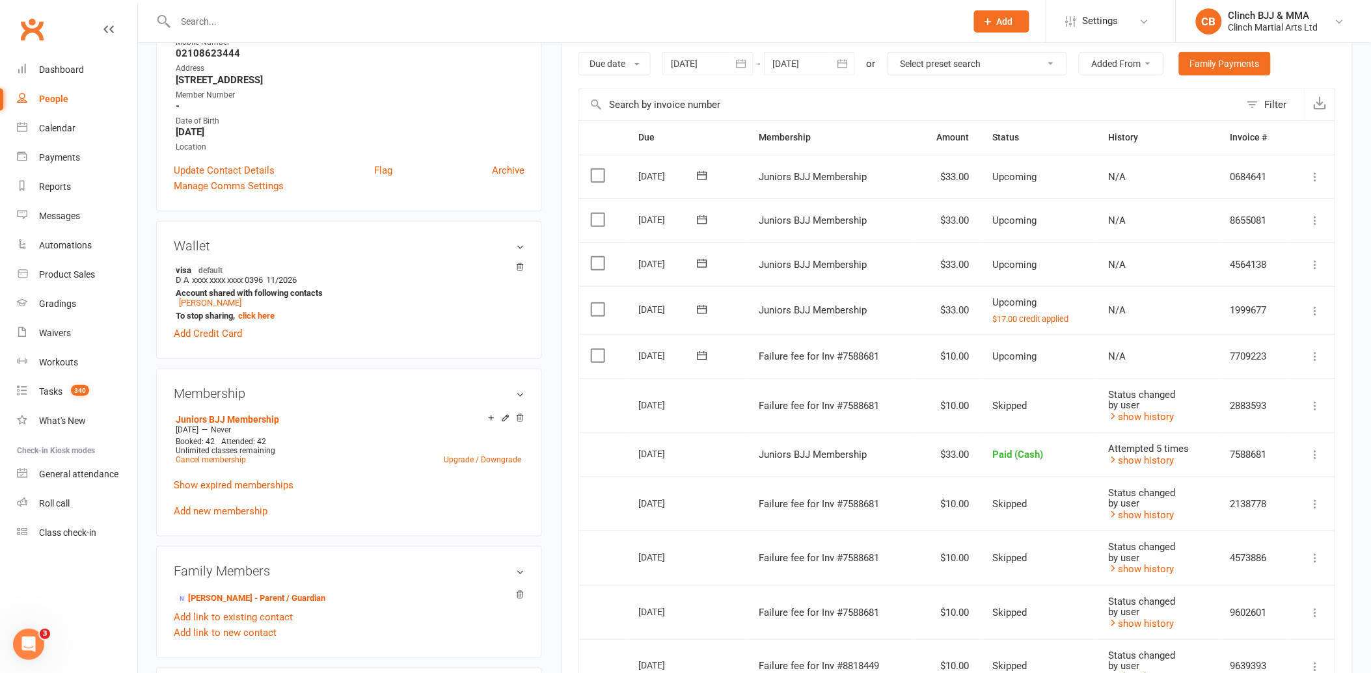
click at [698, 310] on icon at bounding box center [702, 309] width 13 height 13
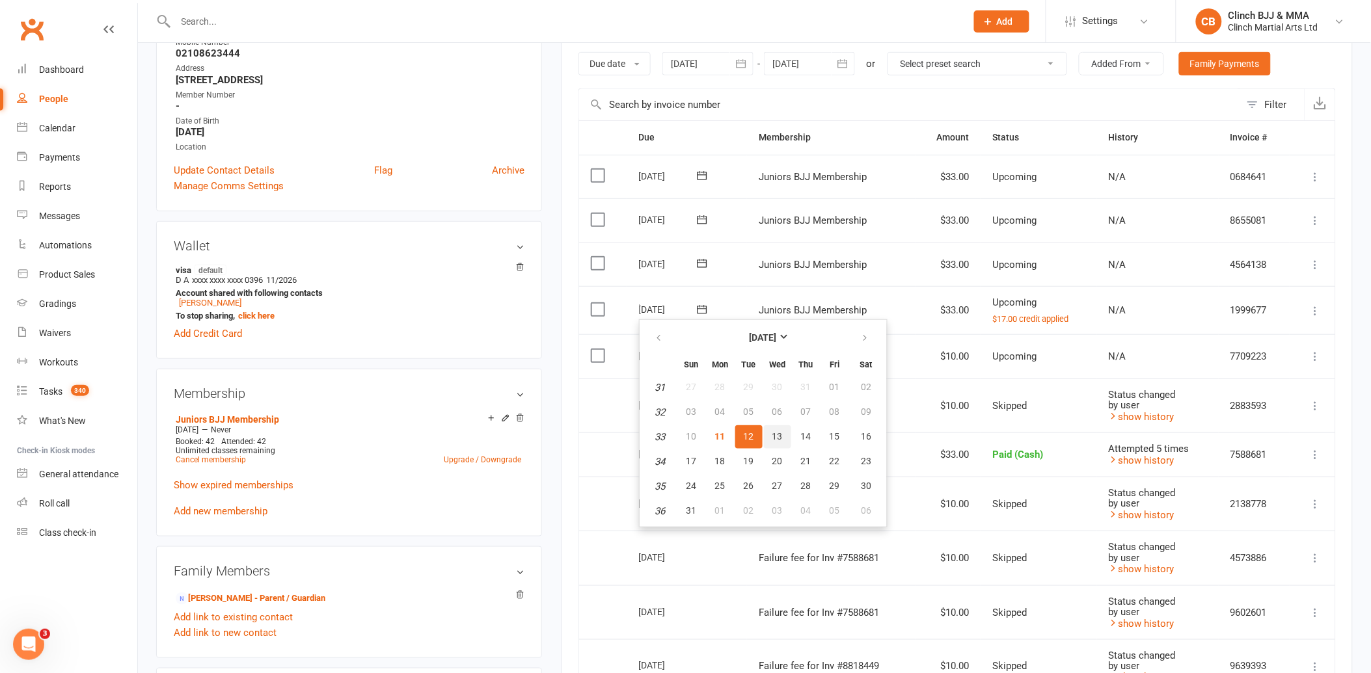
click at [772, 432] on span "13" at bounding box center [777, 436] width 10 height 10
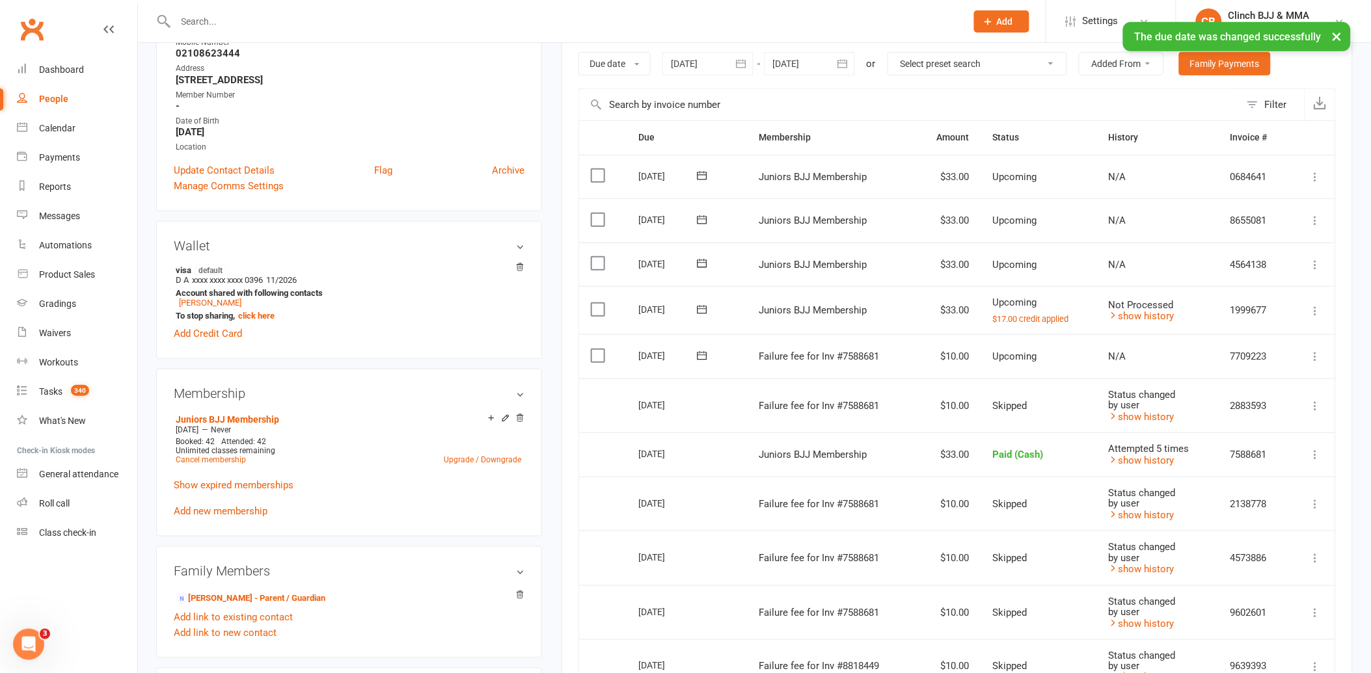
click at [1322, 267] on button at bounding box center [1316, 265] width 16 height 16
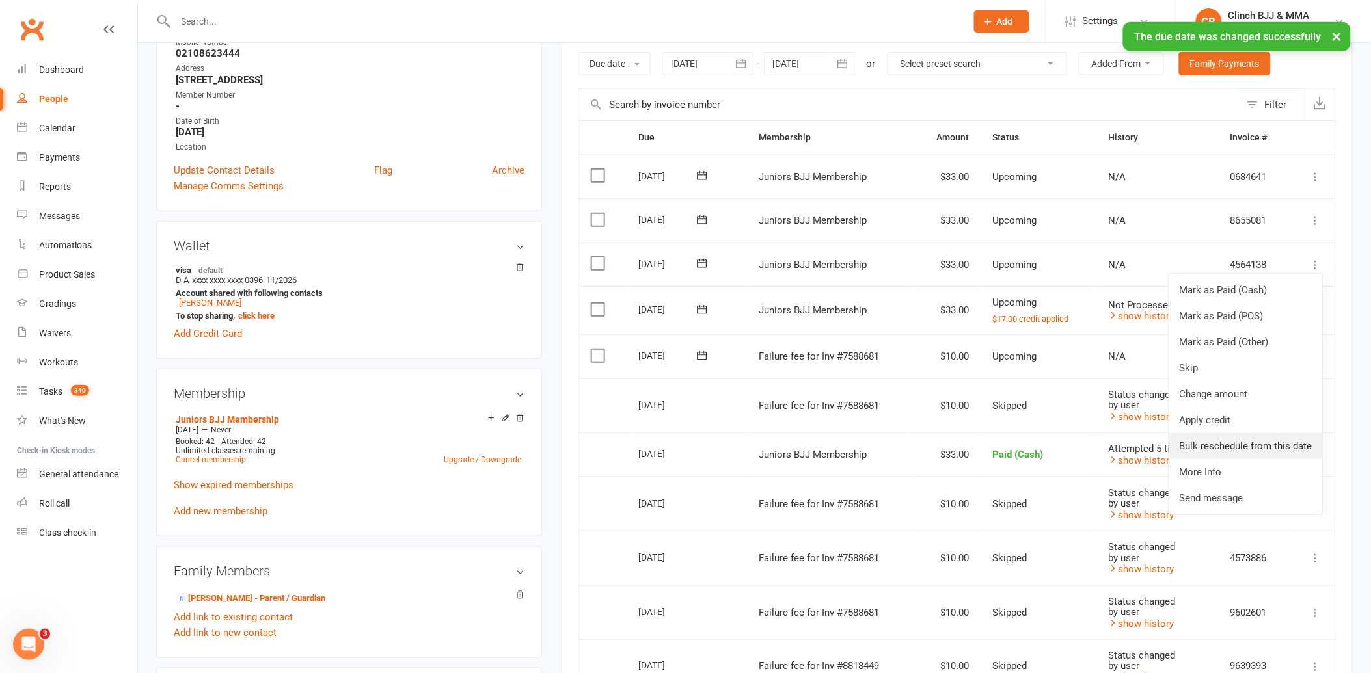
click at [1219, 440] on link "Bulk reschedule from this date" at bounding box center [1246, 446] width 154 height 26
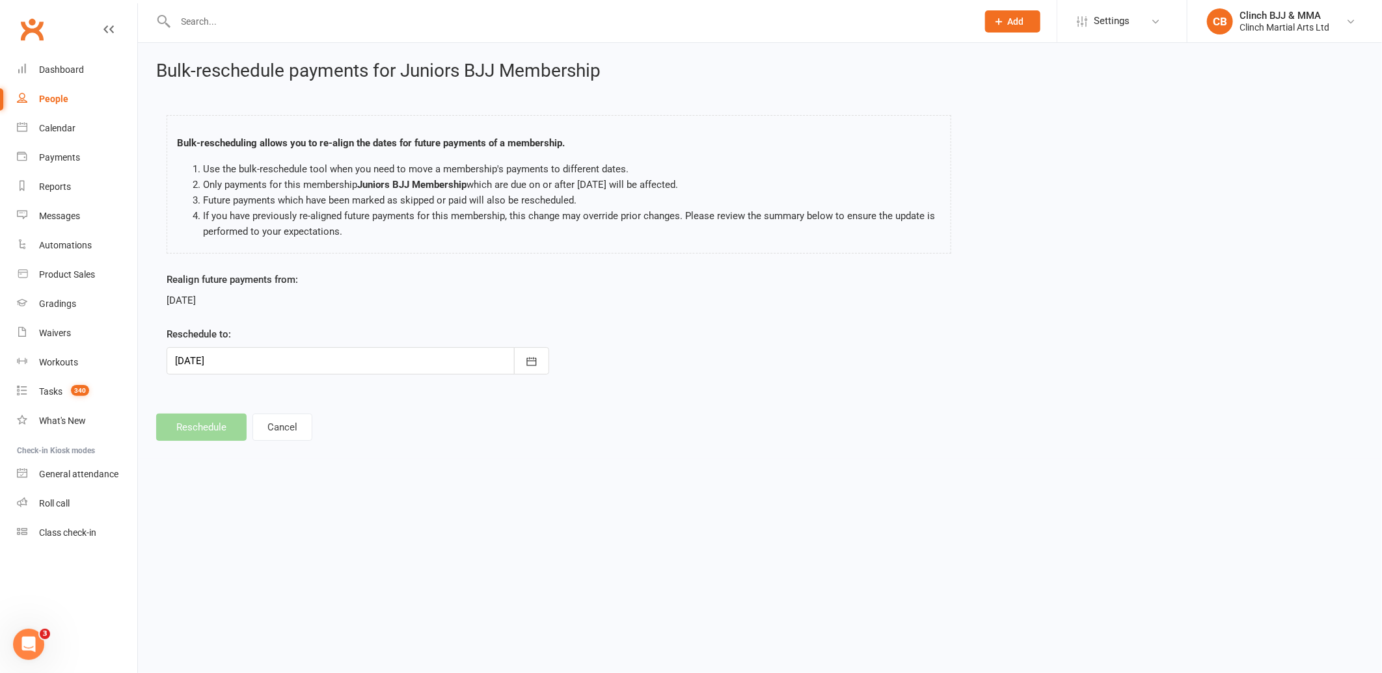
click at [327, 354] on div at bounding box center [358, 360] width 383 height 27
click at [303, 513] on span "20" at bounding box center [305, 518] width 10 height 10
type input "[DATE]"
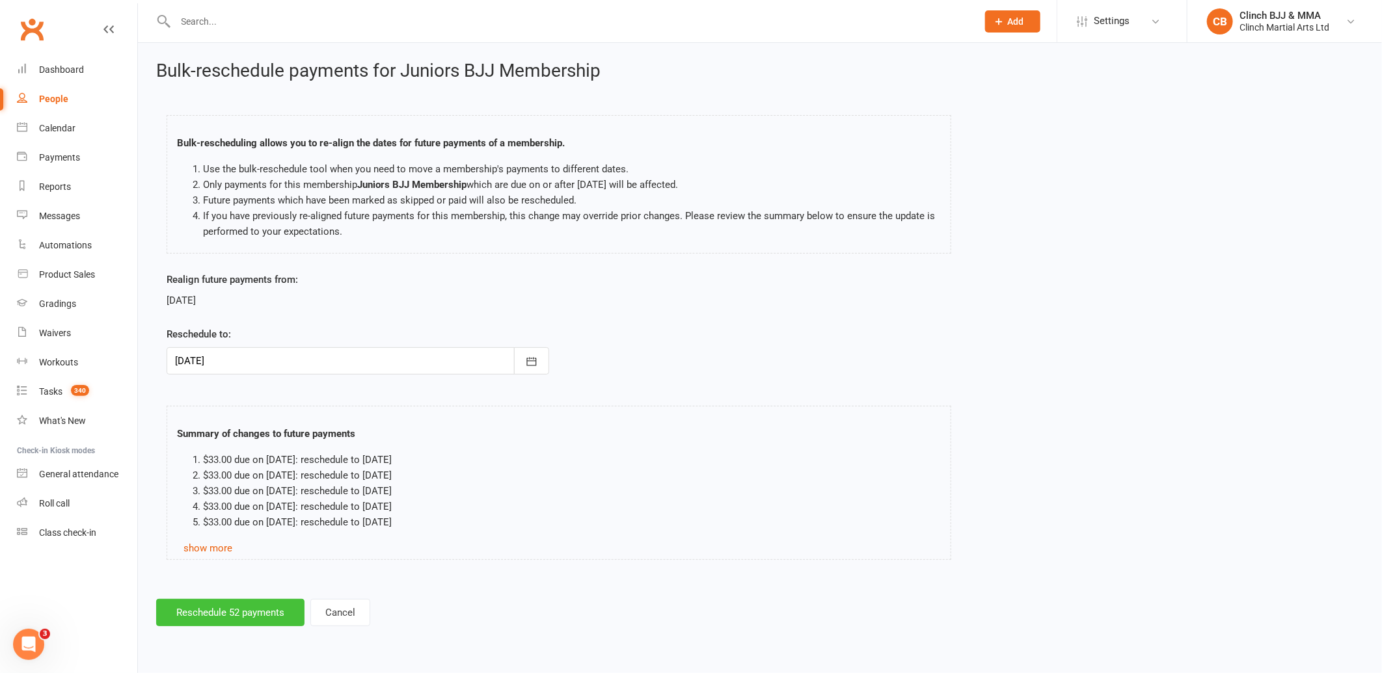
click at [211, 610] on button "Reschedule 52 payments" at bounding box center [230, 612] width 148 height 27
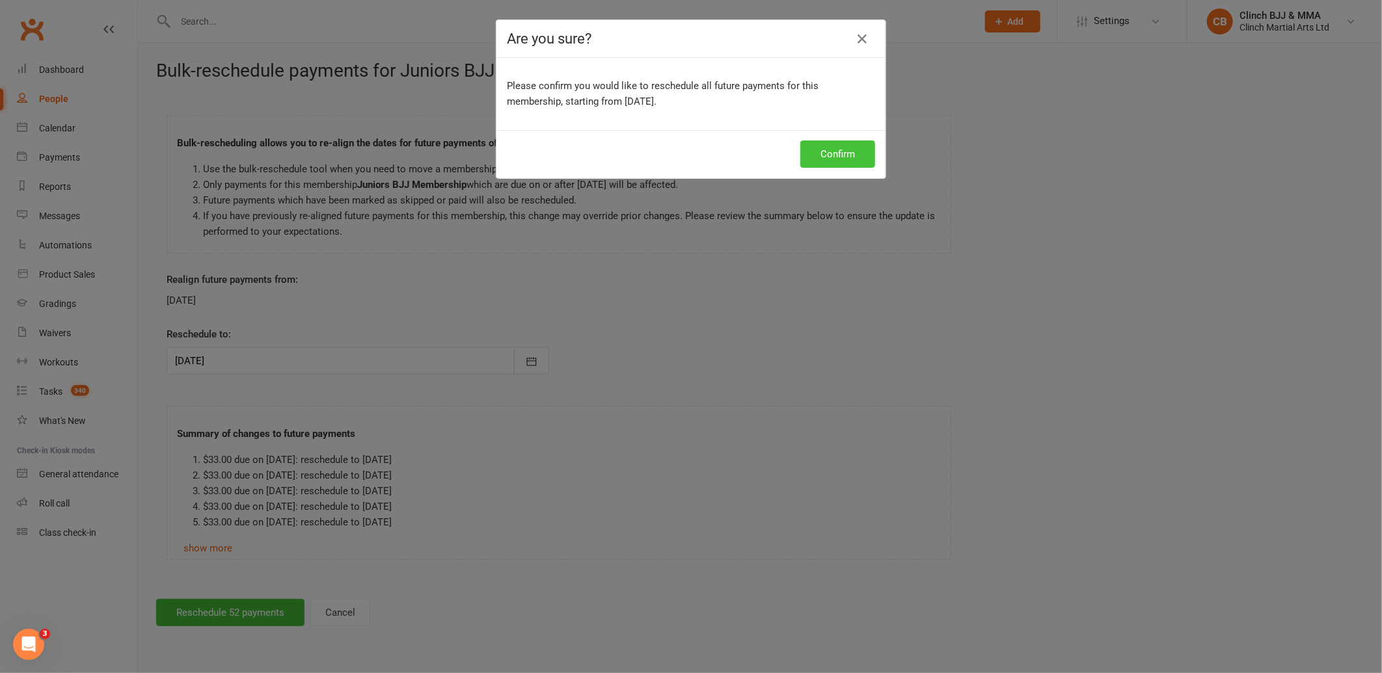
click at [841, 144] on button "Confirm" at bounding box center [837, 154] width 75 height 27
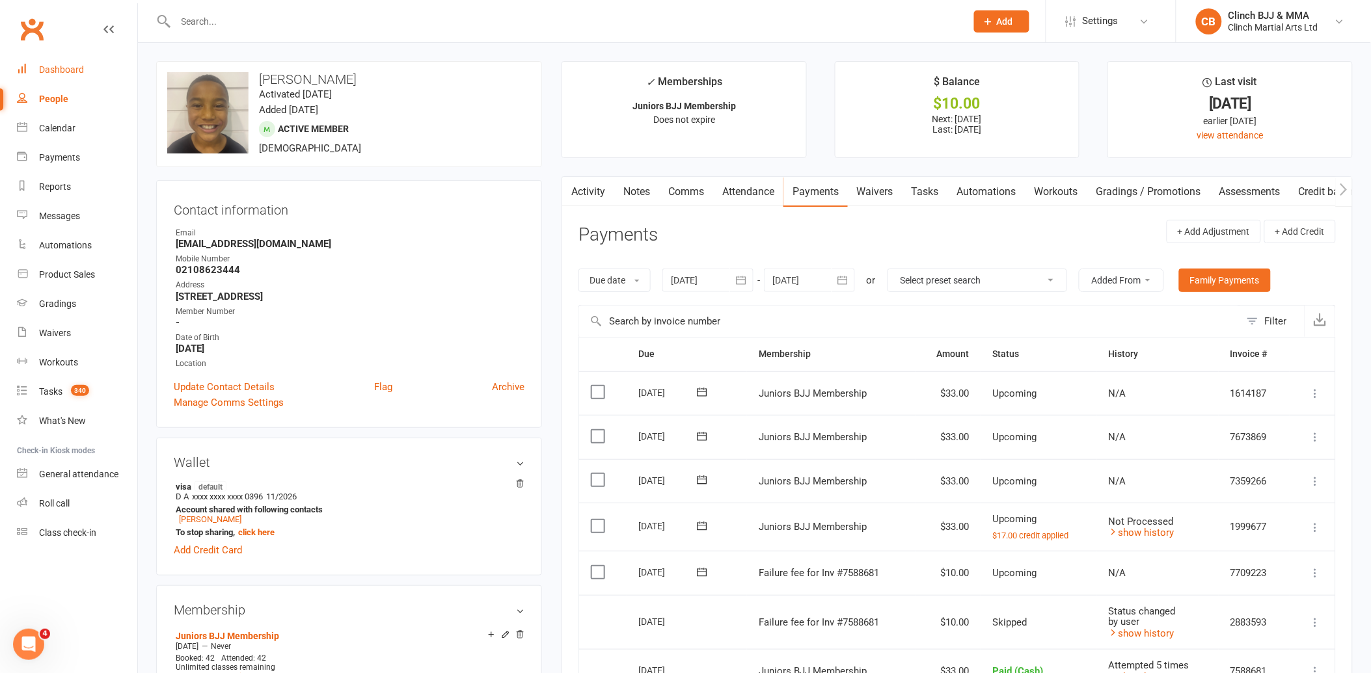
click at [61, 67] on div "Dashboard" at bounding box center [61, 69] width 45 height 10
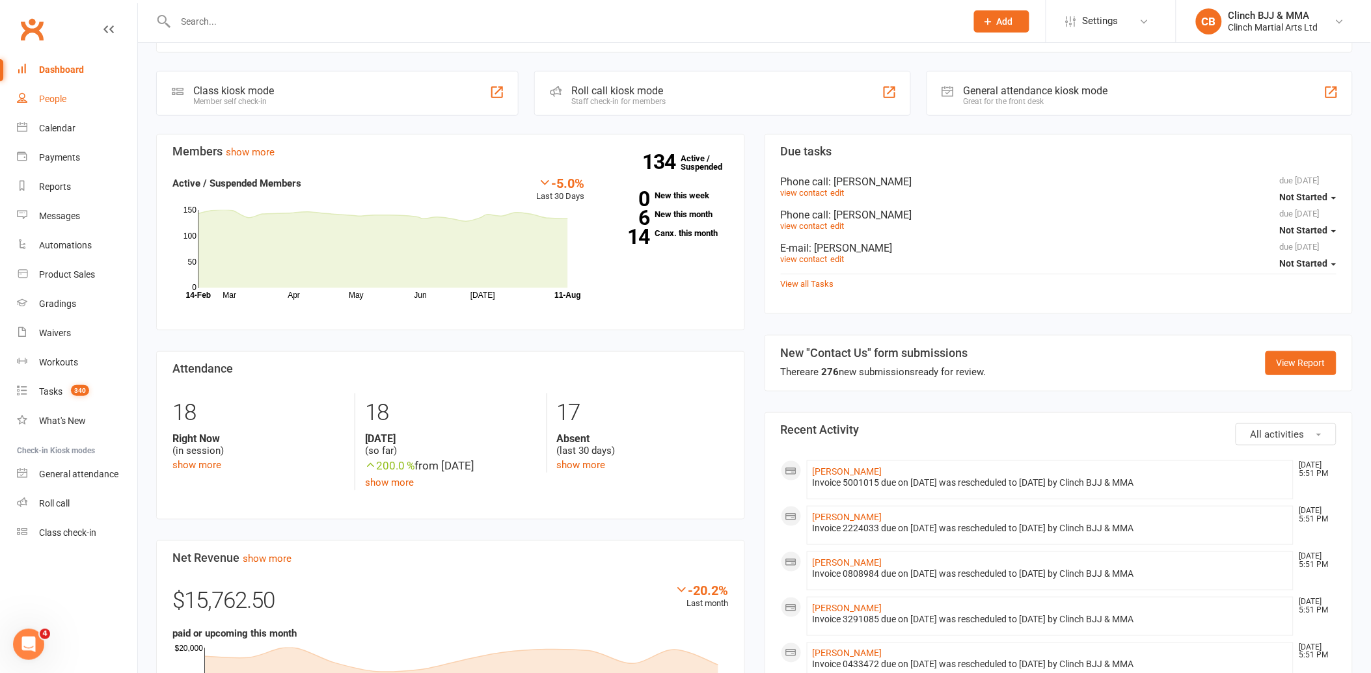
scroll to position [92, 0]
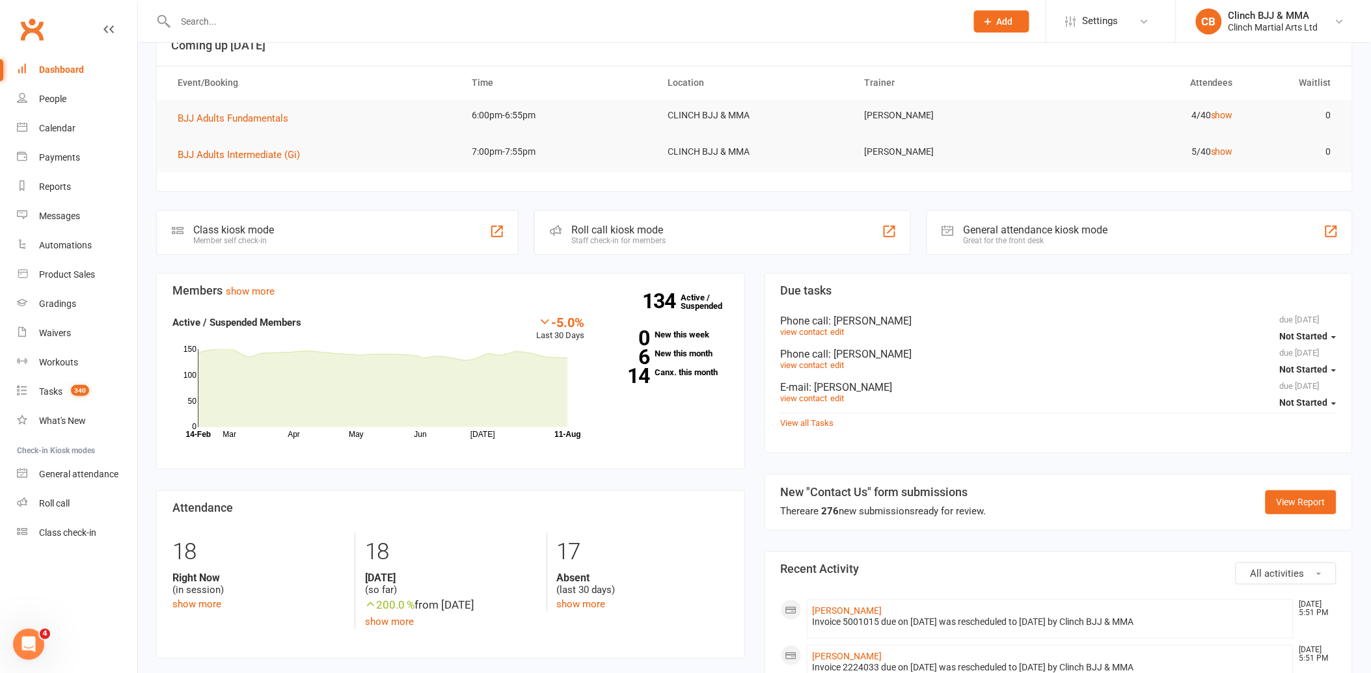
click at [66, 74] on div "Dashboard" at bounding box center [61, 69] width 45 height 10
